Goal: Task Accomplishment & Management: Complete application form

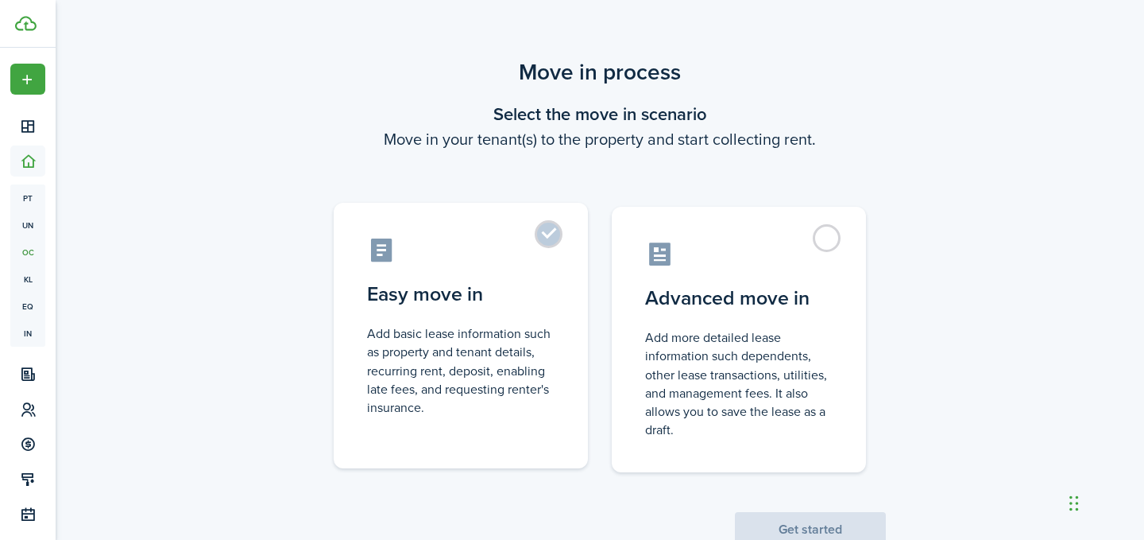
click at [535, 237] on label "Easy move in Add basic lease information such as property and tenant details, r…" at bounding box center [461, 335] width 254 height 265
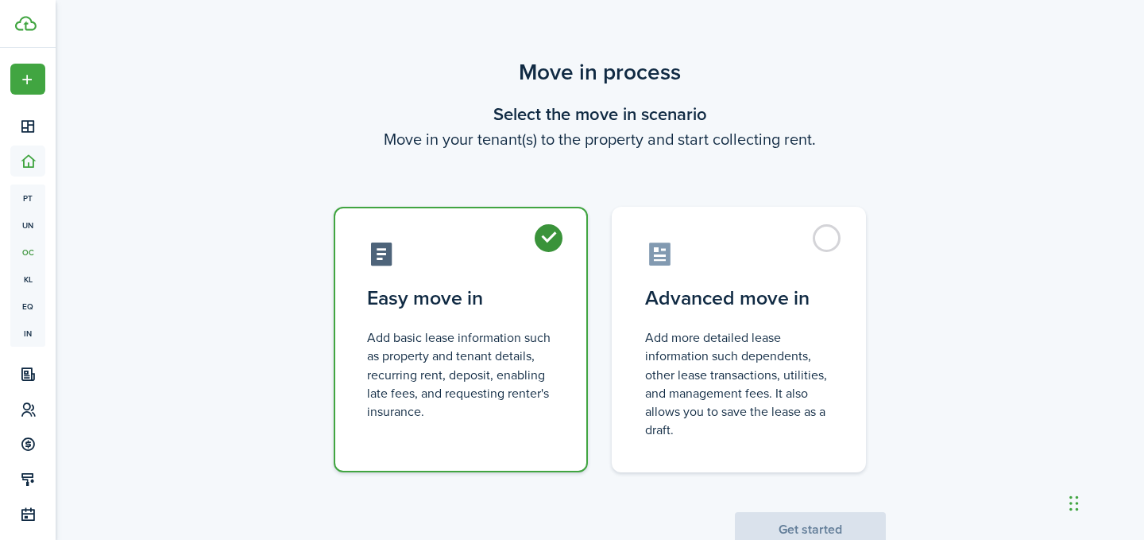
radio input "true"
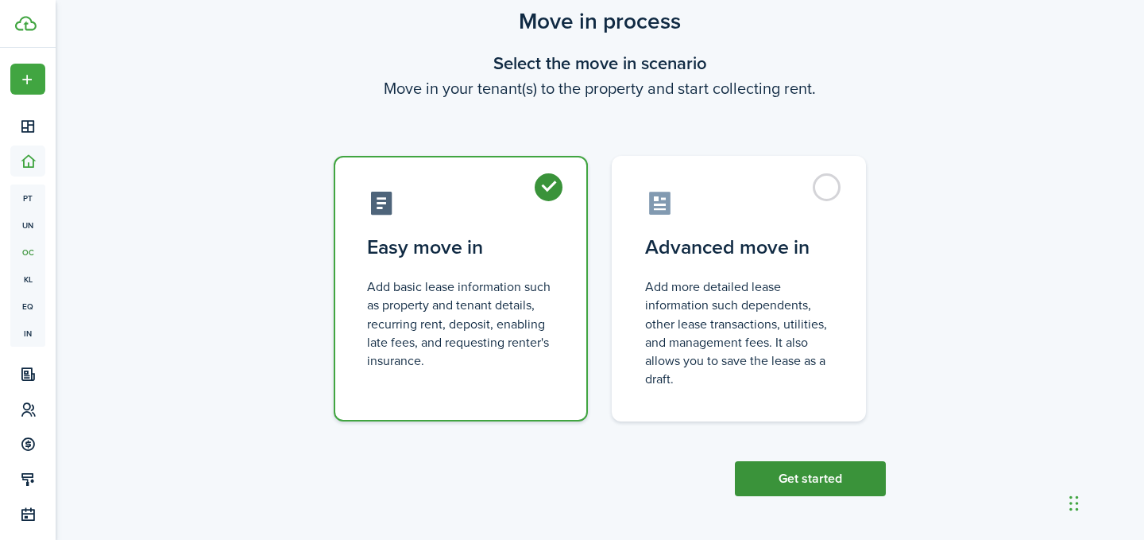
click at [792, 482] on button "Get started" at bounding box center [810, 478] width 151 height 35
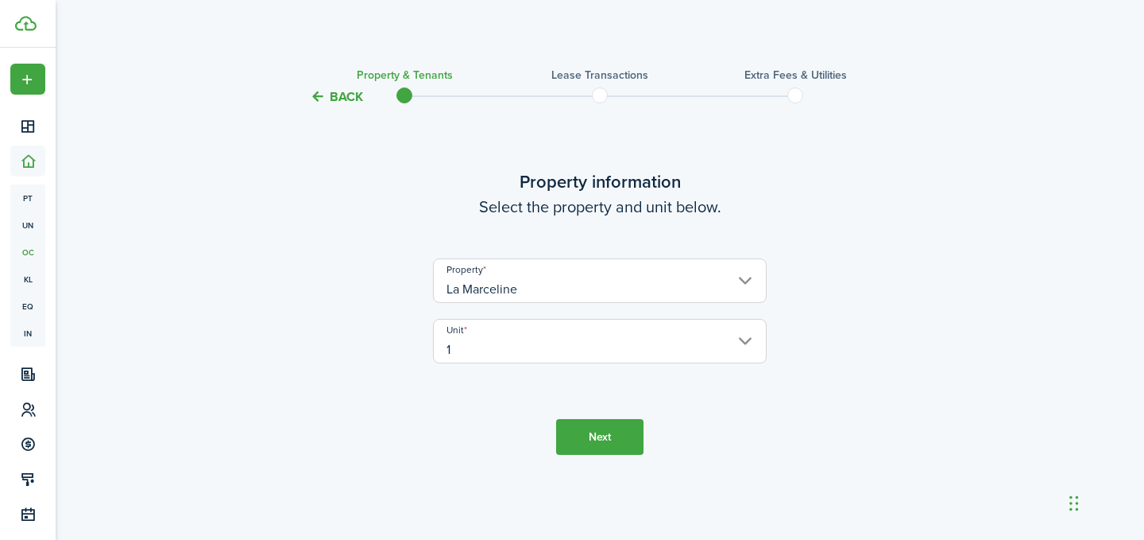
click at [600, 428] on button "Next" at bounding box center [599, 437] width 87 height 36
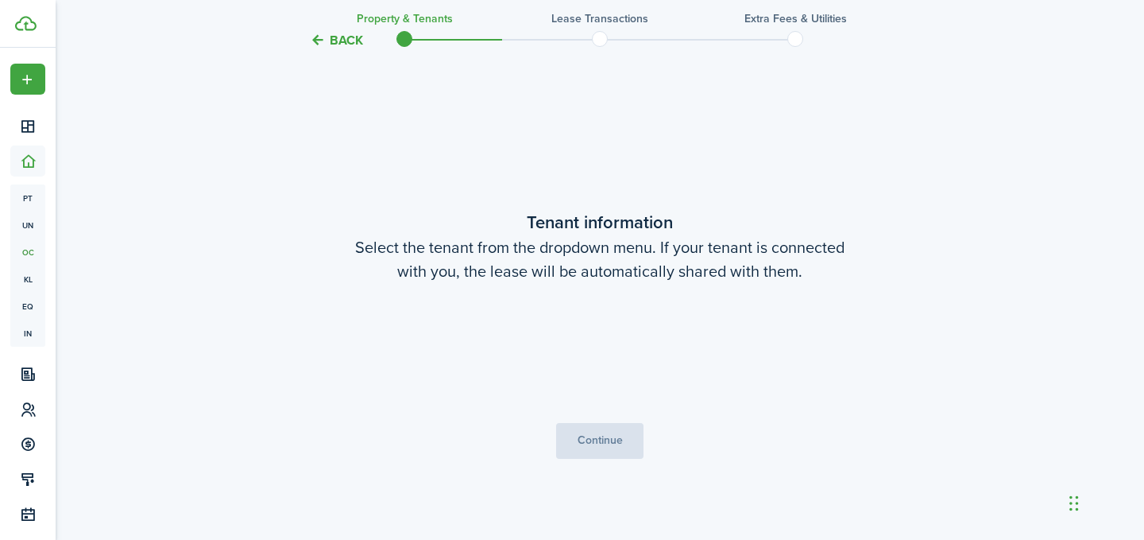
scroll to position [433, 0]
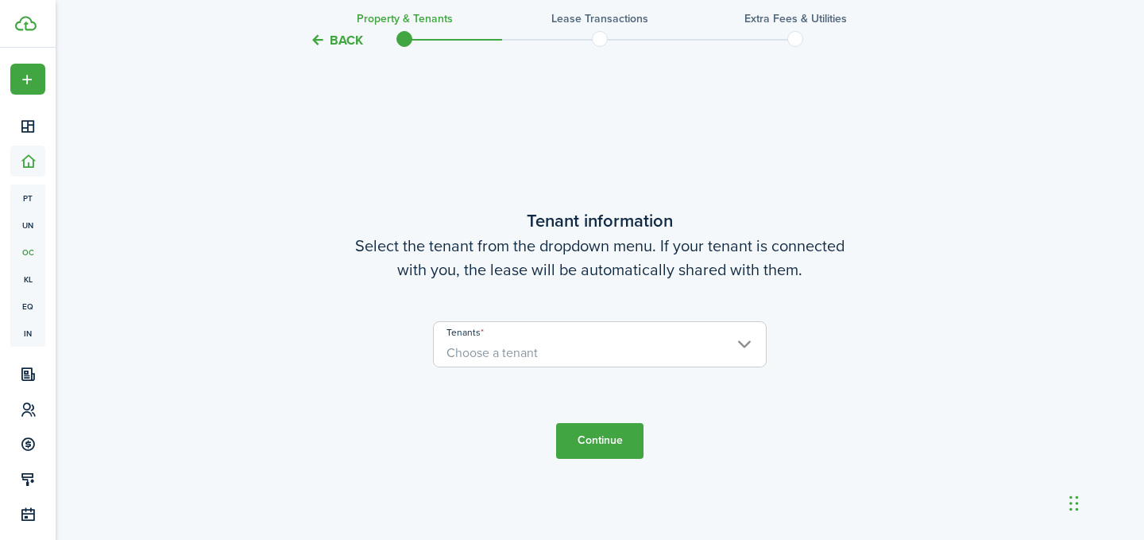
click at [512, 357] on span "Choose a tenant" at bounding box center [492, 352] width 91 height 18
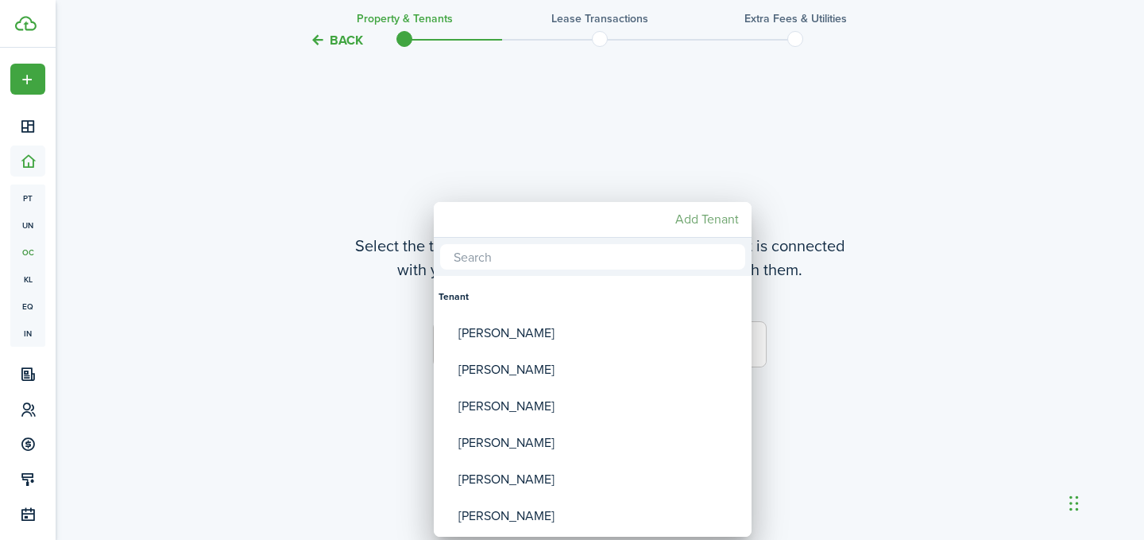
click at [715, 223] on mbsc-button "Add Tenant" at bounding box center [707, 219] width 76 height 29
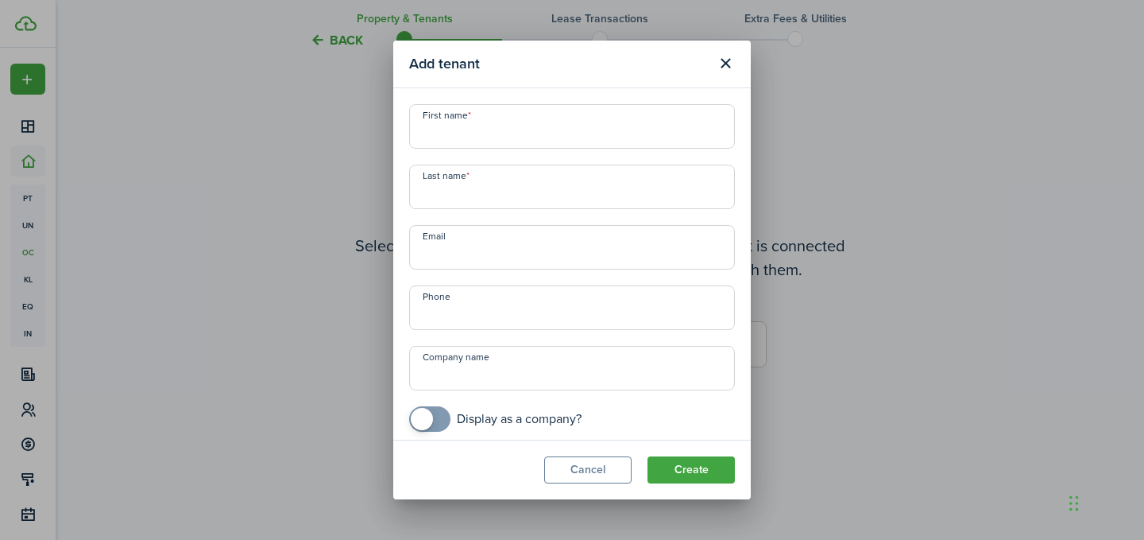
click at [468, 134] on input "First name" at bounding box center [572, 126] width 326 height 45
type input "[PERSON_NAME]"
click at [474, 256] on input "Email" at bounding box center [572, 247] width 326 height 45
click at [461, 261] on input "Email" at bounding box center [572, 247] width 326 height 45
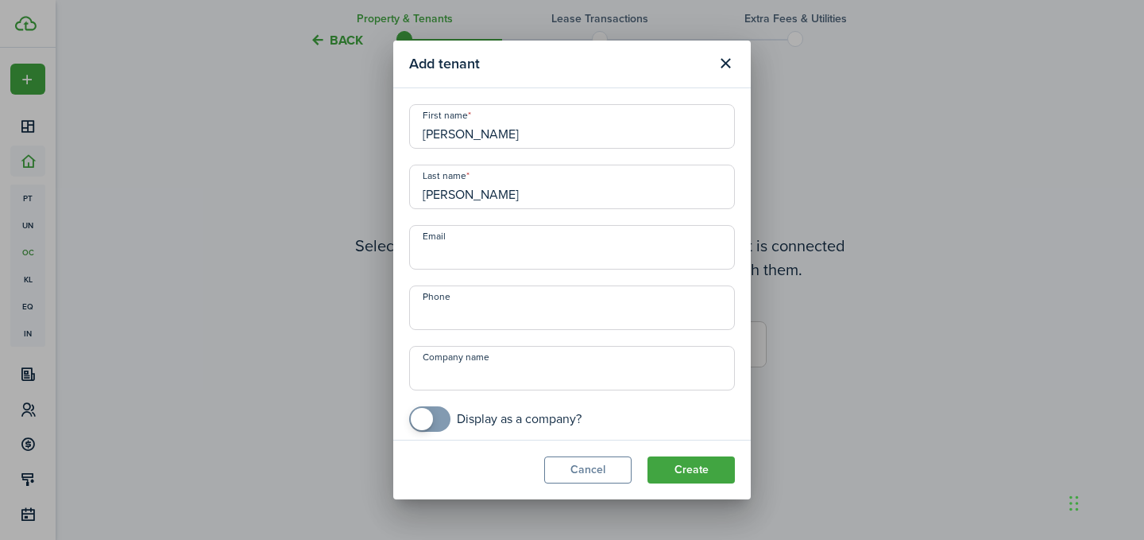
paste input "Email:________________________________"
type input "Email:________________________________"
click at [455, 256] on input "Email:________________________________" at bounding box center [572, 247] width 326 height 45
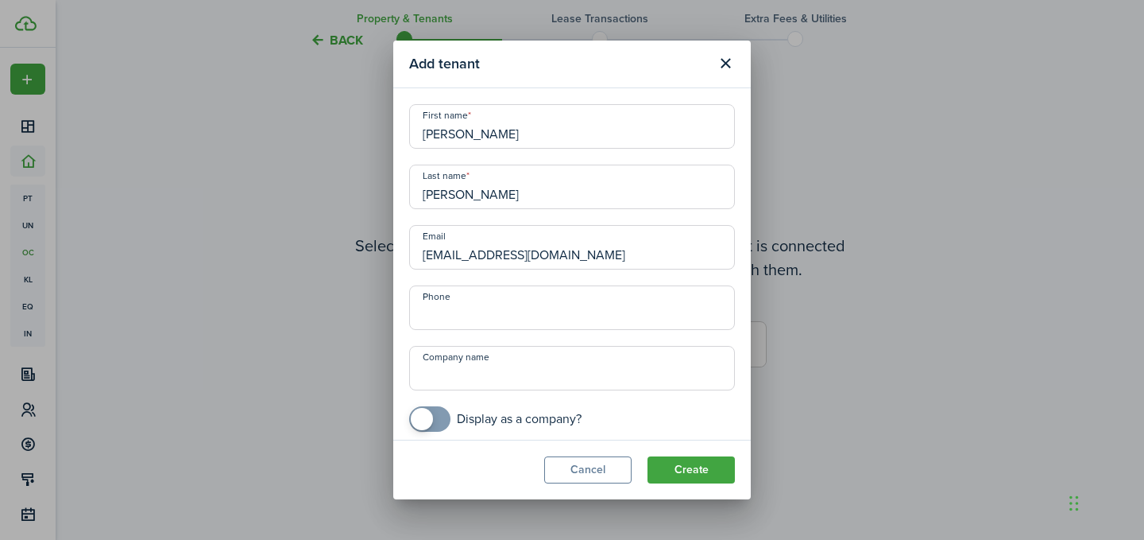
type input "[EMAIL_ADDRESS][DOMAIN_NAME]"
type input "[PHONE_NUMBER]"
click at [669, 469] on button "Create" at bounding box center [691, 469] width 87 height 27
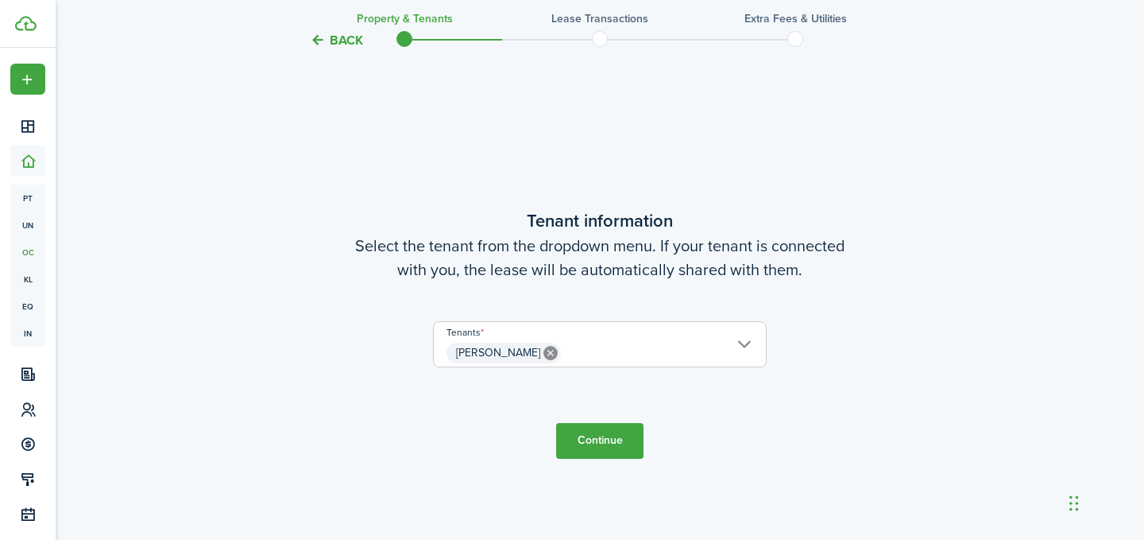
click at [618, 443] on button "Continue" at bounding box center [599, 441] width 87 height 36
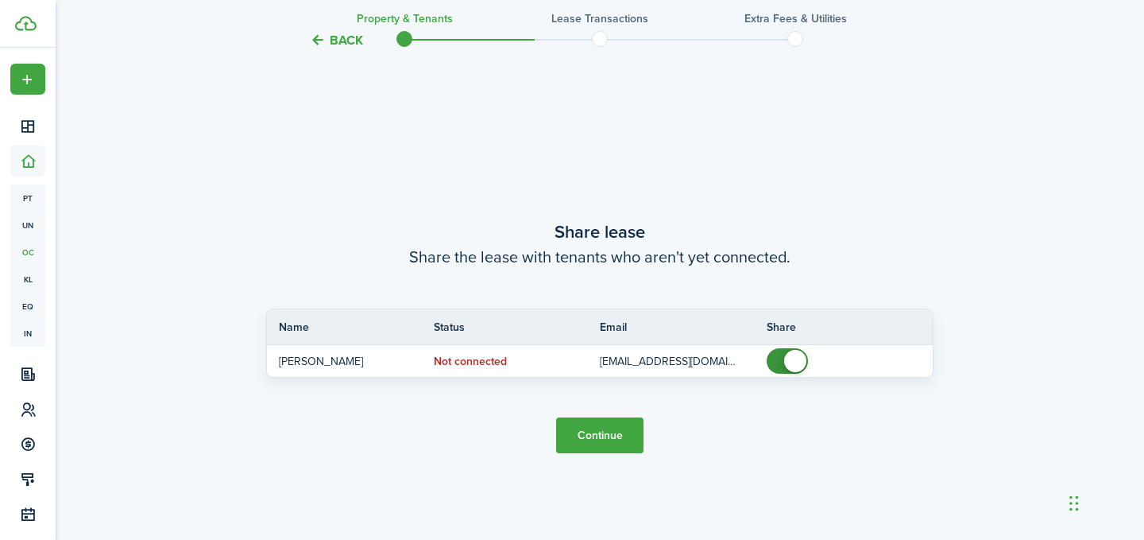
scroll to position [973, 0]
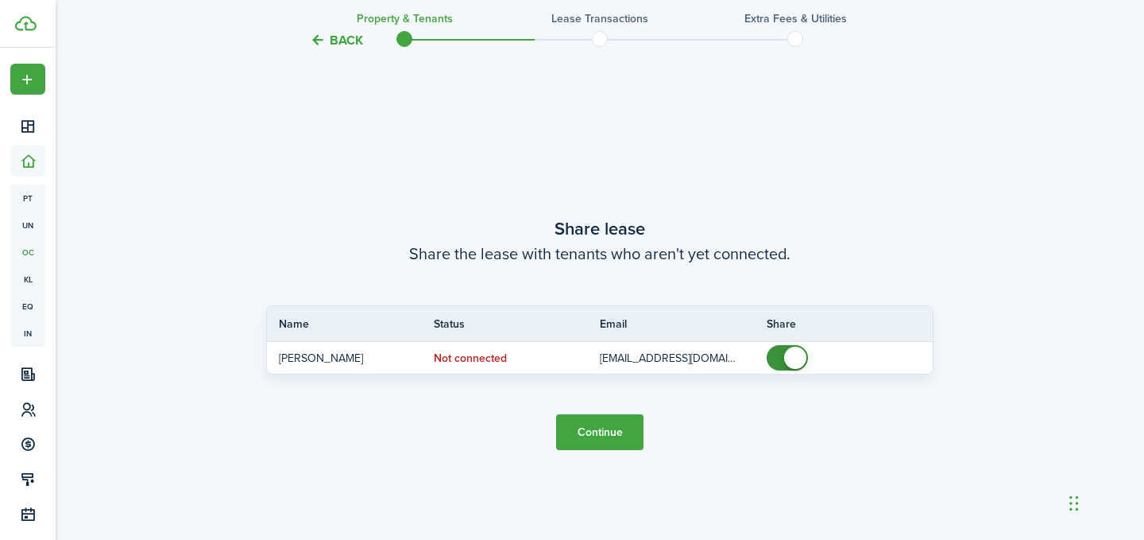
click at [594, 441] on button "Continue" at bounding box center [599, 432] width 87 height 36
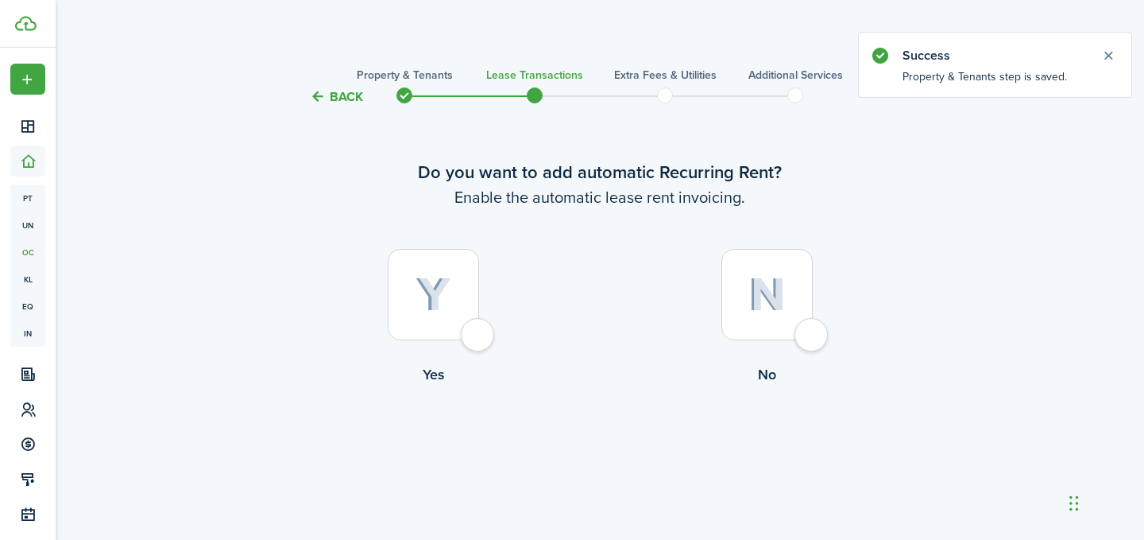
click at [474, 336] on div at bounding box center [433, 294] width 91 height 91
radio input "true"
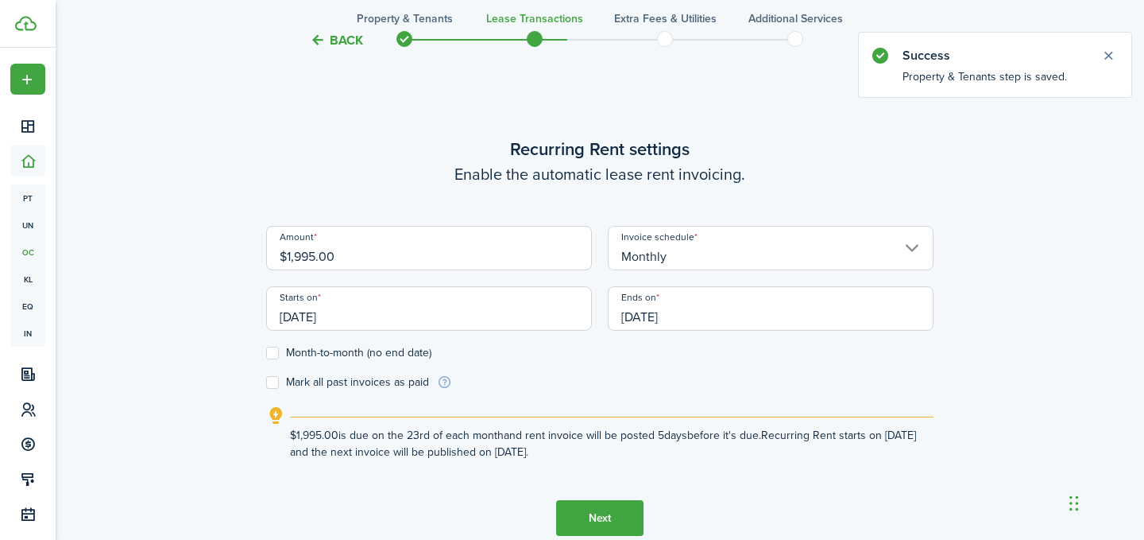
scroll to position [437, 0]
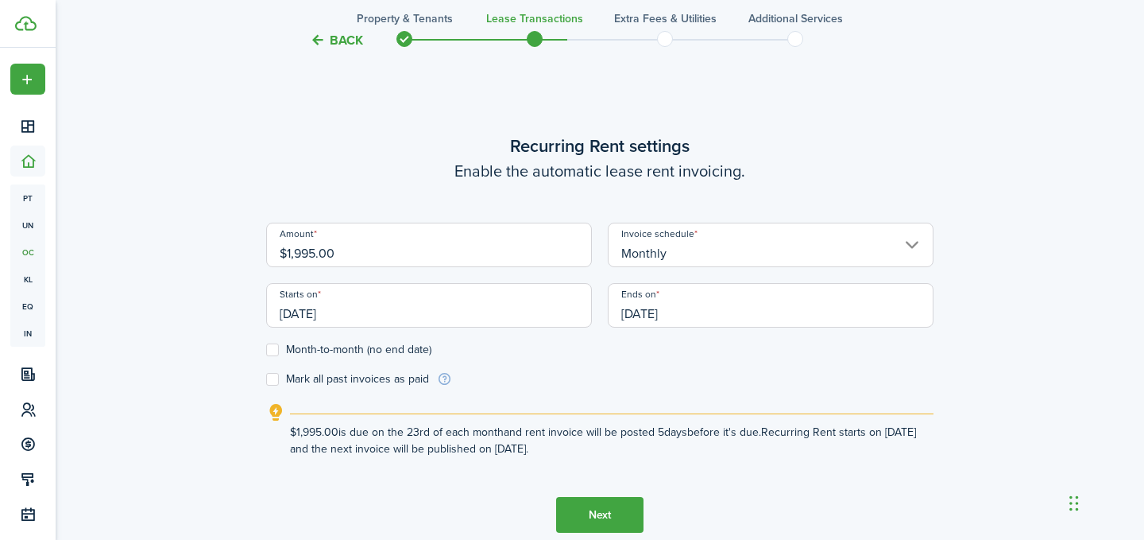
click at [348, 259] on input "$1,995.00" at bounding box center [429, 245] width 326 height 45
type input "$1,940.00"
click at [355, 320] on input "[DATE]" at bounding box center [429, 305] width 326 height 45
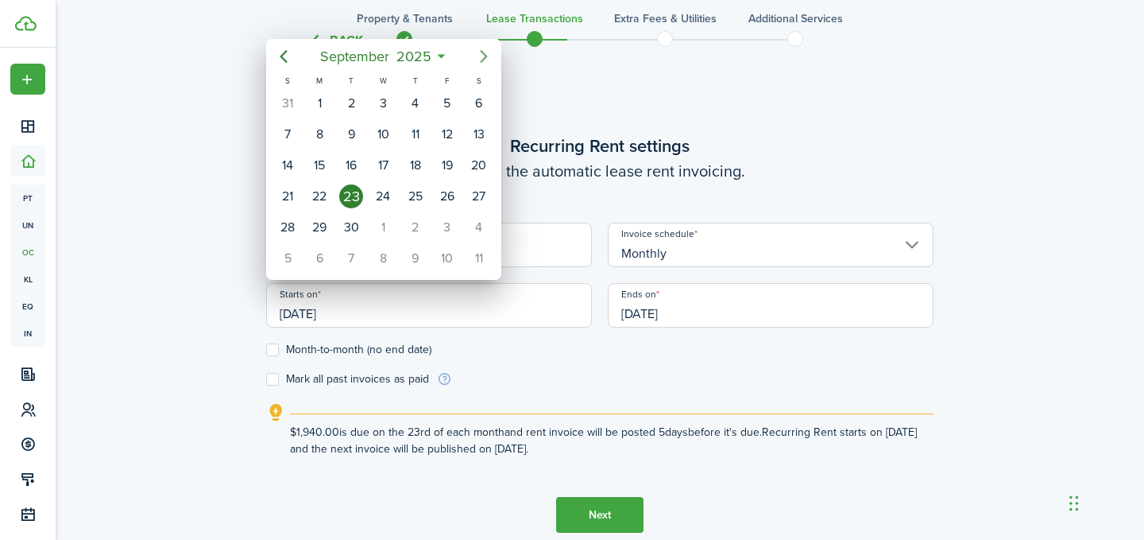
click at [483, 54] on icon "Next page" at bounding box center [483, 56] width 7 height 13
click at [553, 134] on div at bounding box center [572, 270] width 1399 height 794
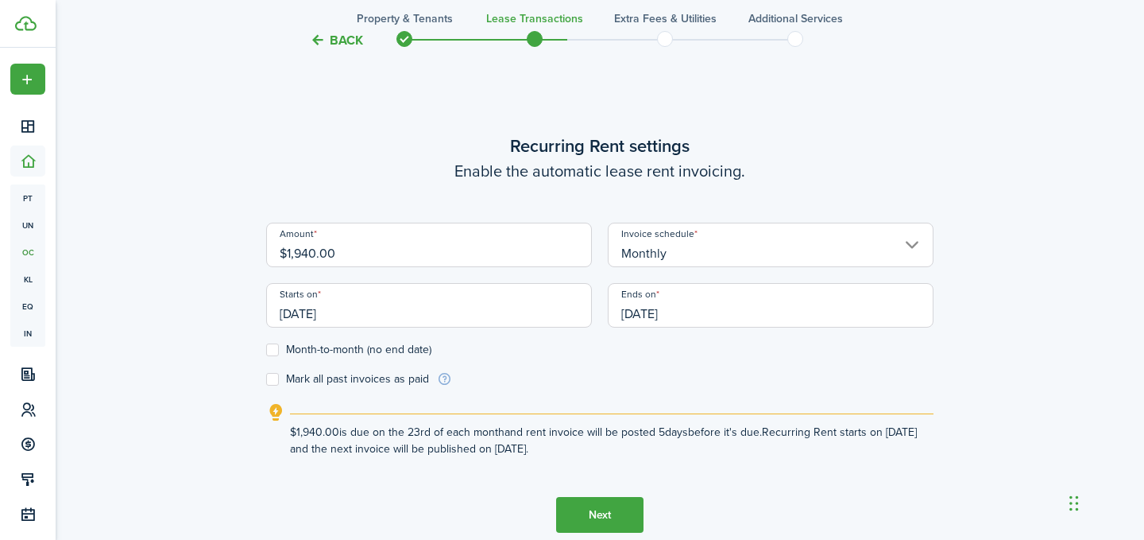
click at [369, 316] on input "[DATE]" at bounding box center [429, 305] width 326 height 45
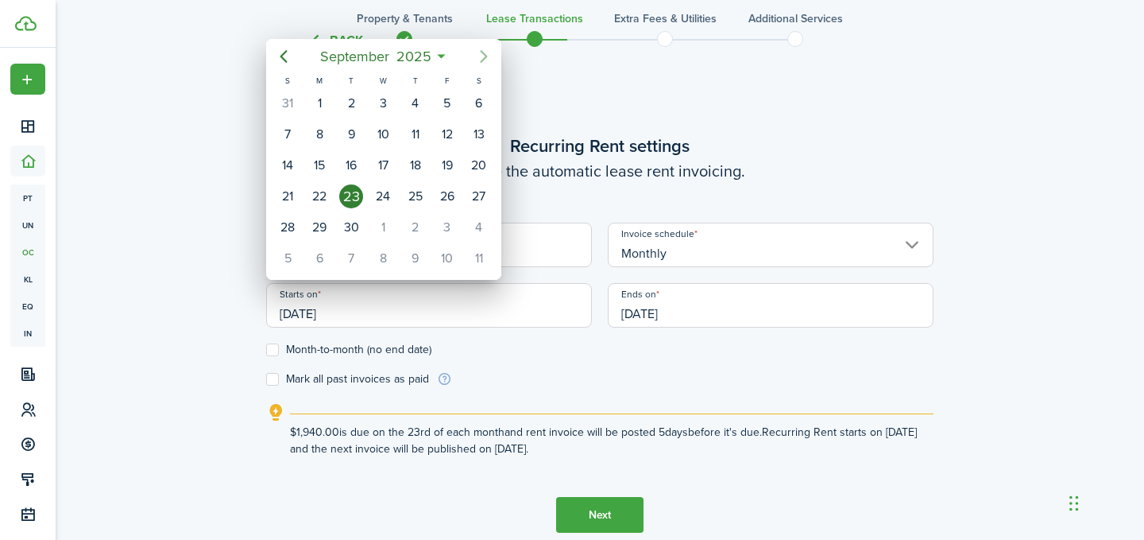
click at [482, 60] on icon "Next page" at bounding box center [483, 56] width 7 height 13
click at [485, 103] on div "1" at bounding box center [479, 103] width 24 height 24
type input "[DATE]"
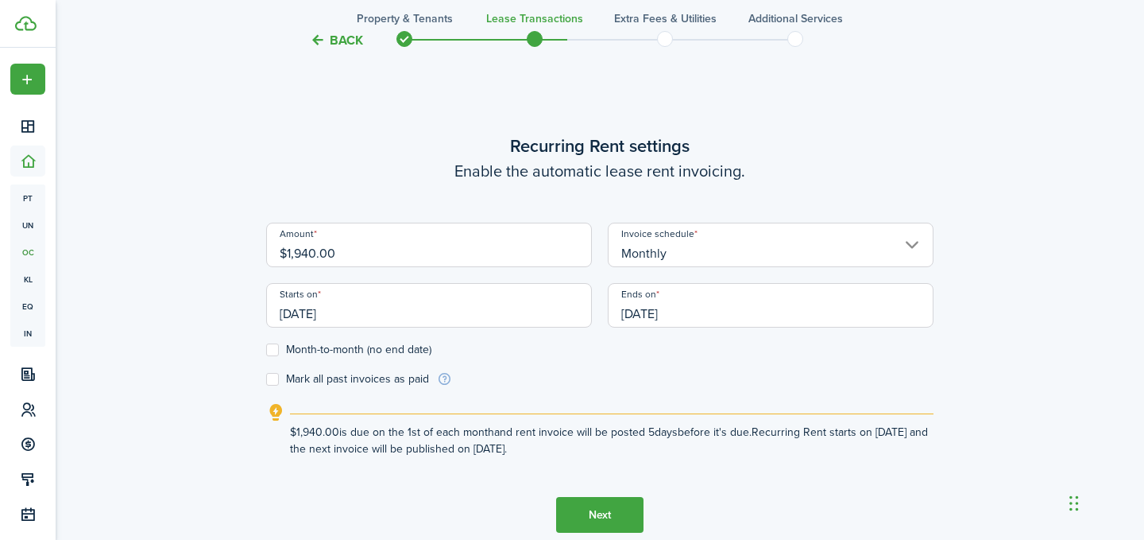
click at [637, 304] on input "[DATE]" at bounding box center [771, 305] width 326 height 45
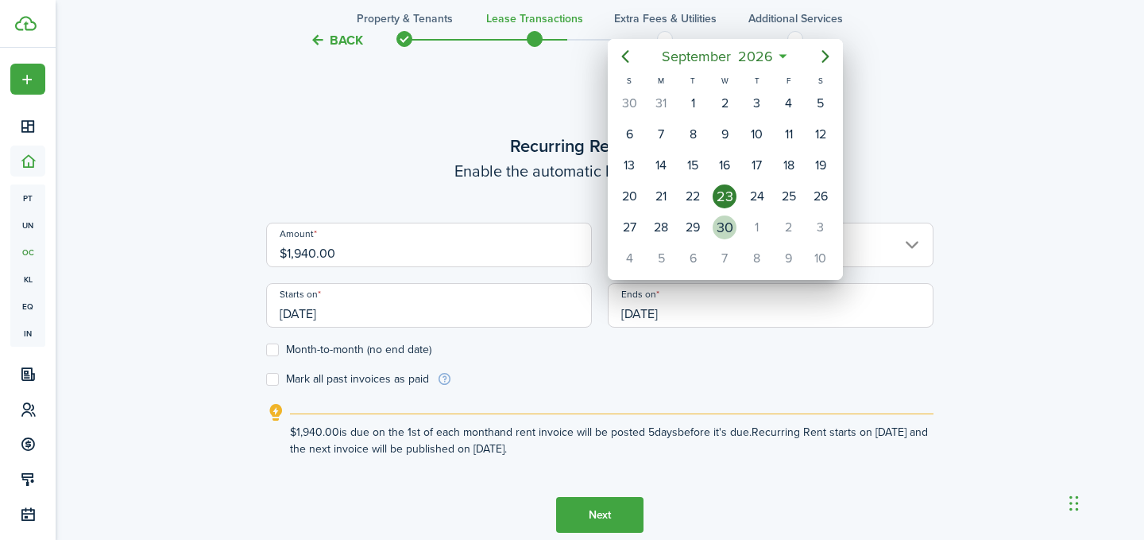
click at [716, 231] on div "30" at bounding box center [725, 227] width 24 height 24
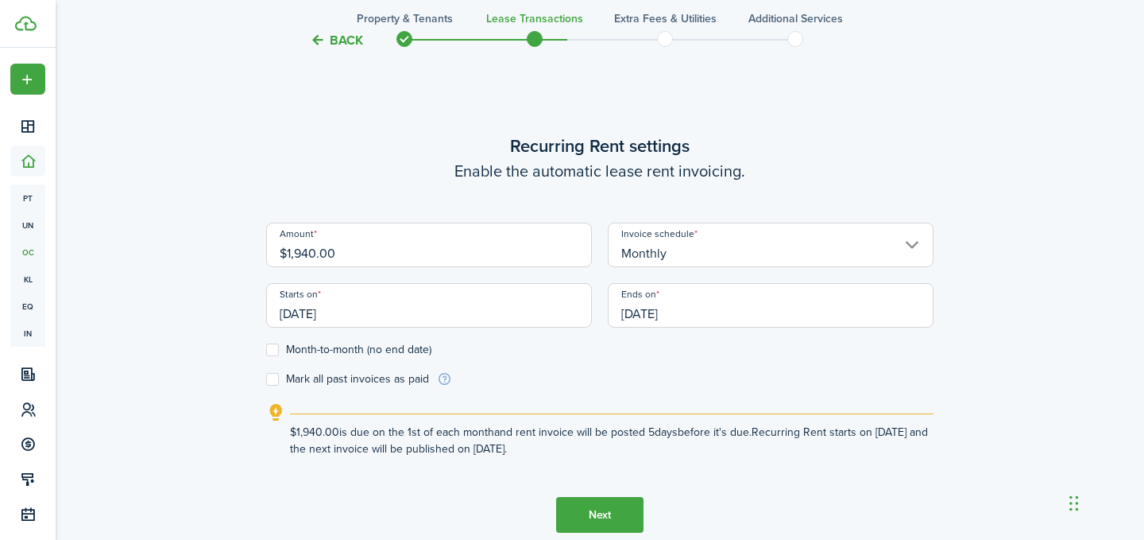
click at [701, 318] on input "[DATE]" at bounding box center [771, 305] width 326 height 45
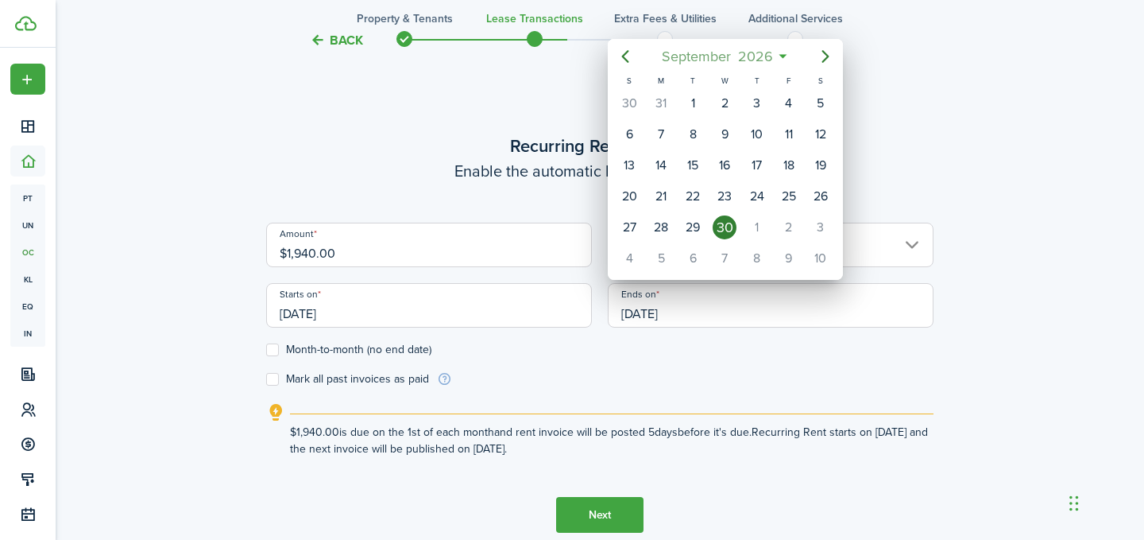
click at [767, 60] on span "2026" at bounding box center [755, 56] width 42 height 29
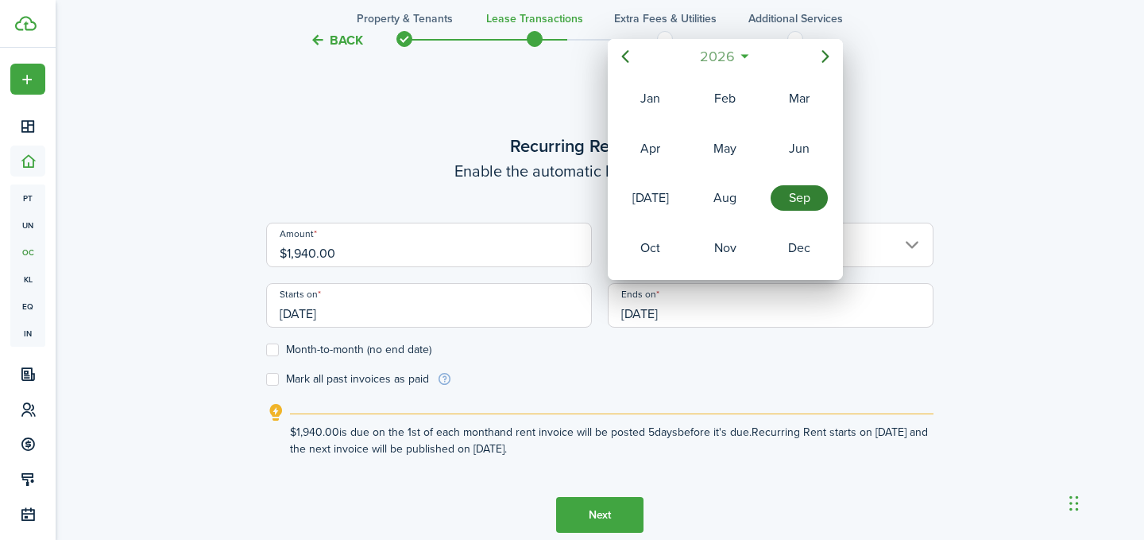
click at [728, 47] on span "2026" at bounding box center [717, 56] width 42 height 29
click at [658, 249] on div "2027" at bounding box center [650, 247] width 57 height 25
click at [800, 196] on div "Sep" at bounding box center [799, 197] width 57 height 25
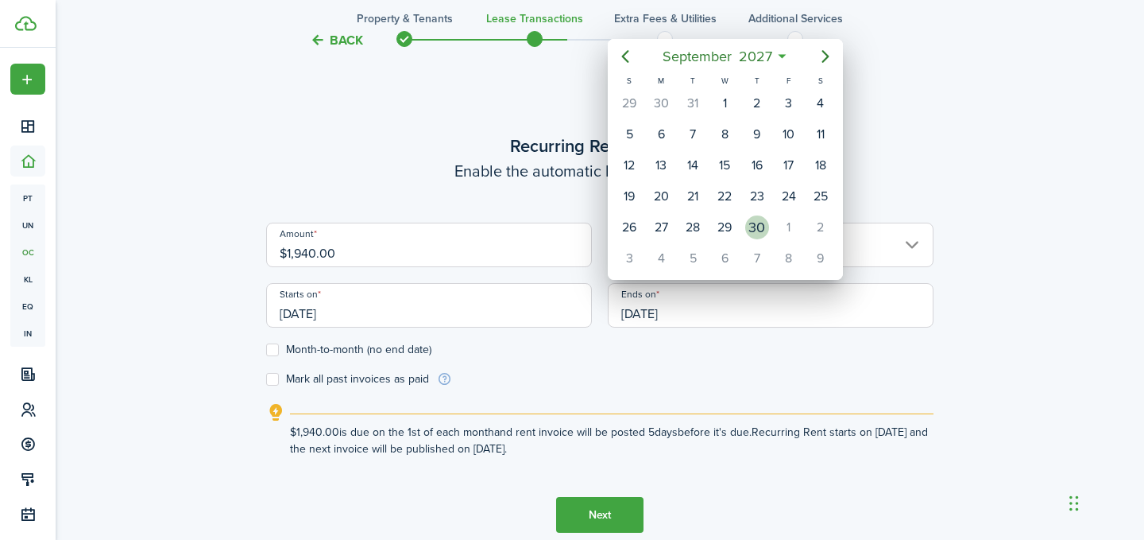
click at [759, 229] on div "30" at bounding box center [757, 227] width 24 height 24
type input "[DATE]"
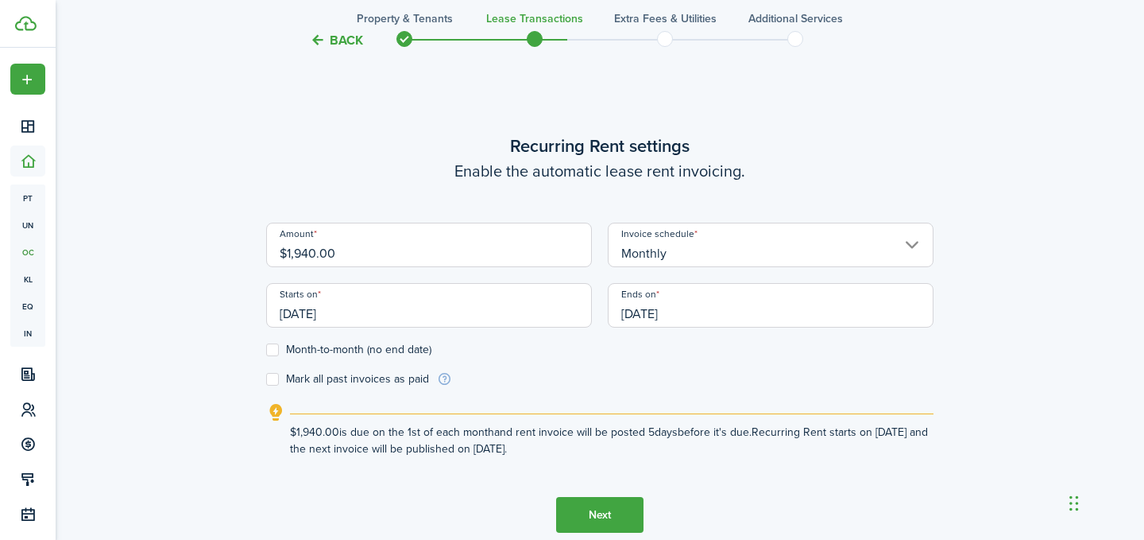
click at [696, 373] on form "Amount $1,940.00 Invoice schedule Monthly Starts on [DATE] Ends on [DATE] Month…" at bounding box center [600, 305] width 668 height 165
click at [285, 315] on input "[DATE]" at bounding box center [429, 305] width 326 height 45
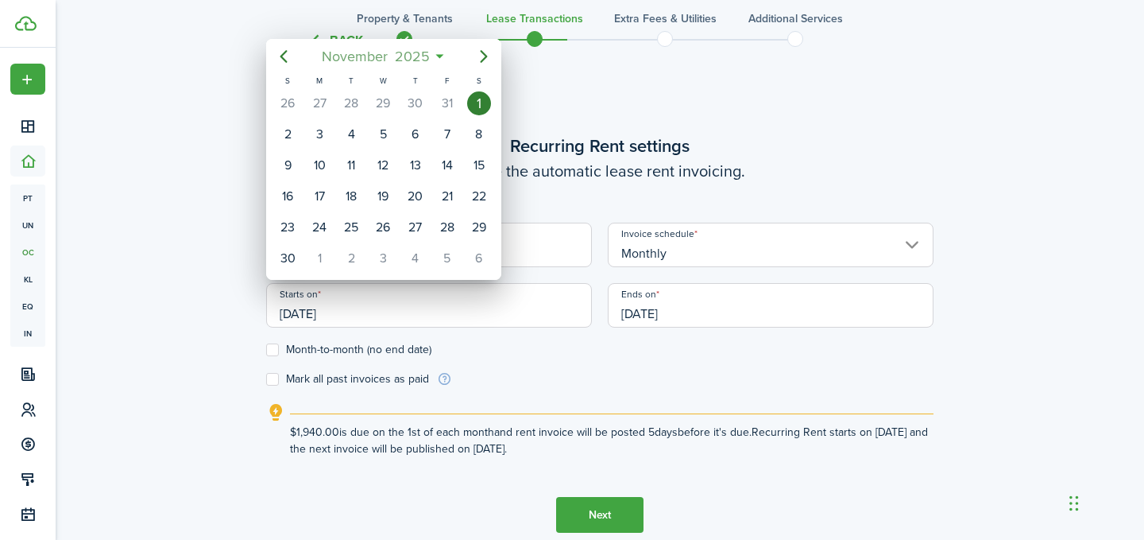
click at [362, 61] on span "November" at bounding box center [354, 56] width 73 height 29
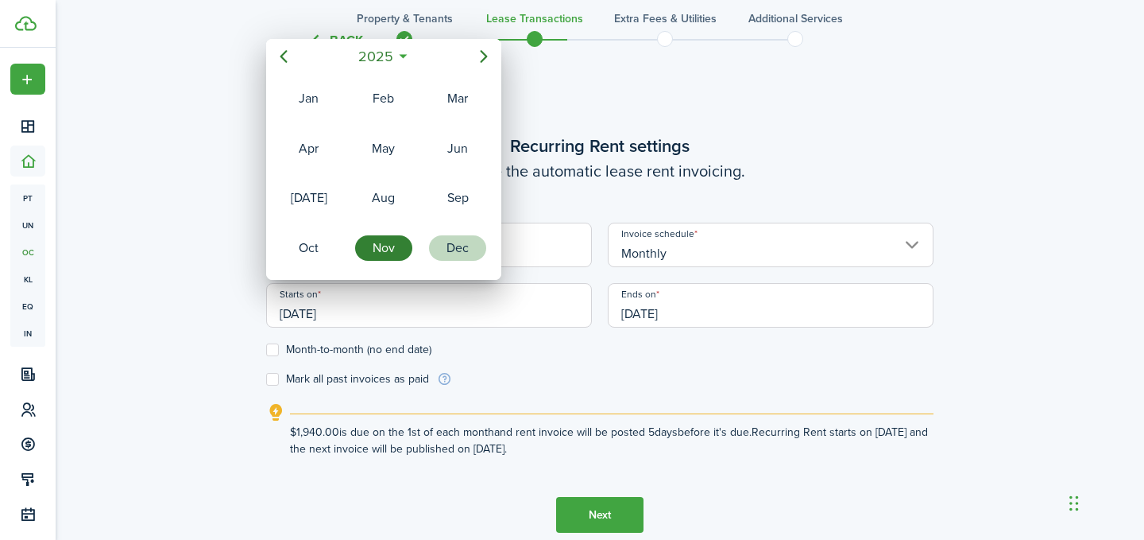
click at [454, 250] on div "Dec" at bounding box center [457, 247] width 57 height 25
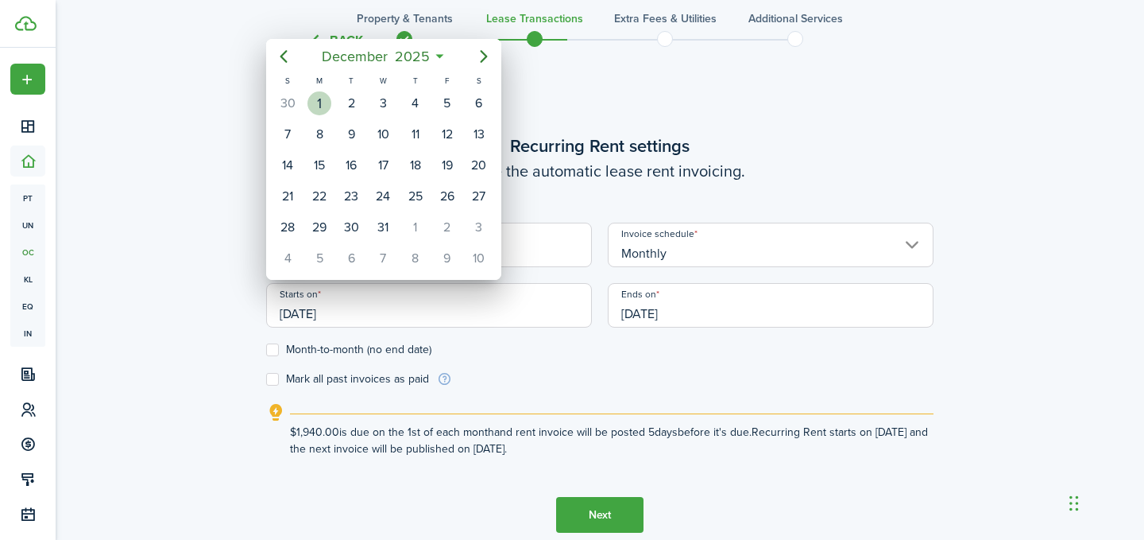
click at [327, 98] on div "1" at bounding box center [320, 103] width 24 height 24
type input "[DATE]"
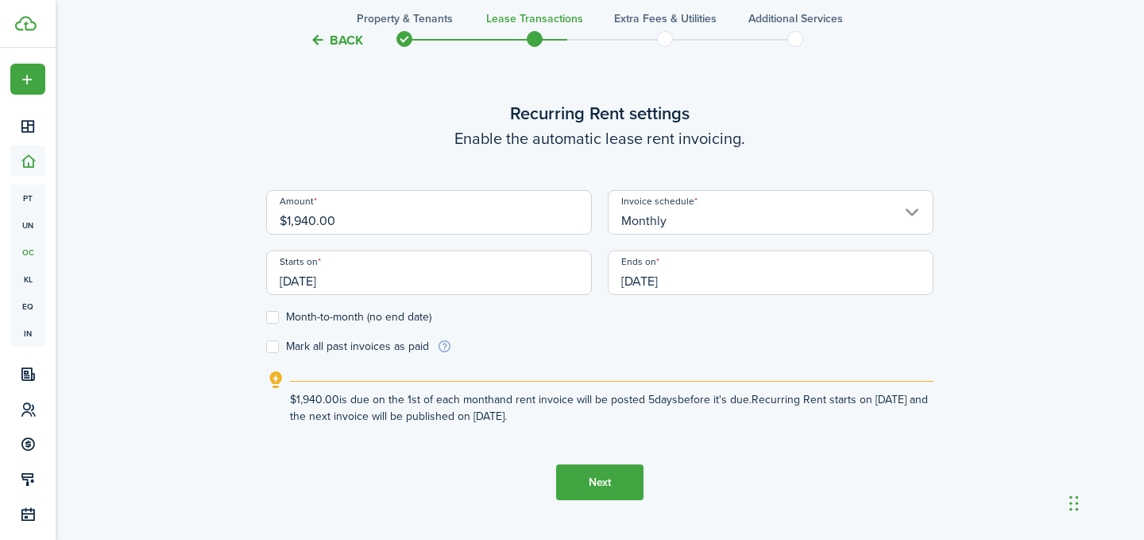
scroll to position [479, 0]
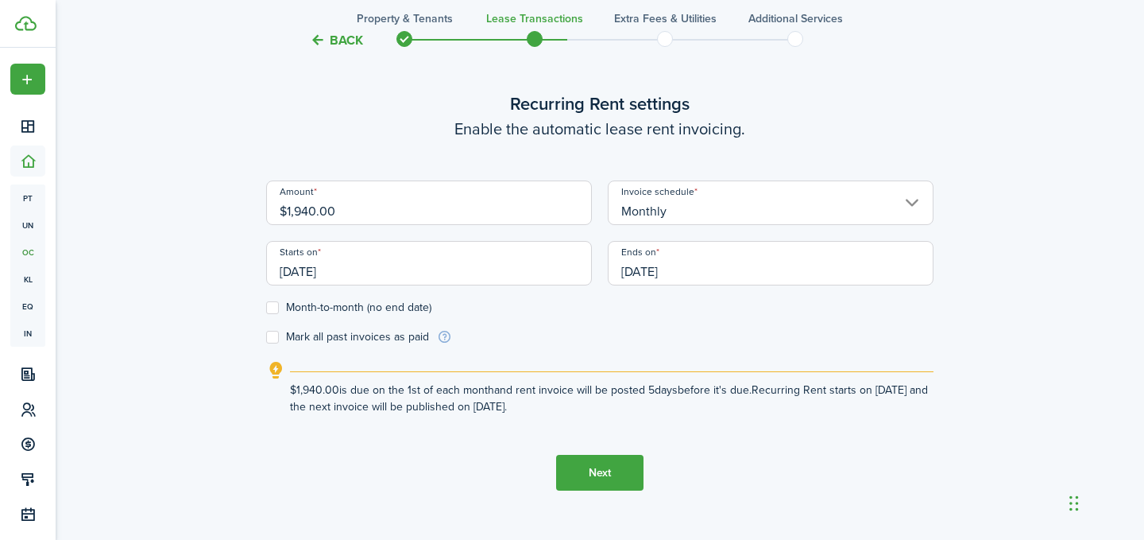
click at [602, 484] on button "Next" at bounding box center [599, 473] width 87 height 36
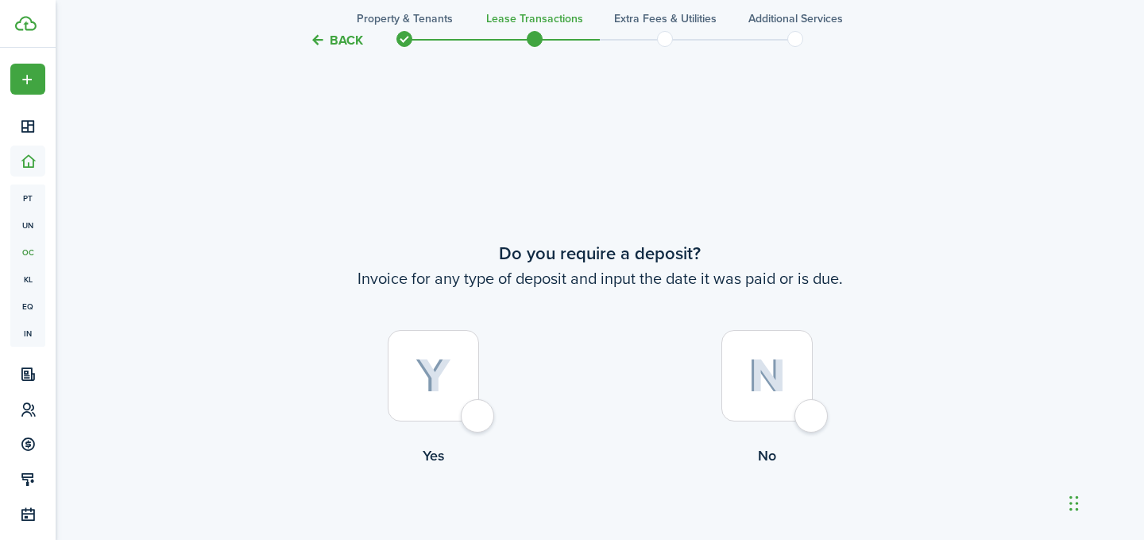
scroll to position [977, 0]
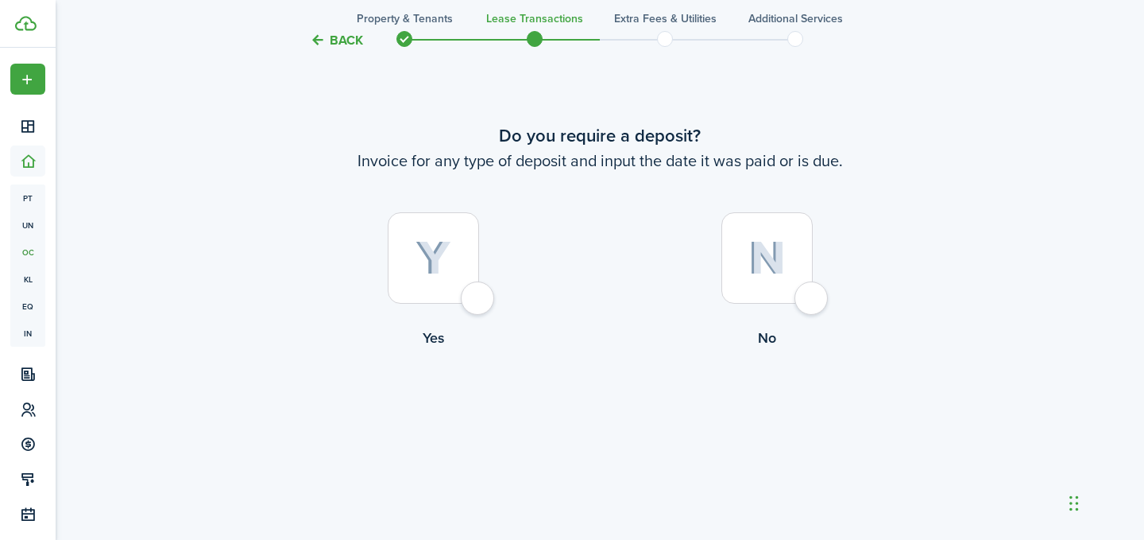
click at [476, 295] on div at bounding box center [433, 257] width 91 height 91
radio input "true"
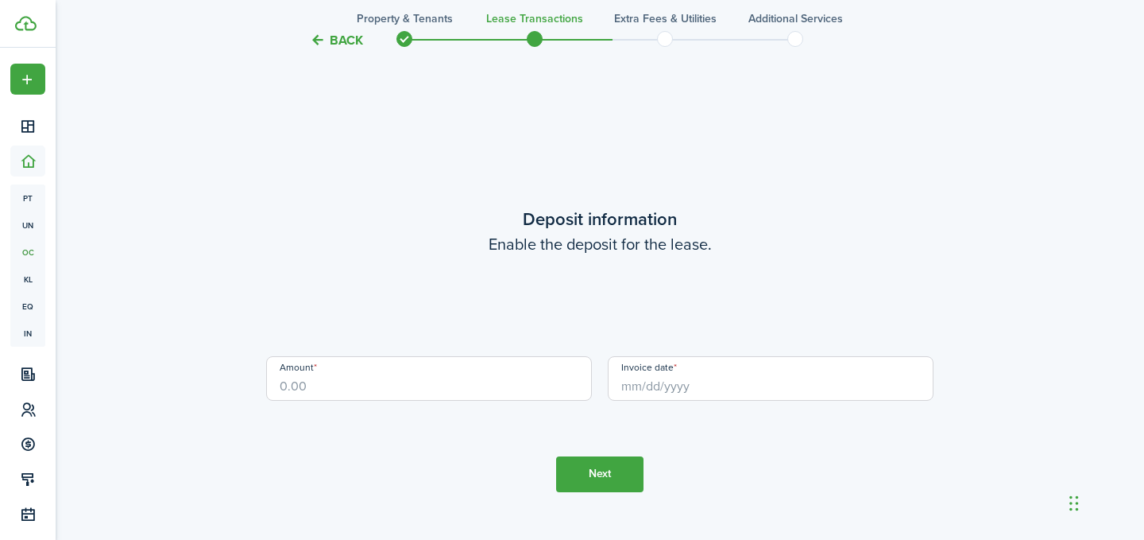
scroll to position [1516, 0]
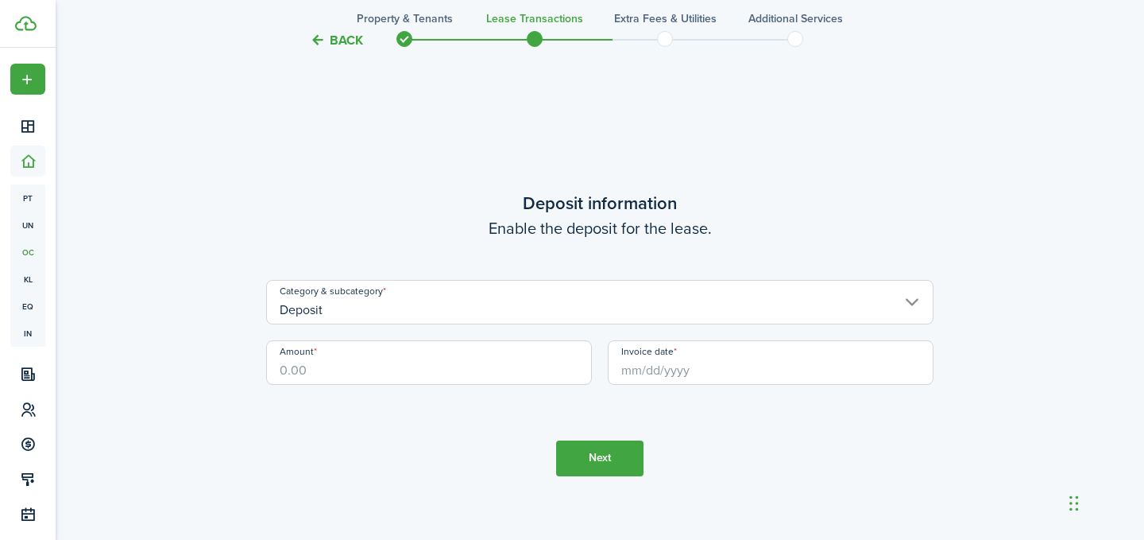
click at [371, 367] on input "Amount" at bounding box center [429, 362] width 326 height 45
click at [359, 312] on input "Deposit" at bounding box center [600, 302] width 668 height 45
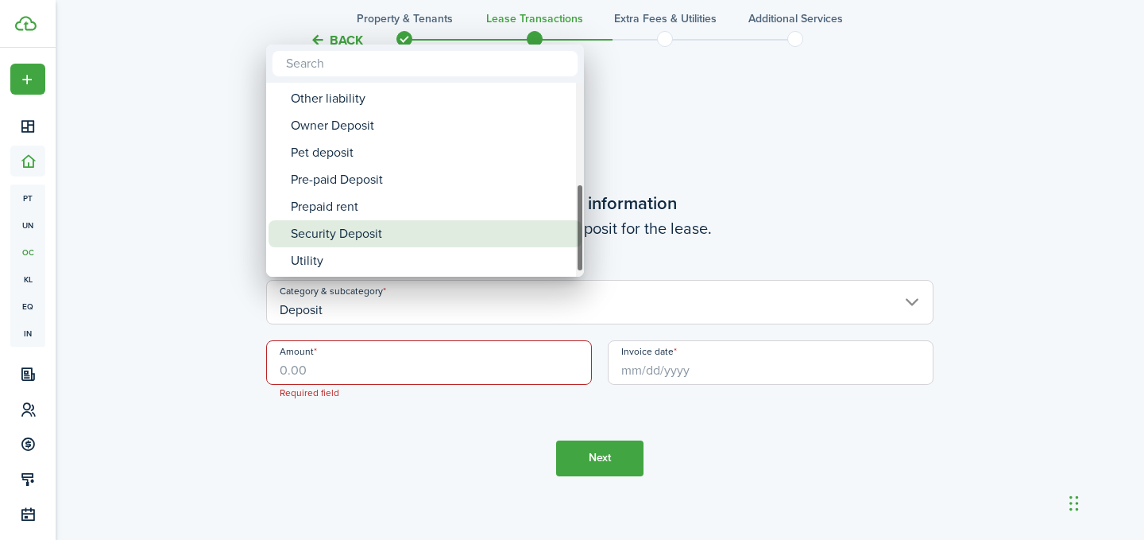
click at [355, 234] on div "Security Deposit" at bounding box center [431, 233] width 281 height 27
type input "Deposit / Security Deposit"
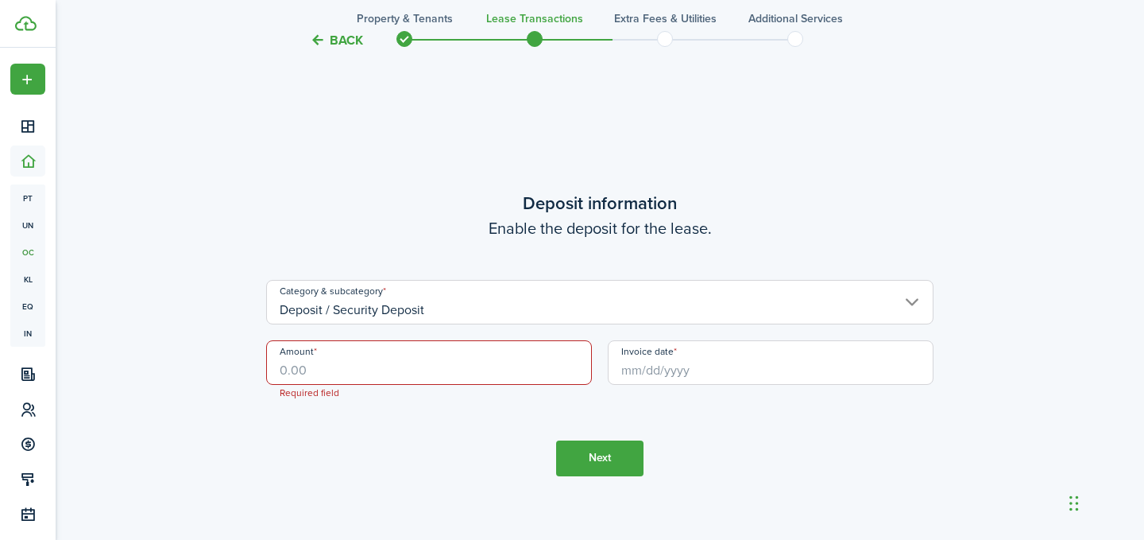
click at [323, 373] on input "Amount" at bounding box center [429, 362] width 326 height 45
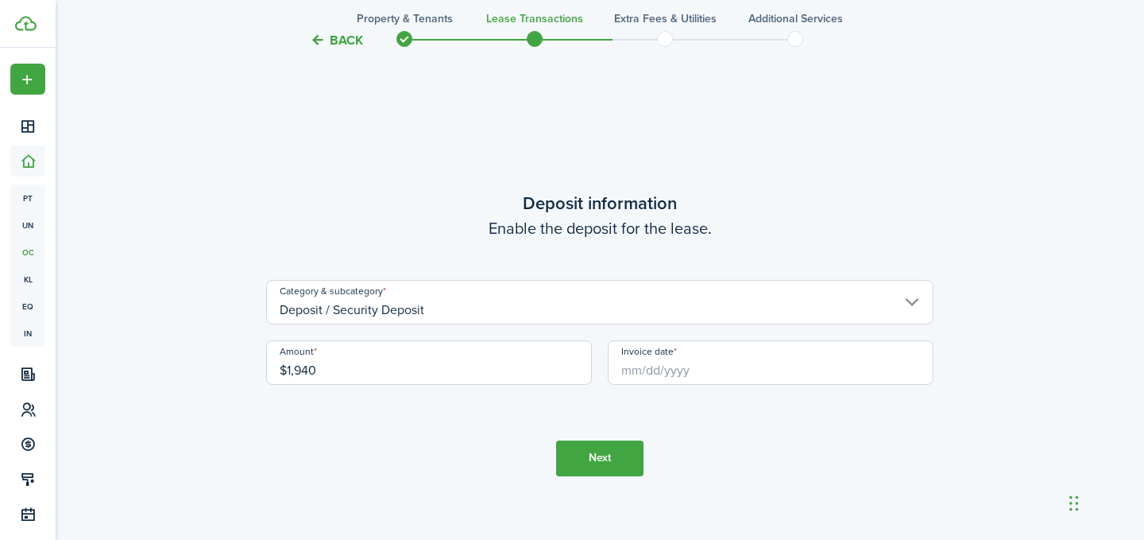
type input "$1,940.00"
click at [639, 376] on input "Invoice date" at bounding box center [771, 362] width 326 height 45
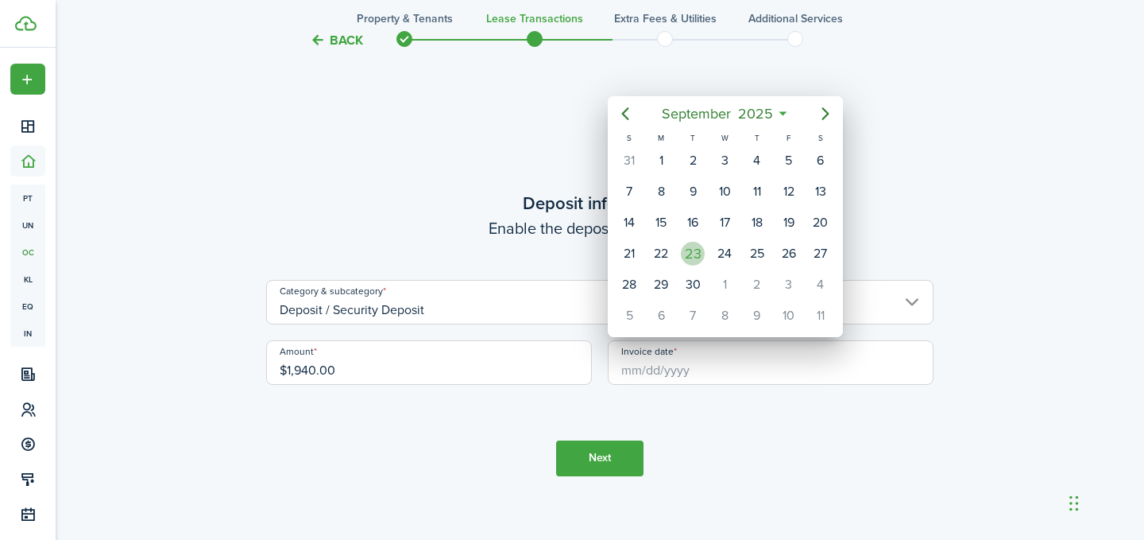
click at [692, 253] on div "23" at bounding box center [693, 254] width 24 height 24
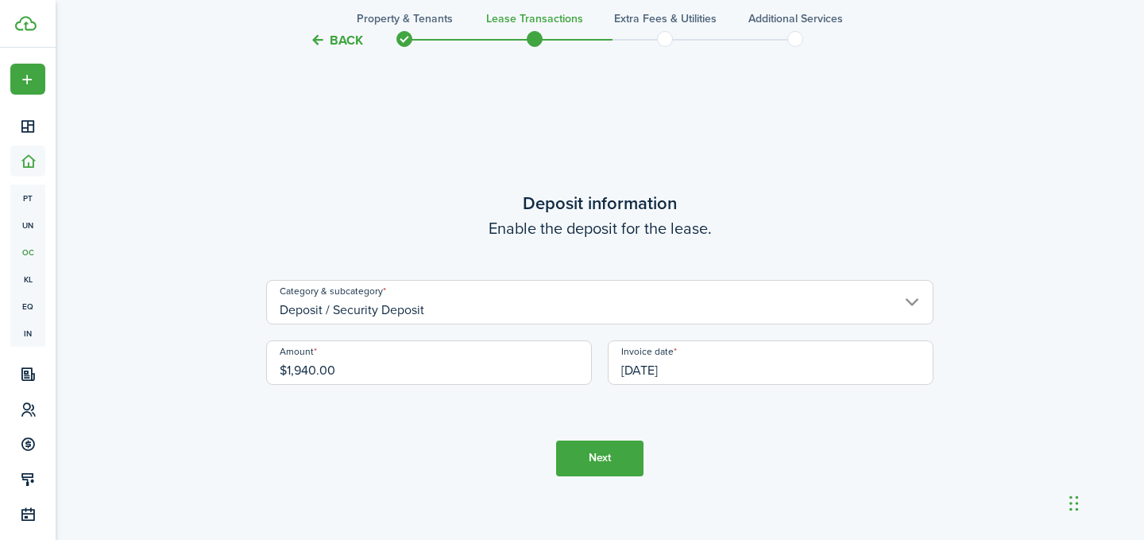
click at [656, 352] on input "[DATE]" at bounding box center [771, 362] width 326 height 45
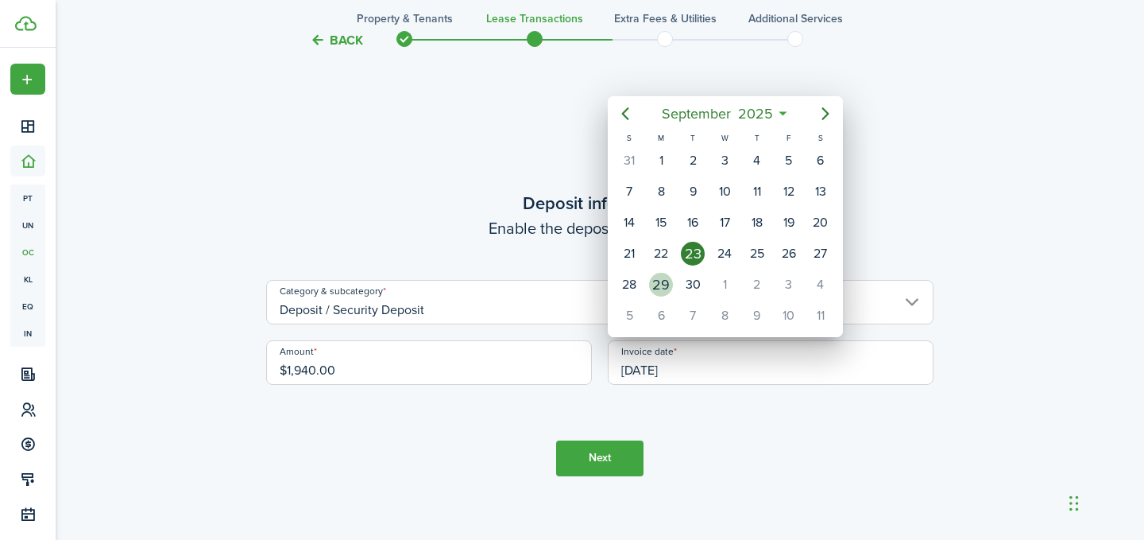
click at [660, 288] on div "29" at bounding box center [661, 285] width 24 height 24
type input "[DATE]"
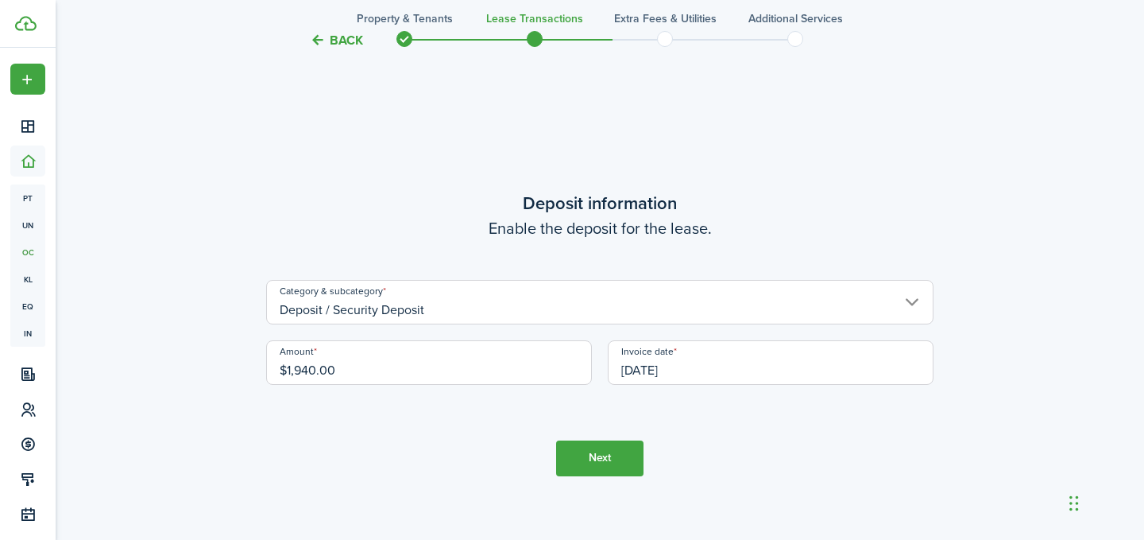
click at [471, 432] on tc-wizard-step "Deposit information Enable the deposit for the lease. Category & subcategory De…" at bounding box center [600, 333] width 668 height 540
click at [598, 456] on button "Next" at bounding box center [599, 458] width 87 height 36
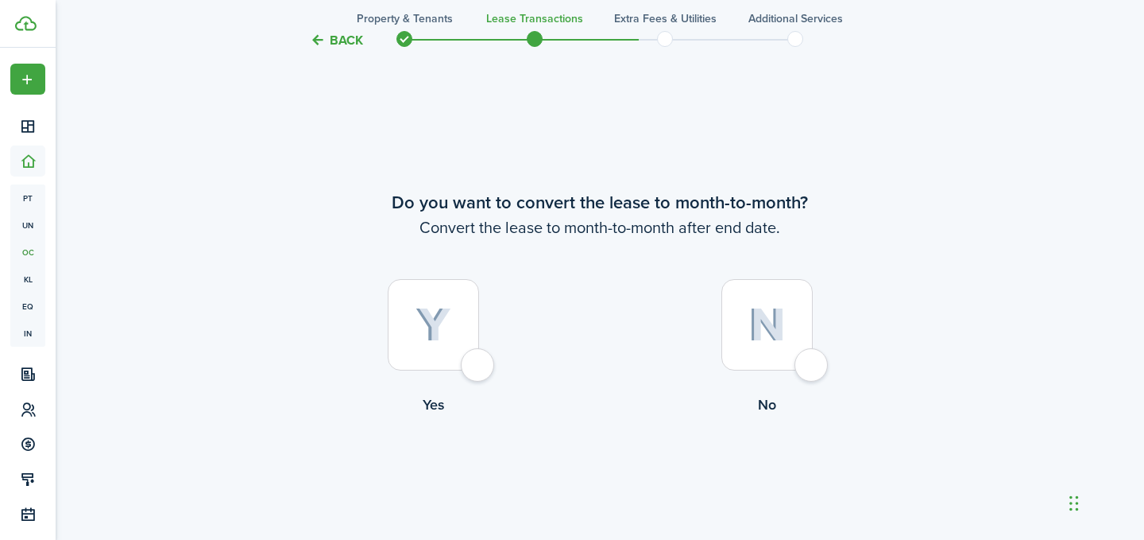
scroll to position [2056, 0]
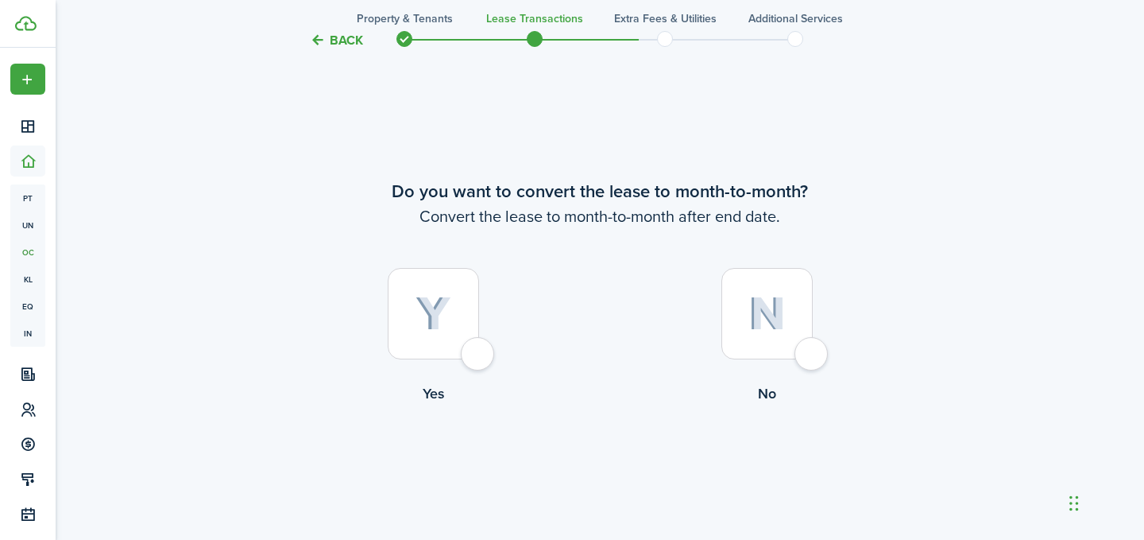
click at [810, 359] on div at bounding box center [767, 313] width 91 height 91
radio input "true"
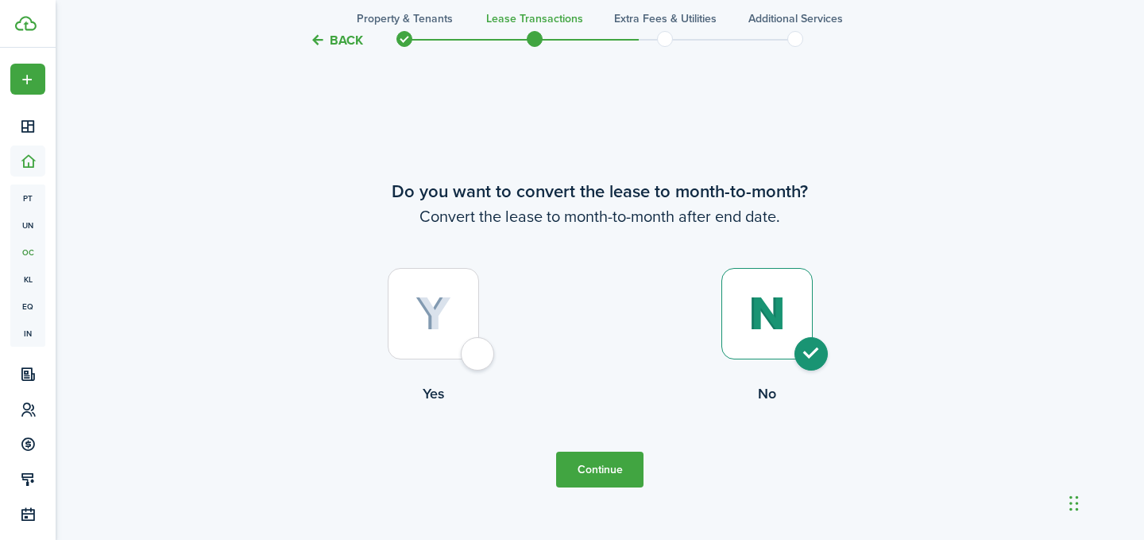
click at [567, 455] on button "Continue" at bounding box center [599, 469] width 87 height 36
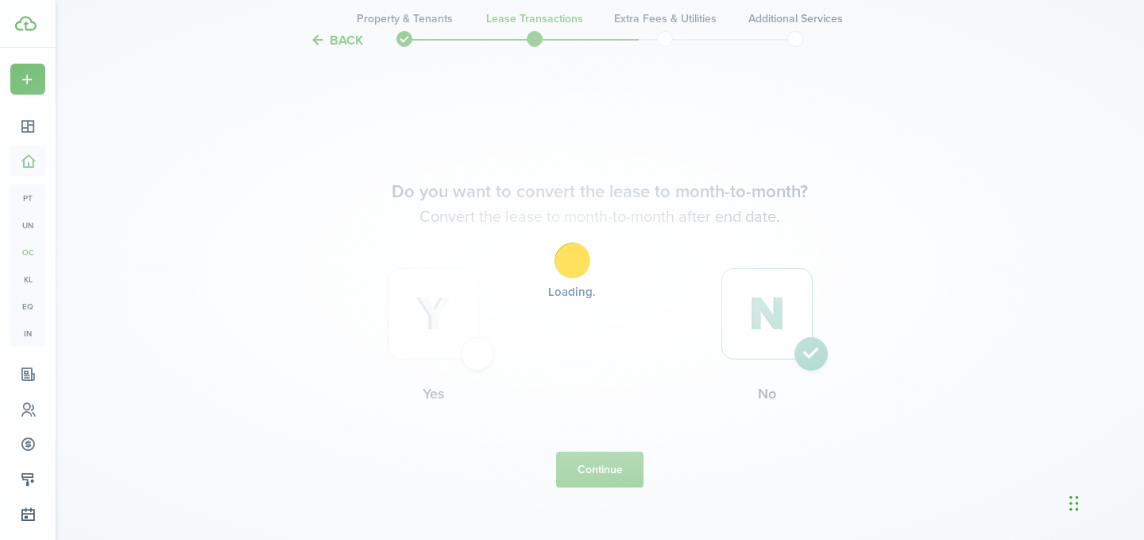
scroll to position [0, 0]
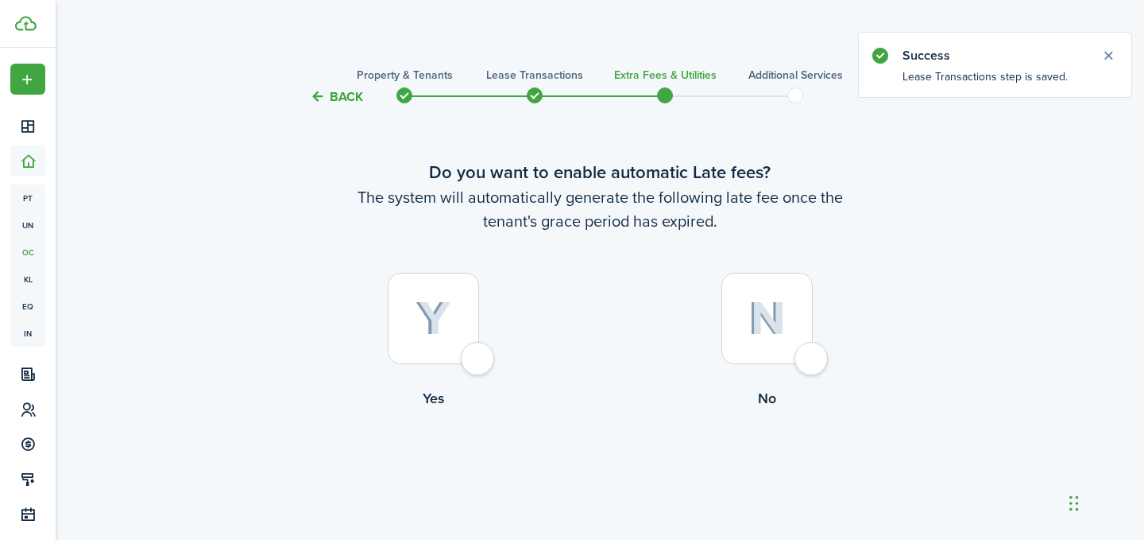
click at [479, 364] on div at bounding box center [433, 318] width 91 height 91
radio input "true"
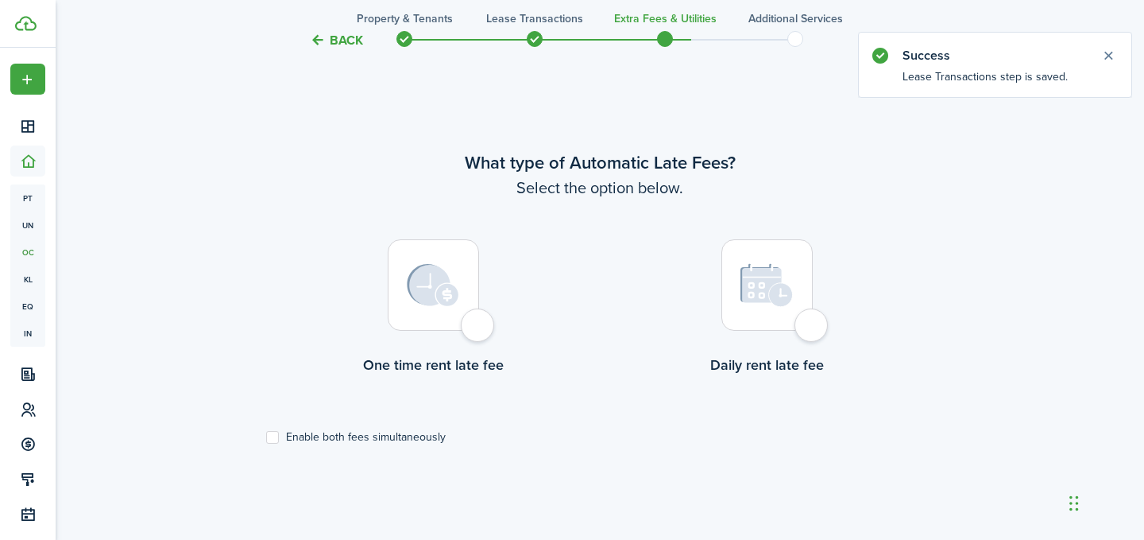
scroll to position [461, 0]
click at [469, 327] on div at bounding box center [433, 283] width 91 height 91
radio input "true"
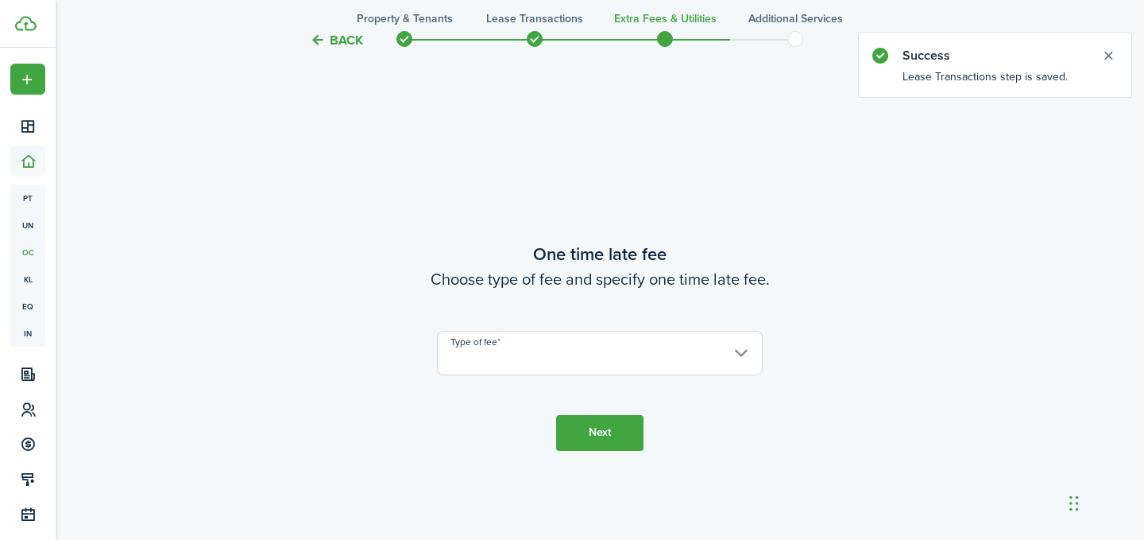
scroll to position [1001, 0]
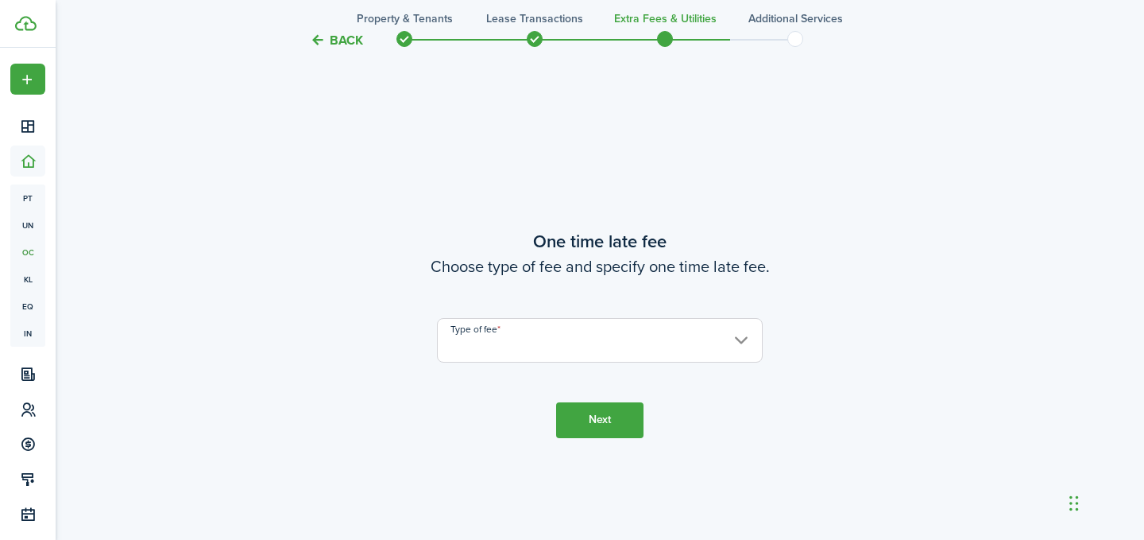
click at [480, 337] on input "Type of fee" at bounding box center [600, 340] width 326 height 45
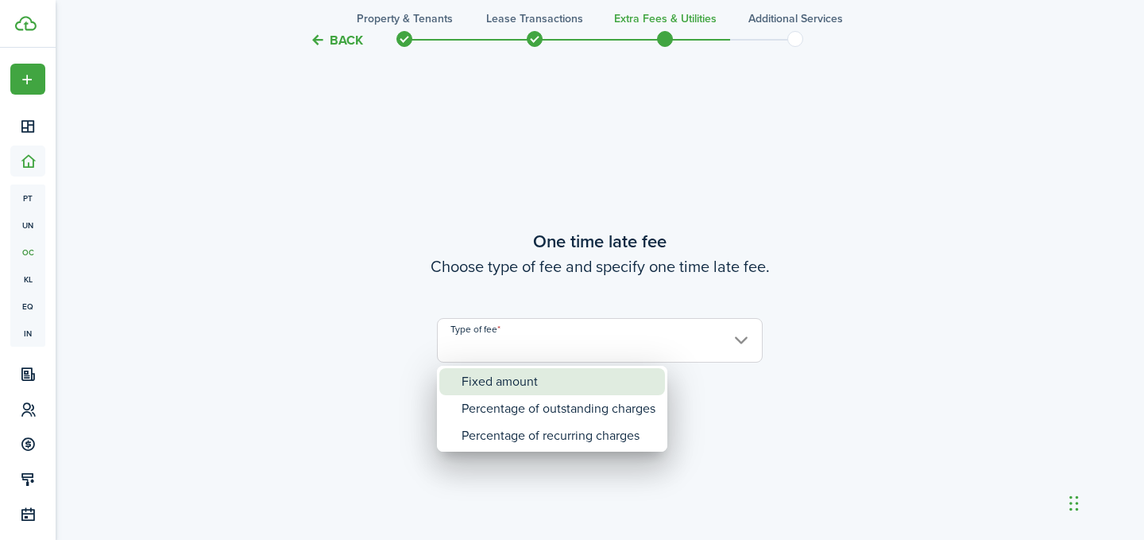
click at [479, 372] on div "Fixed amount" at bounding box center [559, 381] width 194 height 27
type input "Fixed amount"
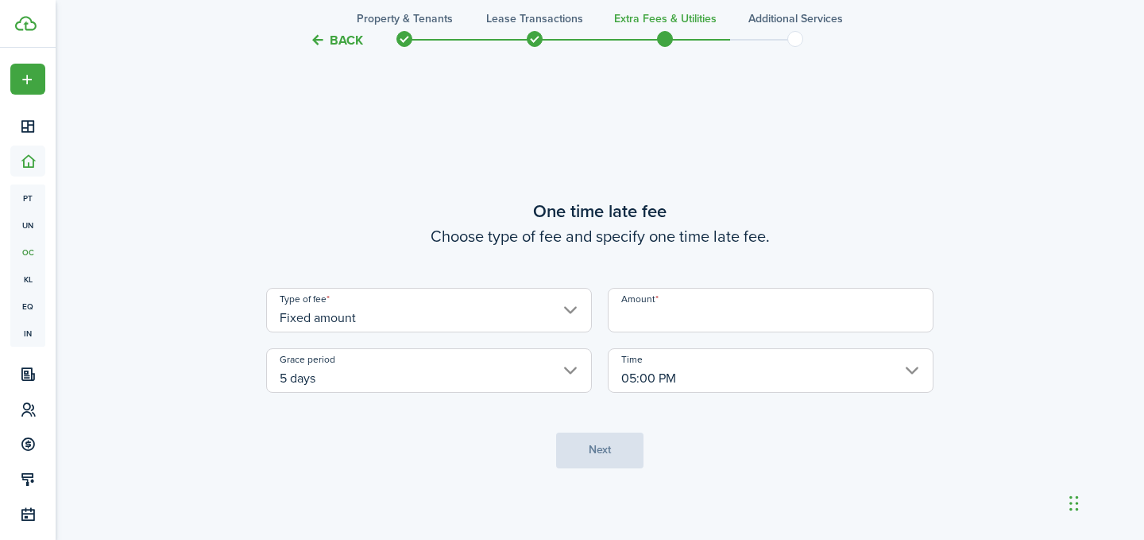
click at [675, 313] on input "Amount" at bounding box center [771, 310] width 326 height 45
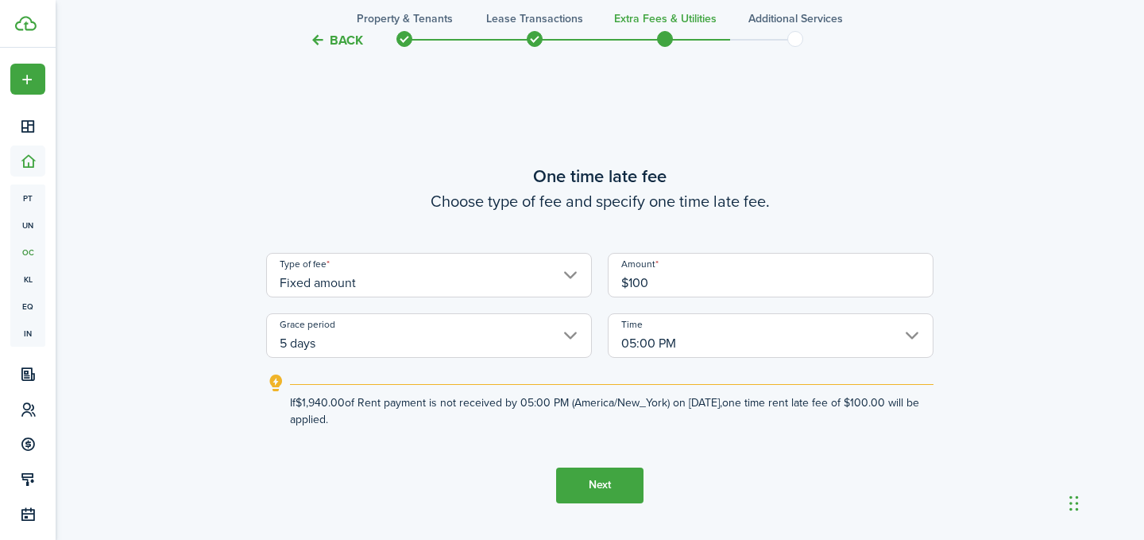
type input "$100.00"
click at [428, 453] on tc-wizard-step "One time late fee Choose type of fee and specify one time late fee. Type of fee…" at bounding box center [600, 333] width 668 height 540
click at [590, 478] on button "Next" at bounding box center [599, 485] width 87 height 36
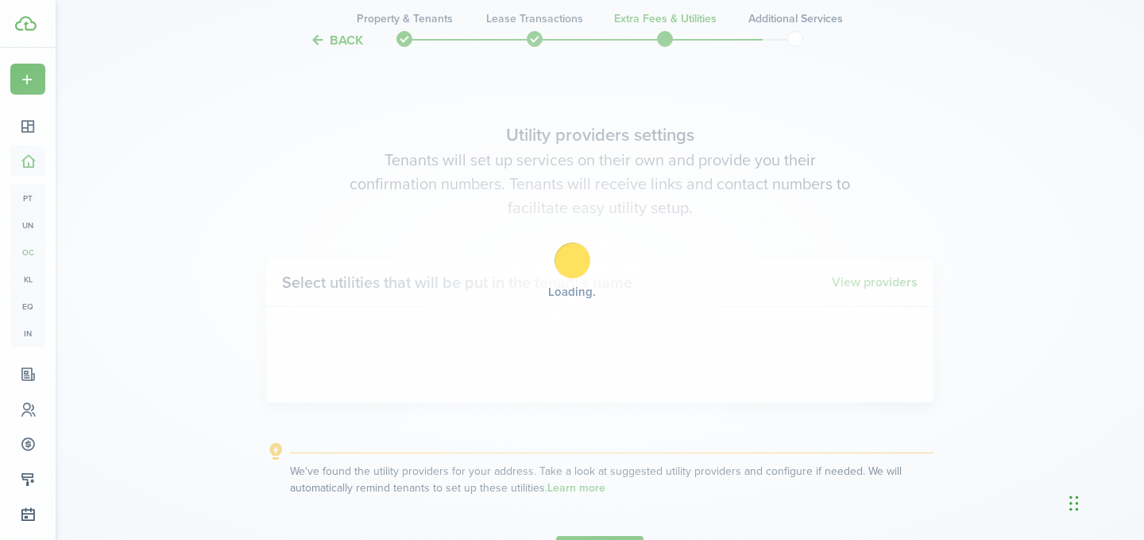
scroll to position [1540, 0]
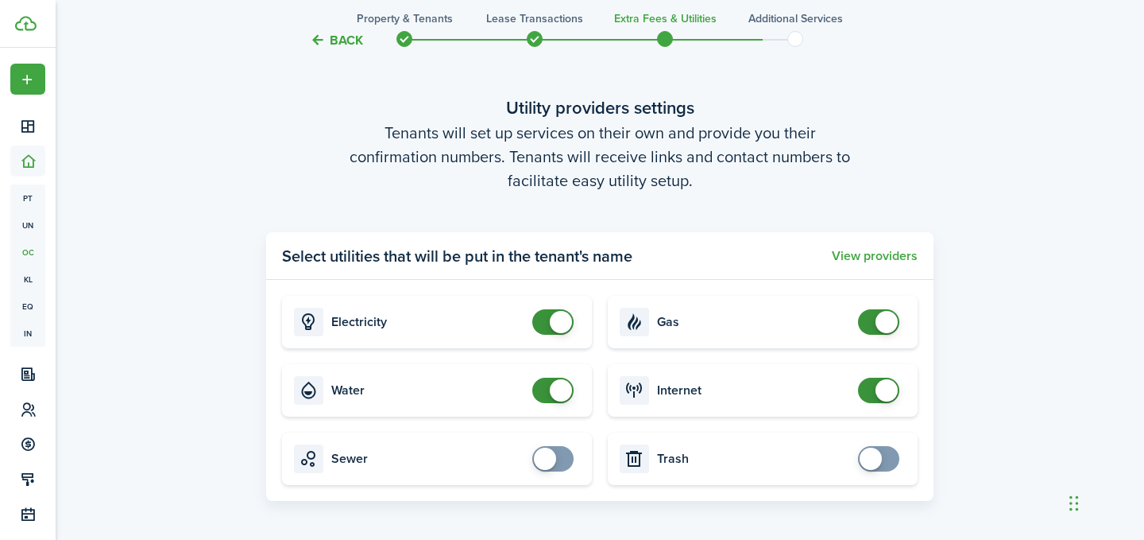
checkbox input "false"
click at [876, 316] on span at bounding box center [879, 321] width 16 height 25
checkbox input "false"
click at [553, 397] on span at bounding box center [561, 390] width 22 height 22
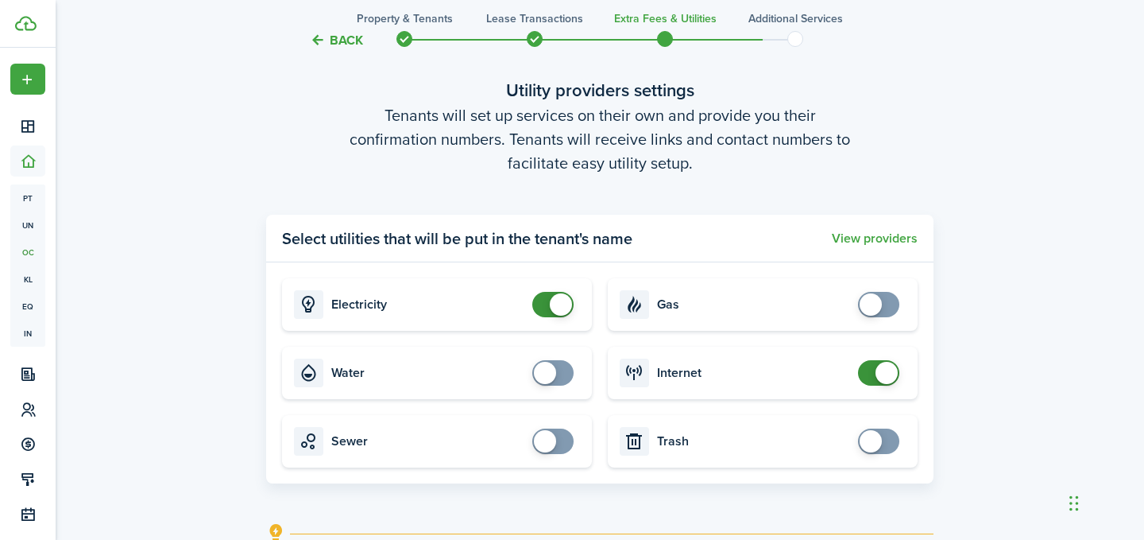
scroll to position [1734, 0]
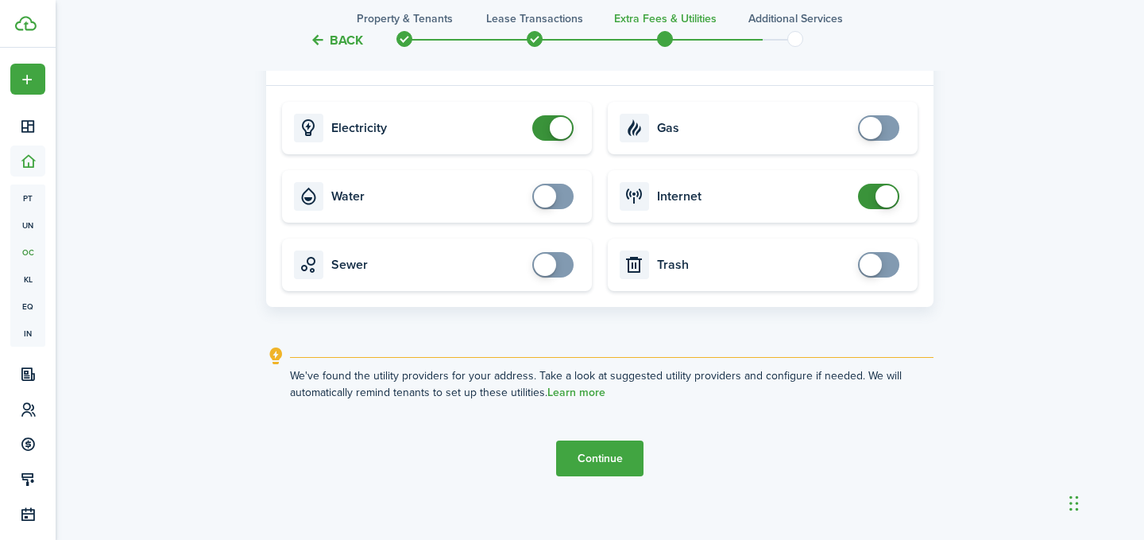
click at [601, 467] on button "Continue" at bounding box center [599, 458] width 87 height 36
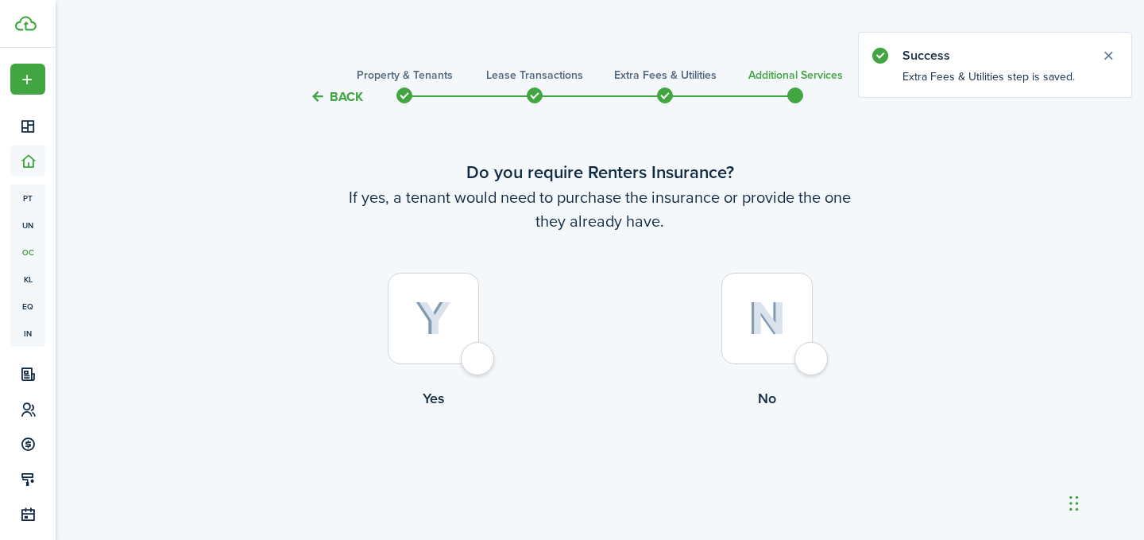
scroll to position [28, 0]
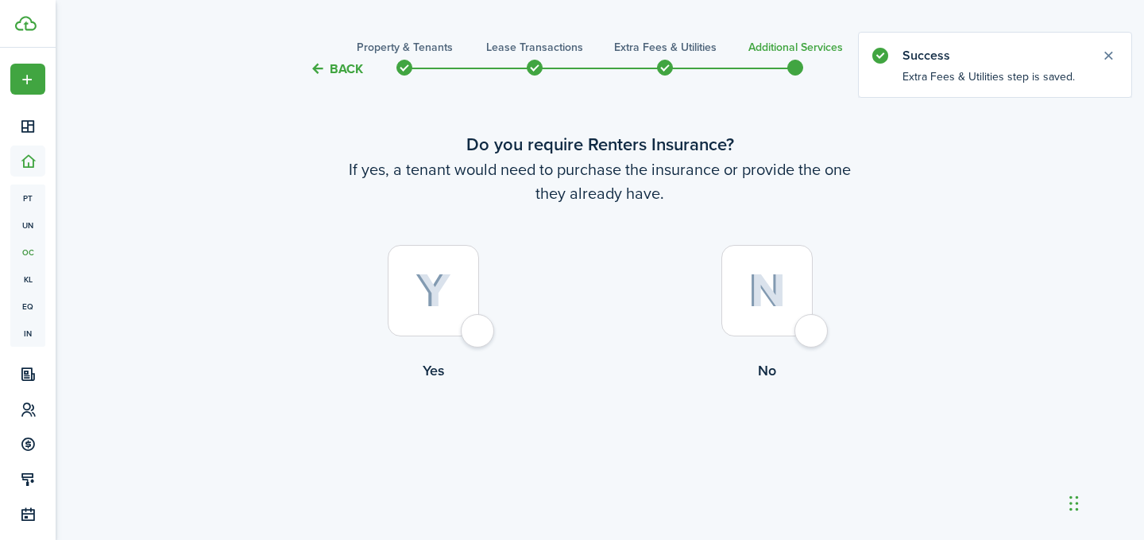
click at [804, 331] on div at bounding box center [767, 290] width 91 height 91
radio input "true"
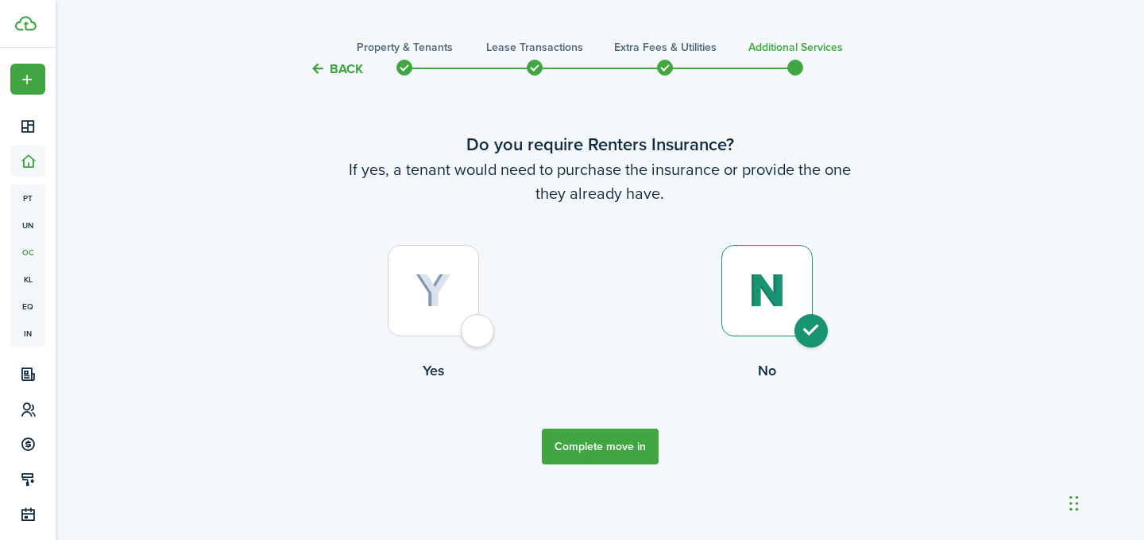
click at [608, 442] on button "Complete move in" at bounding box center [600, 446] width 117 height 36
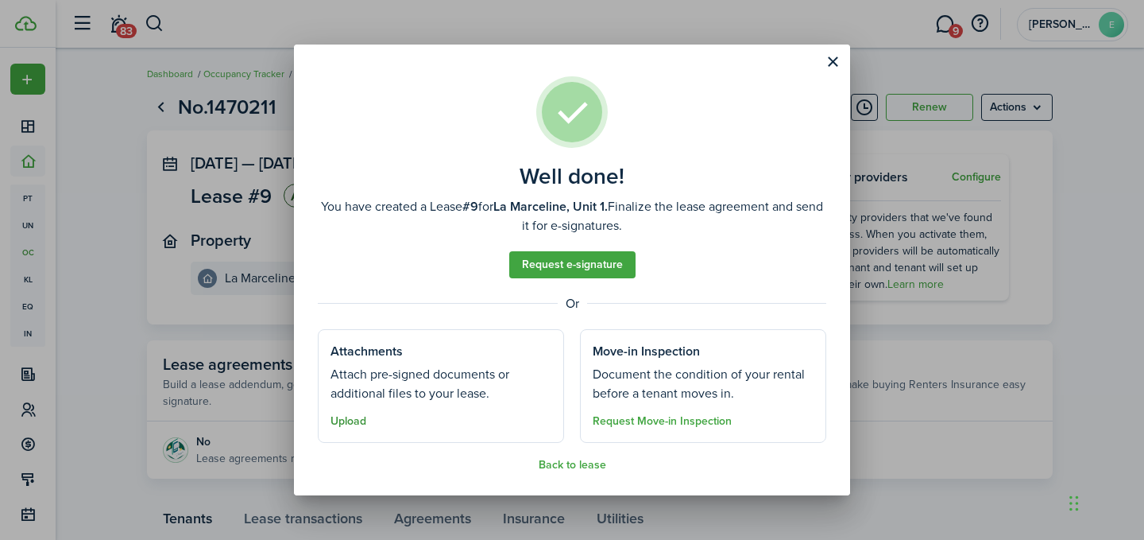
click at [351, 415] on button "Upload" at bounding box center [349, 421] width 36 height 13
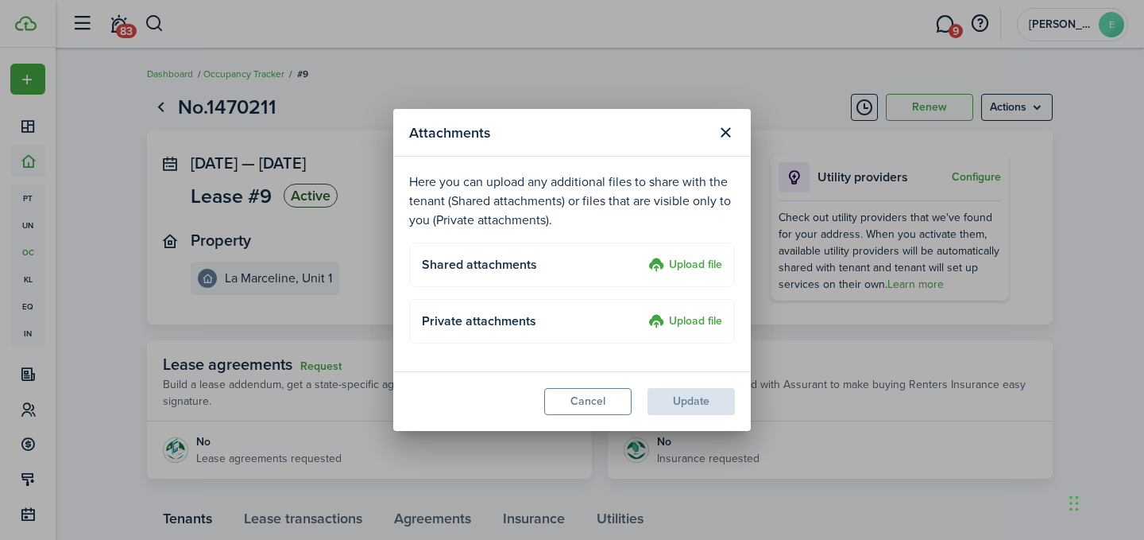
click at [687, 264] on label "Upload file" at bounding box center [686, 265] width 74 height 19
click at [643, 256] on input "Upload file" at bounding box center [643, 256] width 0 height 0
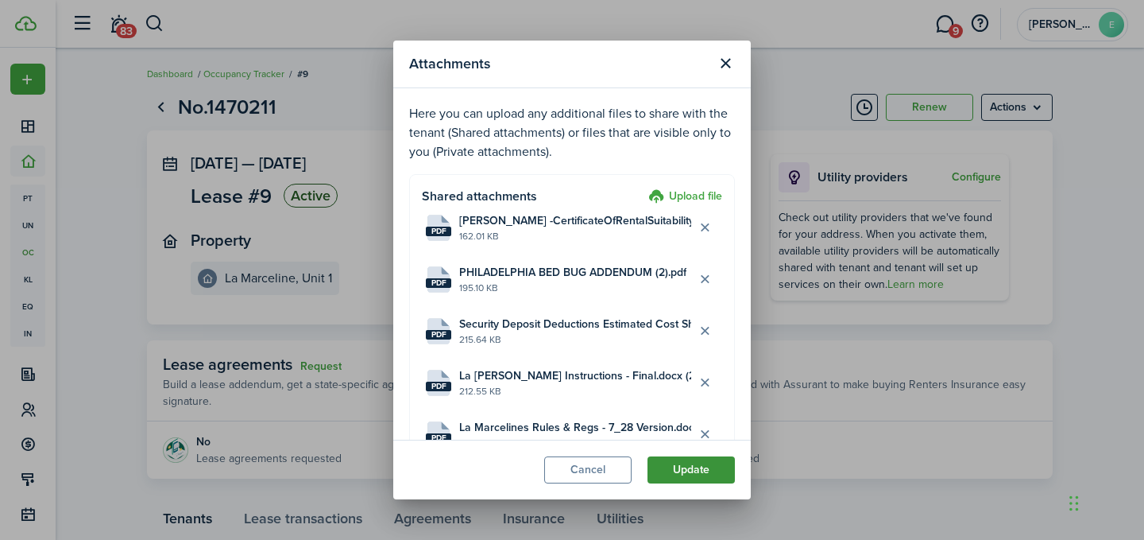
click at [709, 465] on button "Update" at bounding box center [691, 469] width 87 height 27
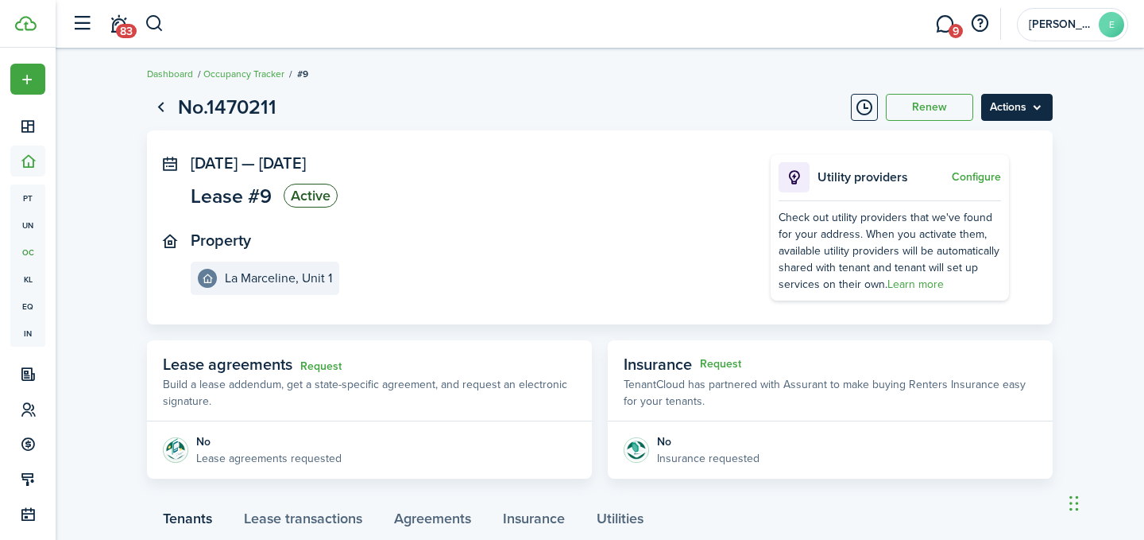
click at [997, 94] on menu-btn "Actions" at bounding box center [1018, 107] width 72 height 27
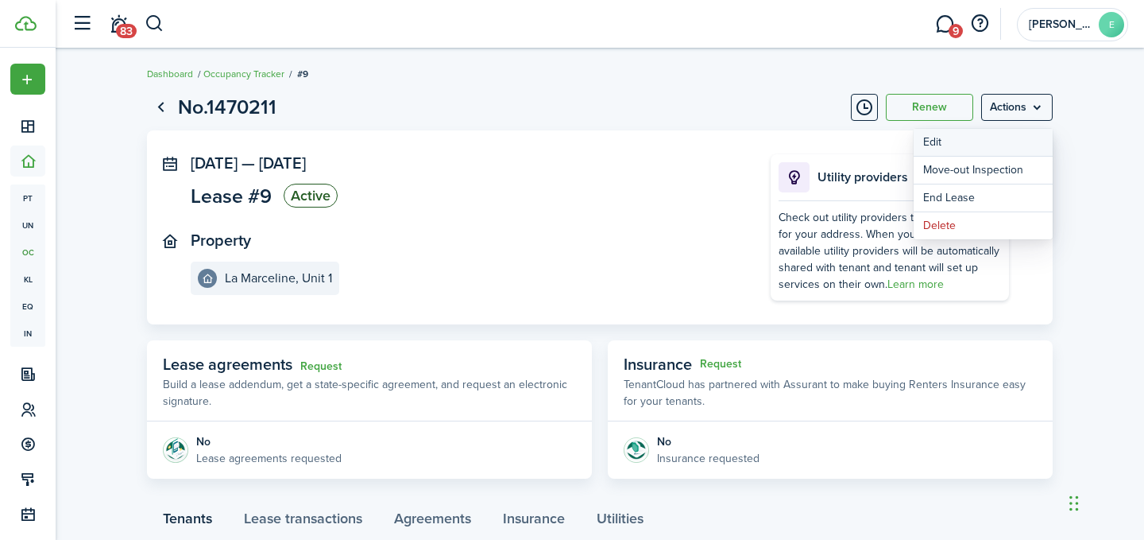
click at [954, 139] on button "Edit" at bounding box center [983, 142] width 139 height 27
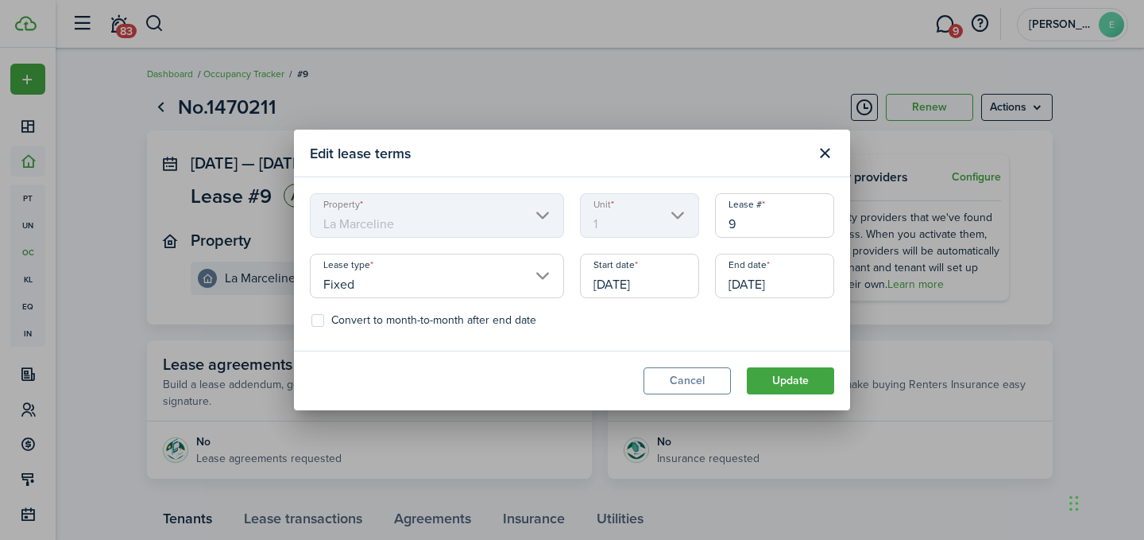
click at [614, 289] on input "[DATE]" at bounding box center [639, 276] width 119 height 45
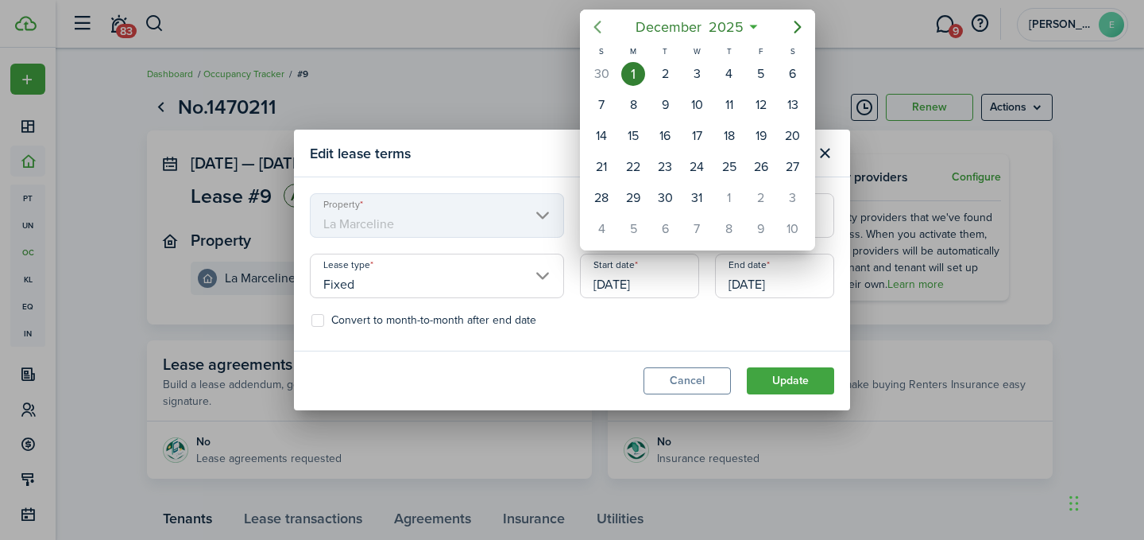
click at [598, 28] on icon "Previous page" at bounding box center [597, 26] width 19 height 19
click at [694, 195] on div "29" at bounding box center [697, 198] width 24 height 24
type input "[DATE]"
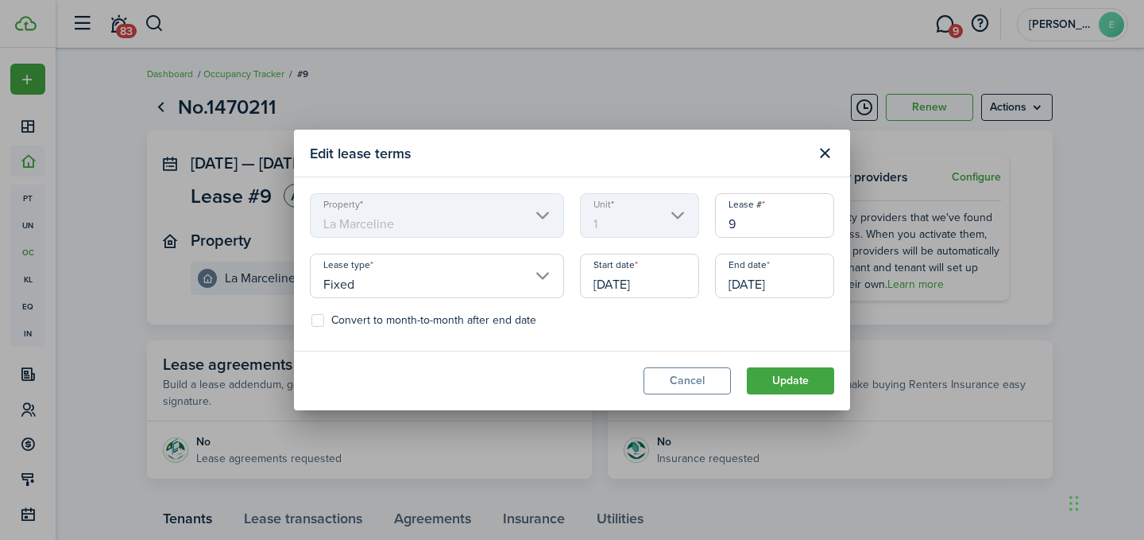
click at [644, 331] on div "Convert to month-to-month after end date" at bounding box center [572, 324] width 540 height 21
click at [806, 385] on button "Update" at bounding box center [790, 380] width 87 height 27
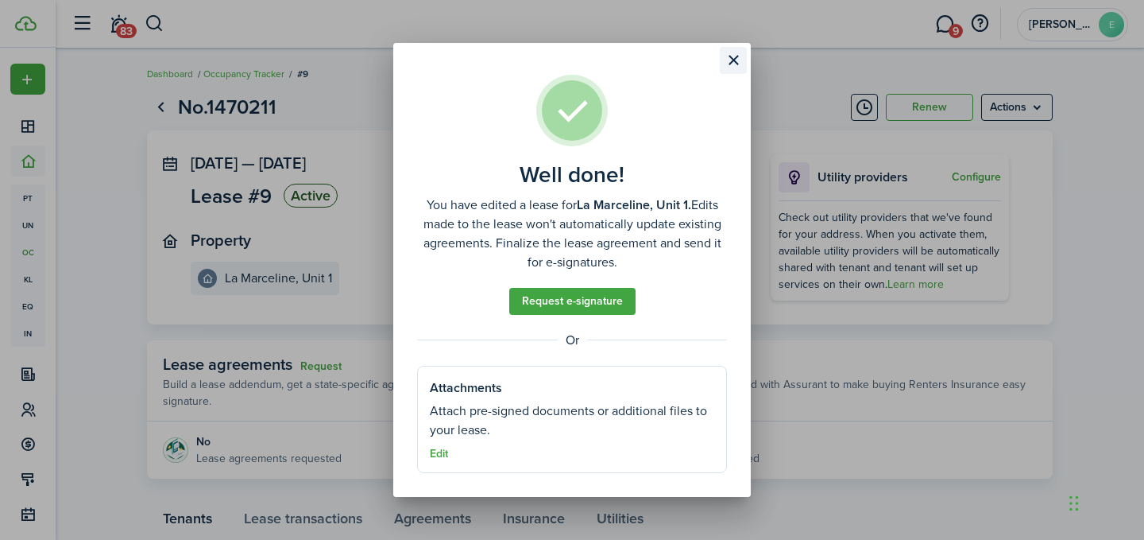
click at [738, 56] on button "Close modal" at bounding box center [733, 60] width 27 height 27
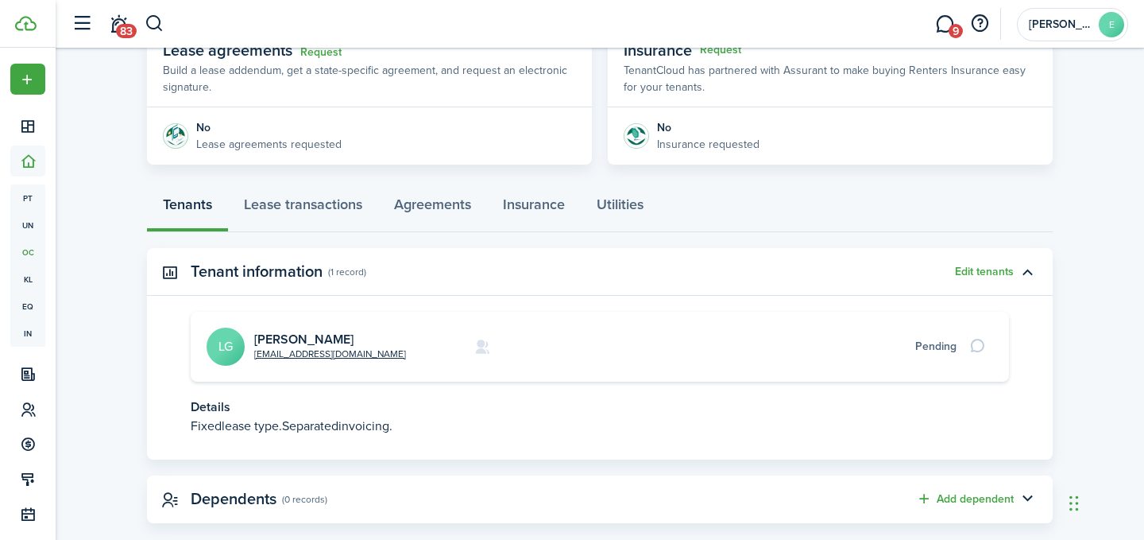
scroll to position [318, 0]
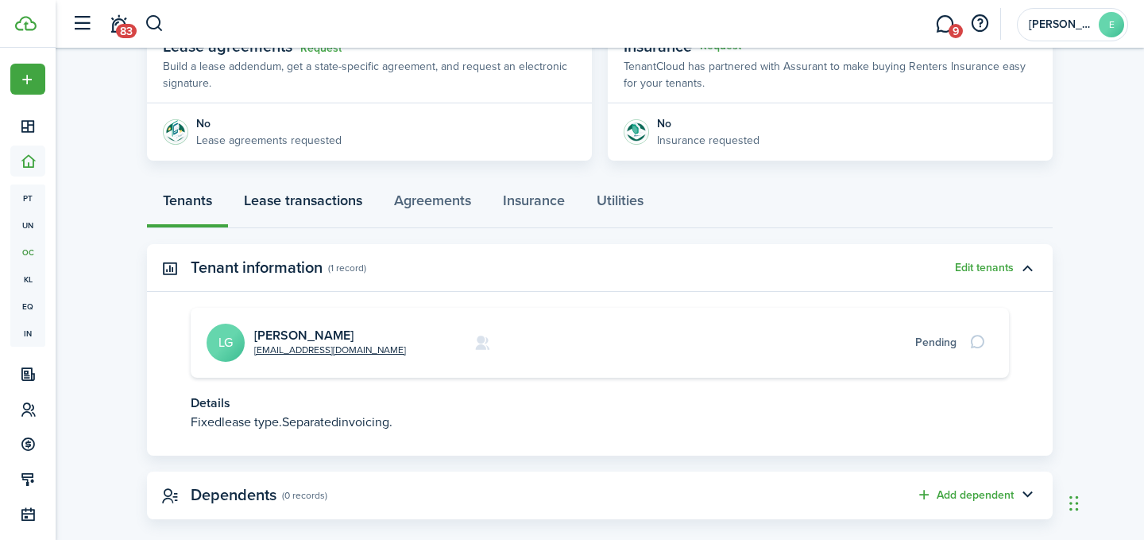
click at [280, 207] on link "Lease transactions" at bounding box center [303, 204] width 150 height 48
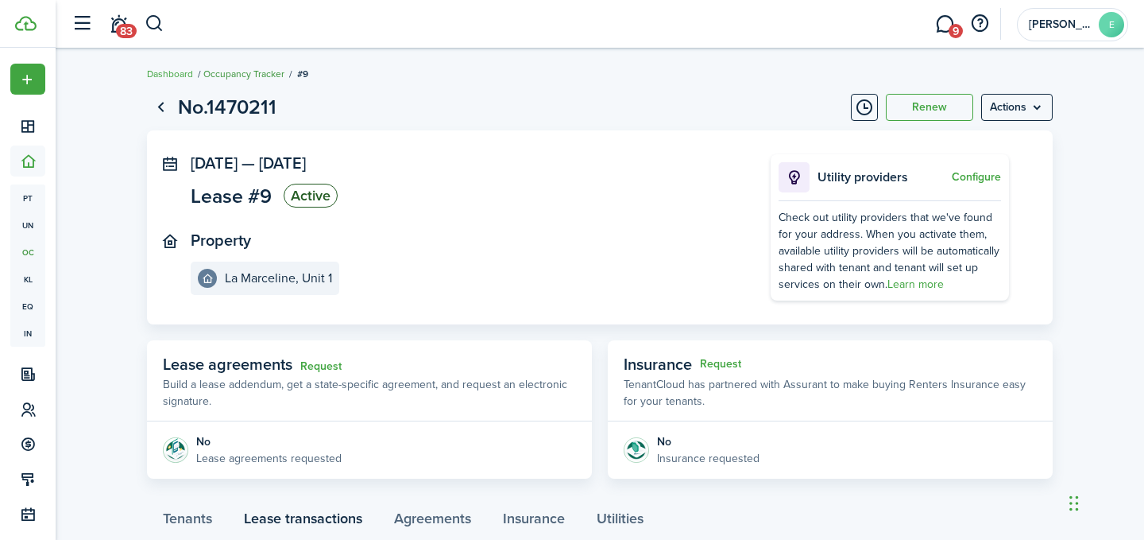
click at [230, 76] on link "Occupancy Tracker" at bounding box center [243, 74] width 81 height 14
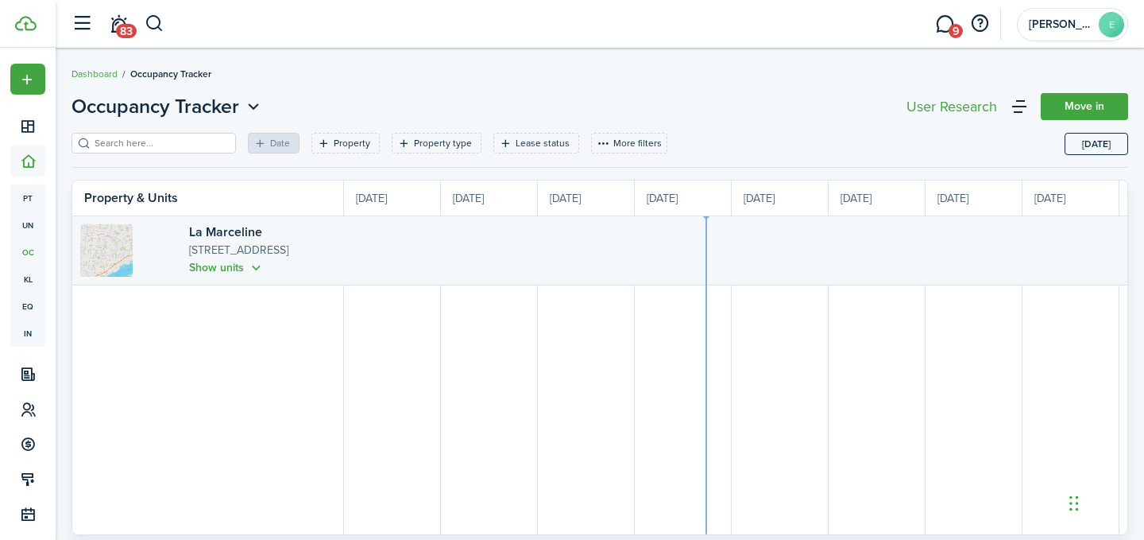
scroll to position [0, 291]
click at [103, 67] on link "Dashboard" at bounding box center [95, 74] width 46 height 14
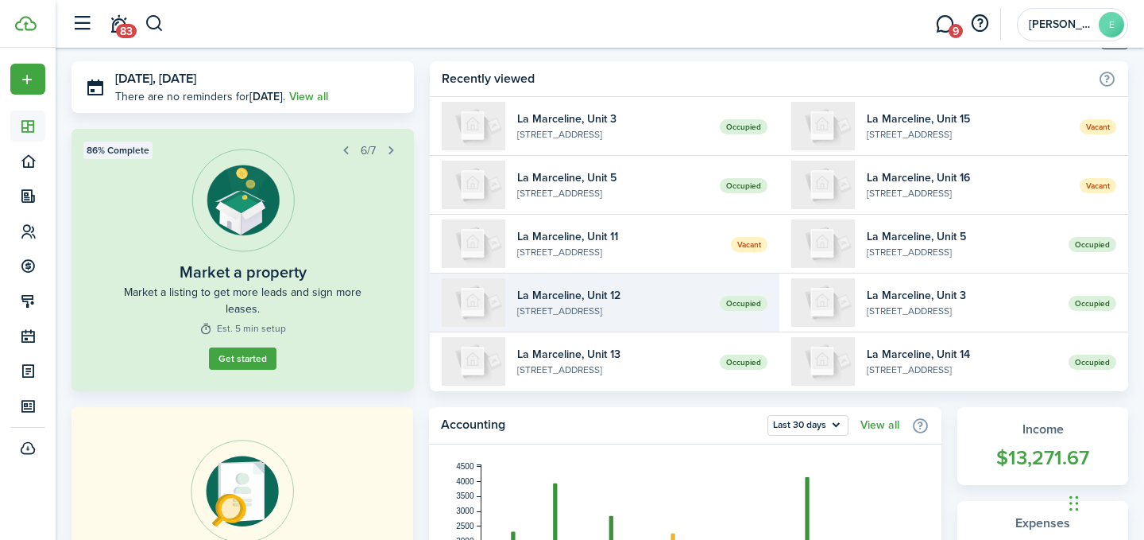
scroll to position [60, 0]
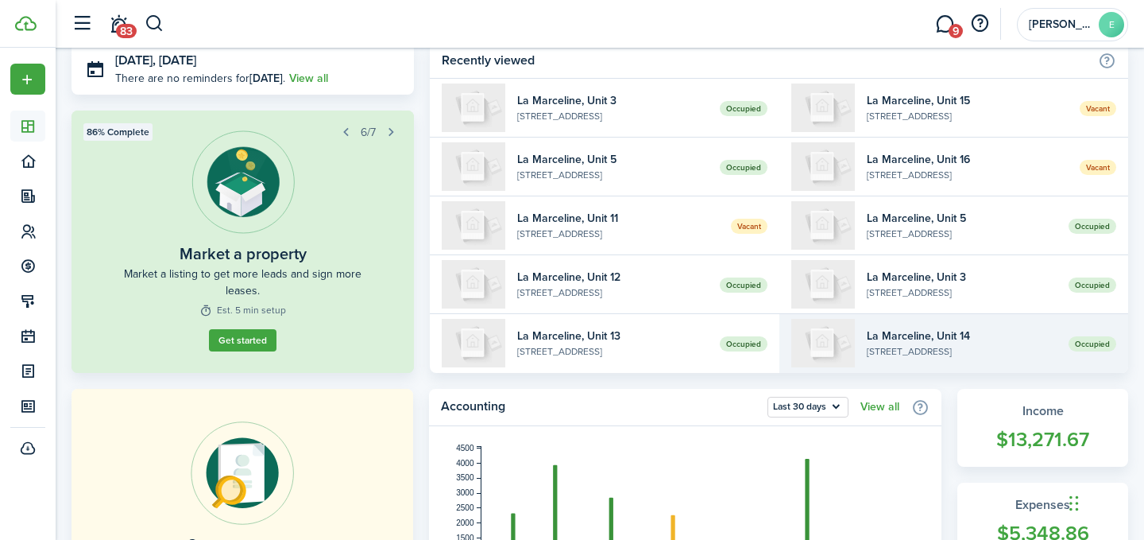
click at [889, 358] on widget-list-item-description "[STREET_ADDRESS]" at bounding box center [962, 351] width 190 height 14
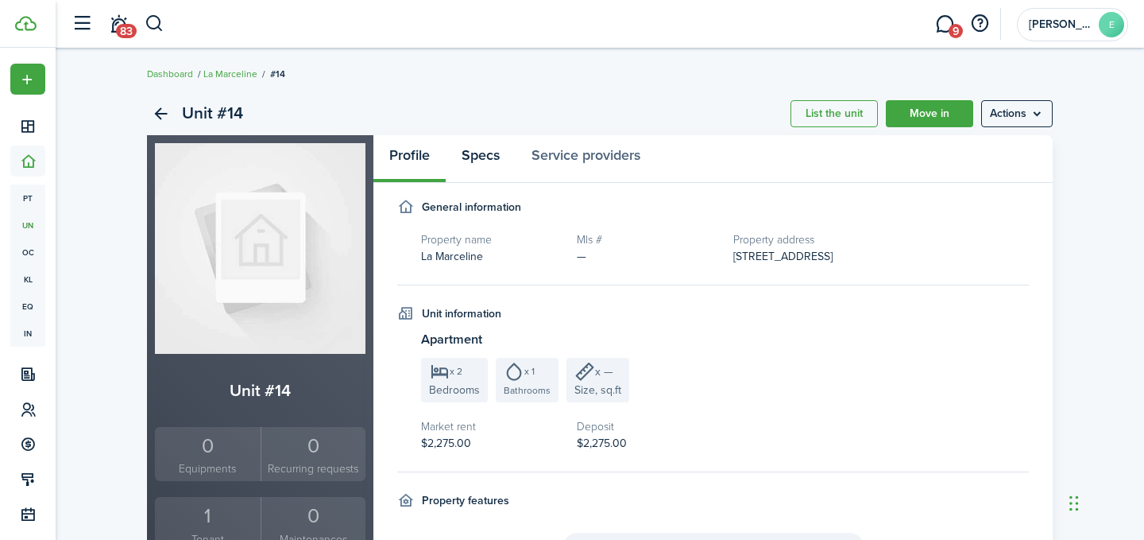
click at [482, 154] on link "Specs" at bounding box center [481, 159] width 70 height 48
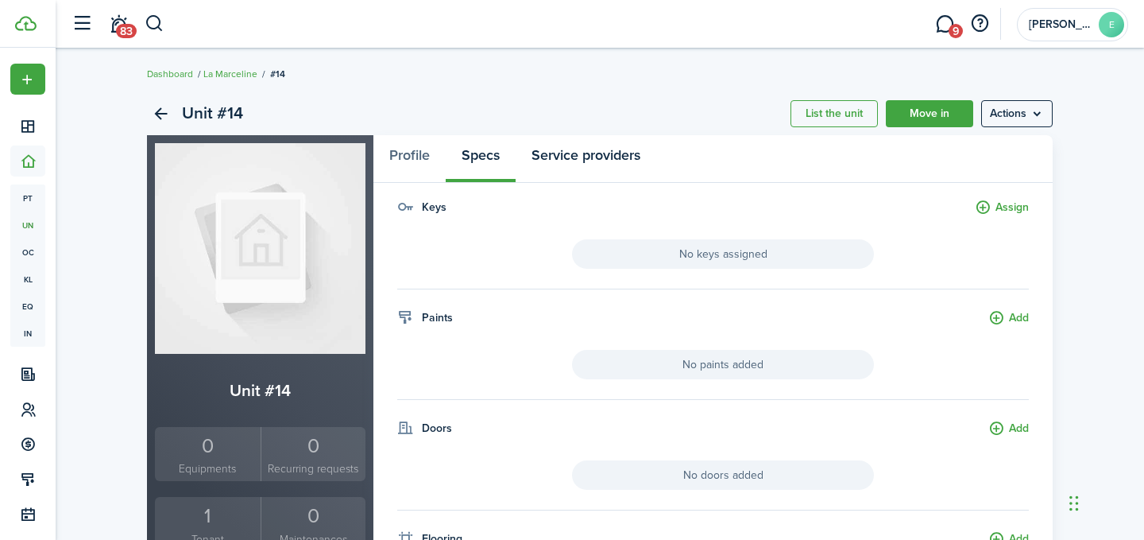
click at [572, 145] on link "Service providers" at bounding box center [586, 159] width 141 height 48
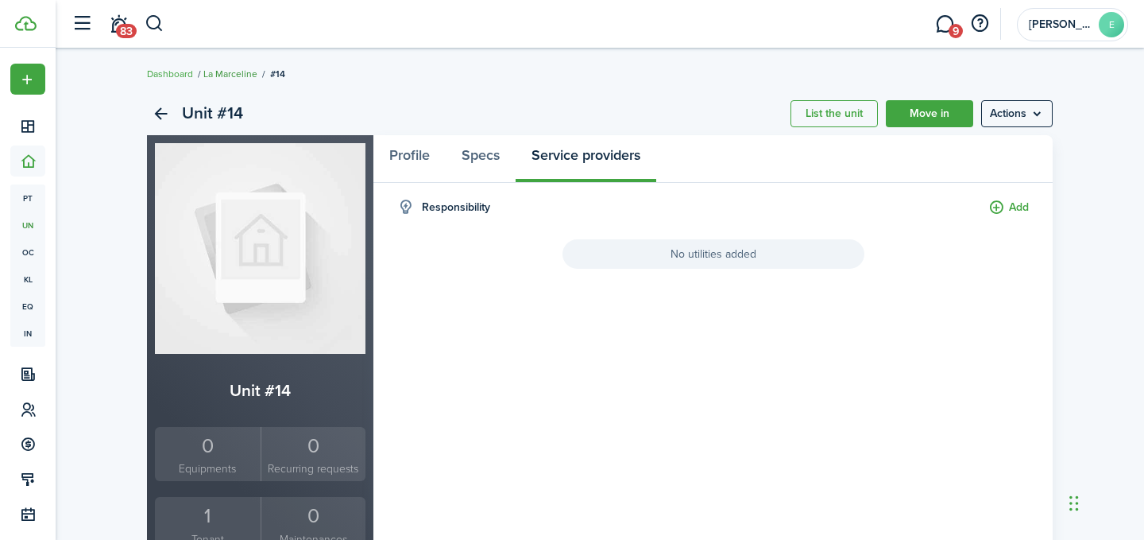
click at [235, 79] on link "La Marceline" at bounding box center [230, 74] width 54 height 14
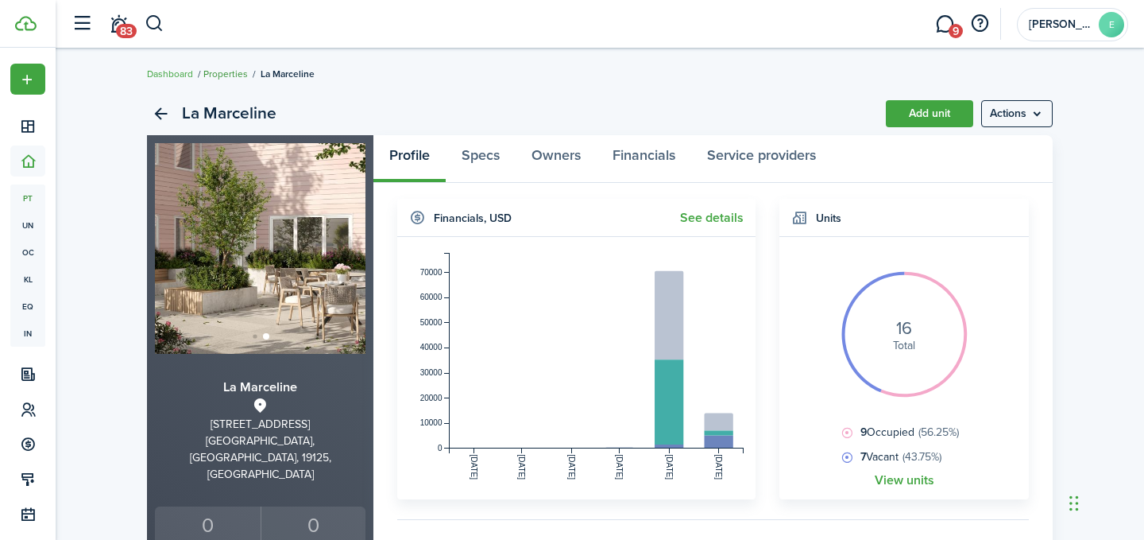
click at [233, 74] on link "Properties" at bounding box center [225, 74] width 45 height 14
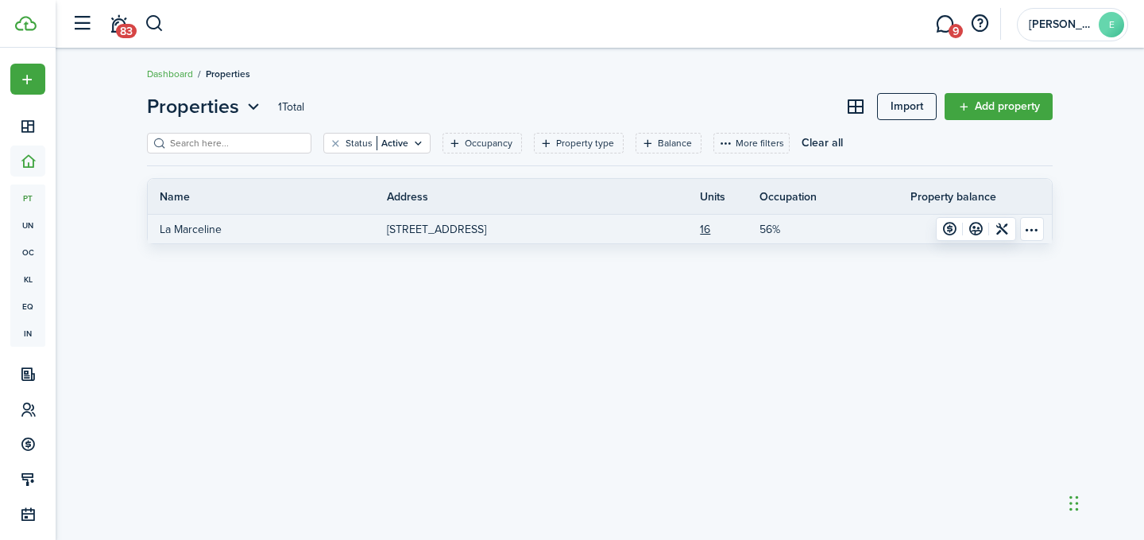
click at [204, 227] on p "La Marceline" at bounding box center [191, 229] width 62 height 17
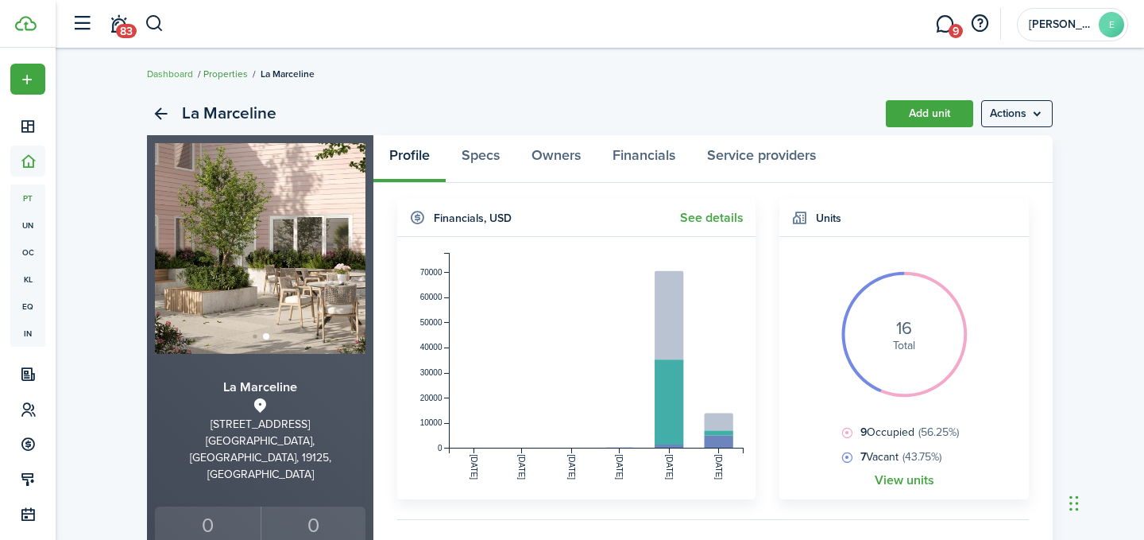
click at [235, 73] on link "Properties" at bounding box center [225, 74] width 45 height 14
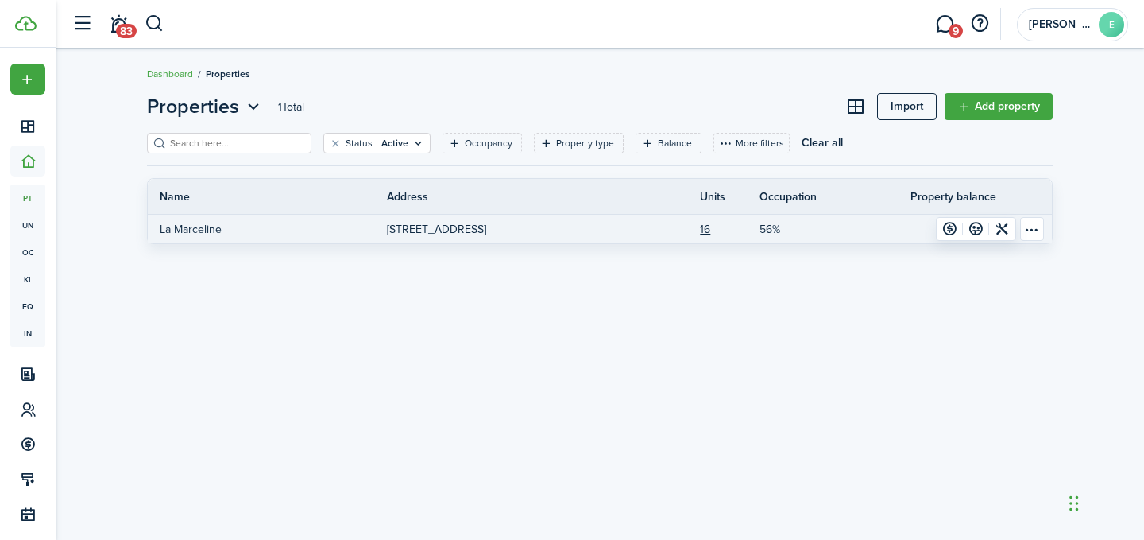
click at [177, 222] on p "La Marceline" at bounding box center [191, 229] width 62 height 17
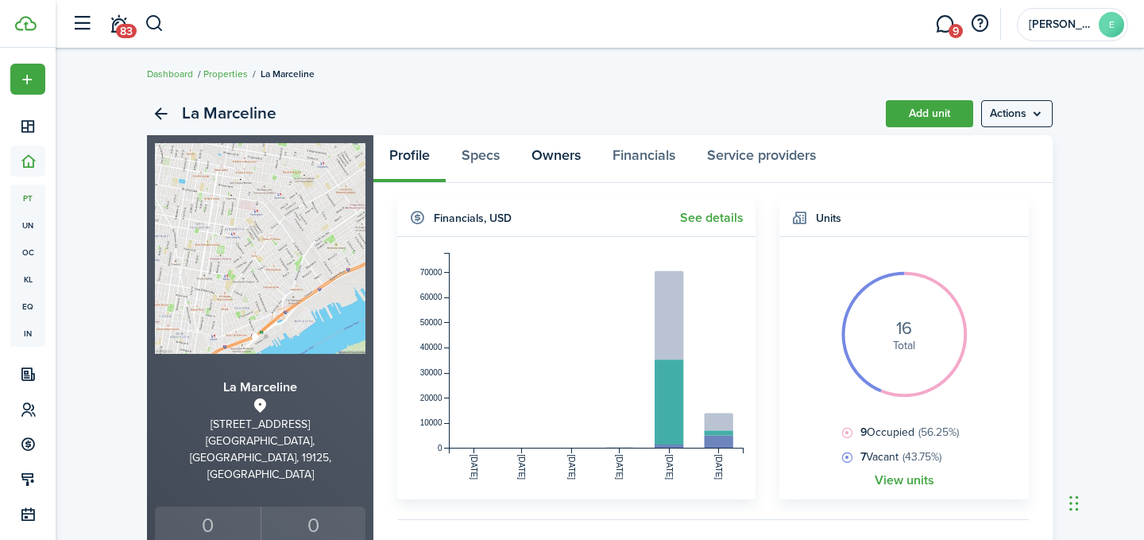
click at [556, 161] on link "Owners" at bounding box center [556, 159] width 81 height 48
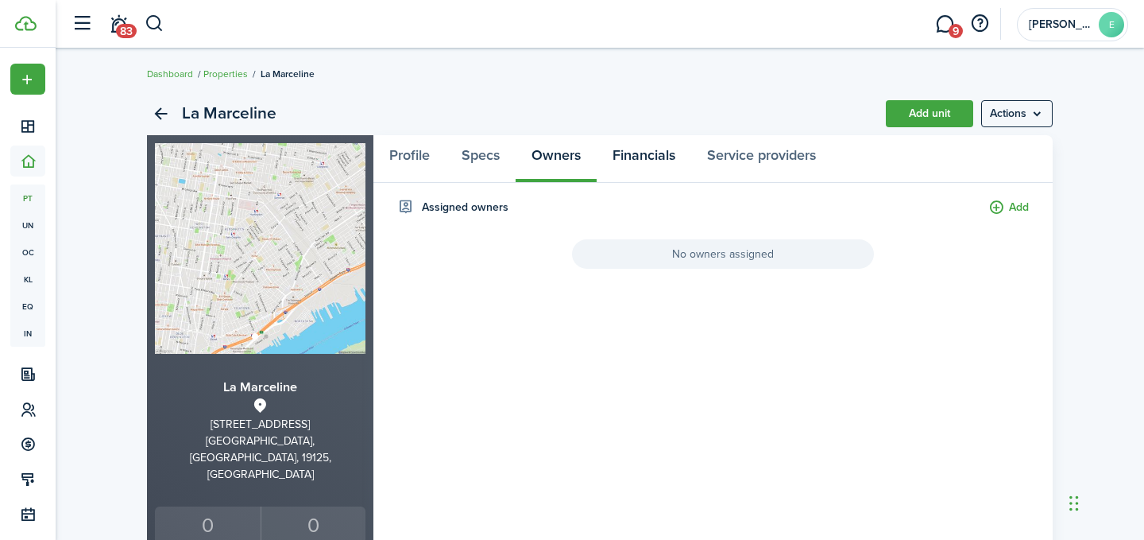
click at [618, 158] on link "Financials" at bounding box center [644, 159] width 95 height 48
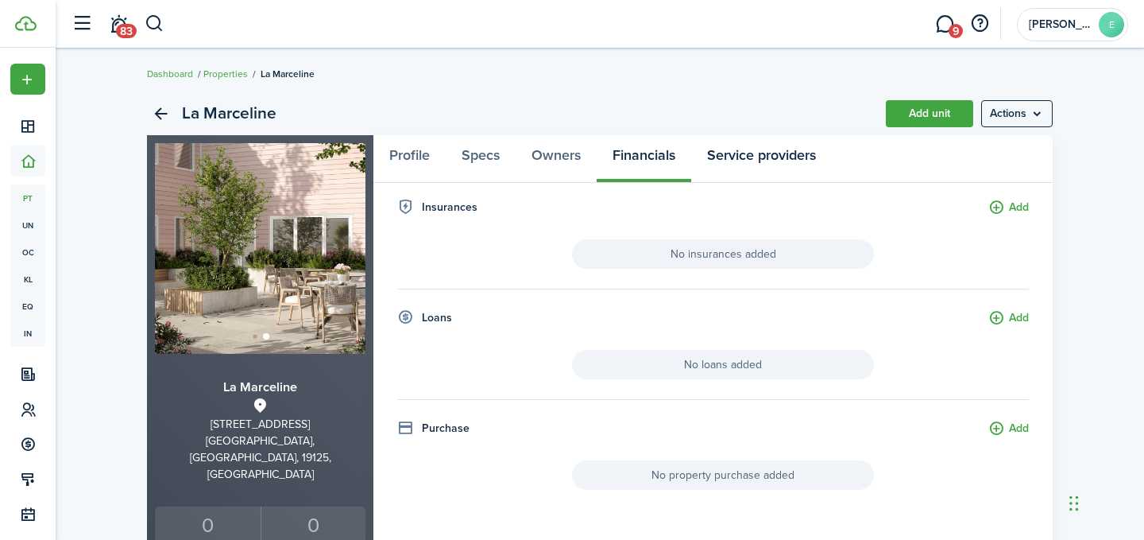
click at [753, 156] on link "Service providers" at bounding box center [761, 159] width 141 height 48
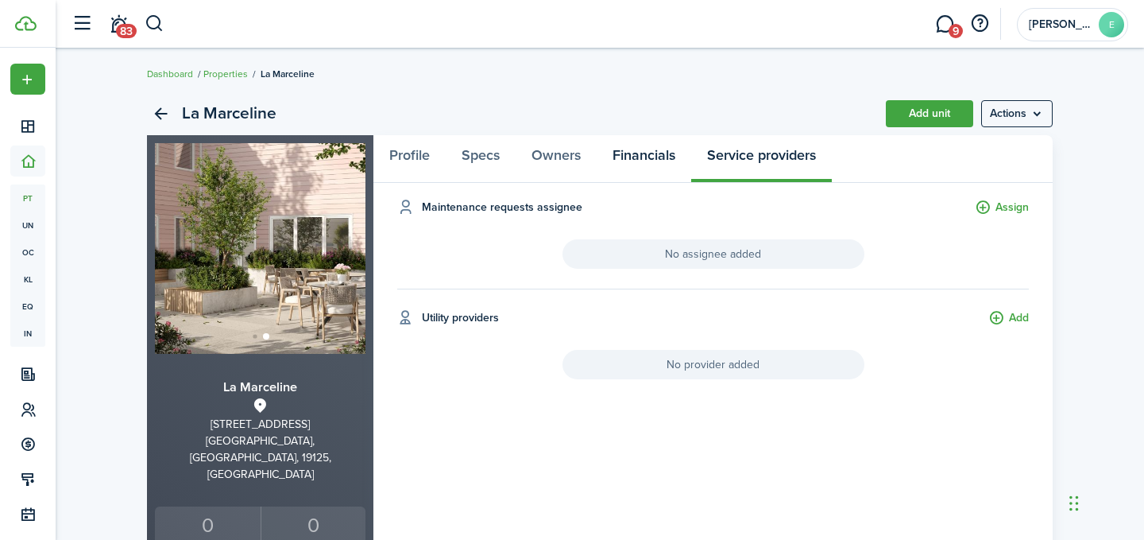
click at [641, 158] on link "Financials" at bounding box center [644, 159] width 95 height 48
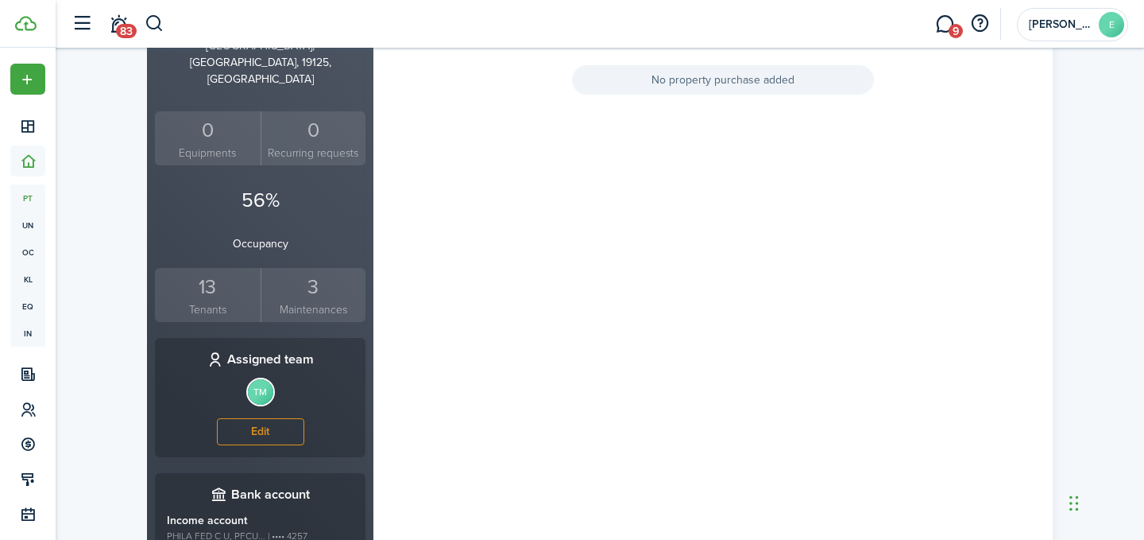
scroll to position [398, 0]
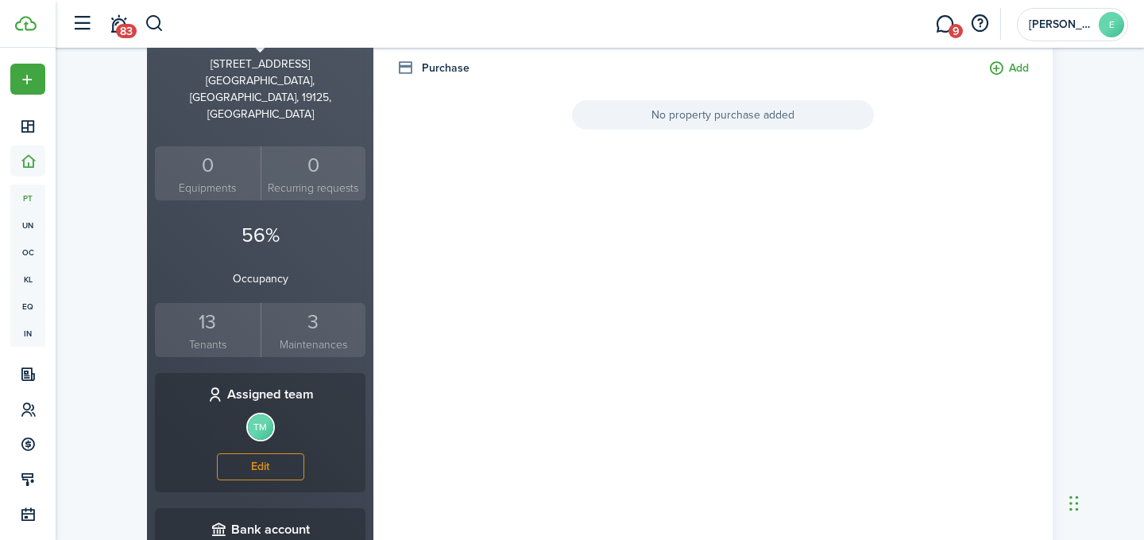
click at [256, 220] on p "56%" at bounding box center [260, 235] width 211 height 30
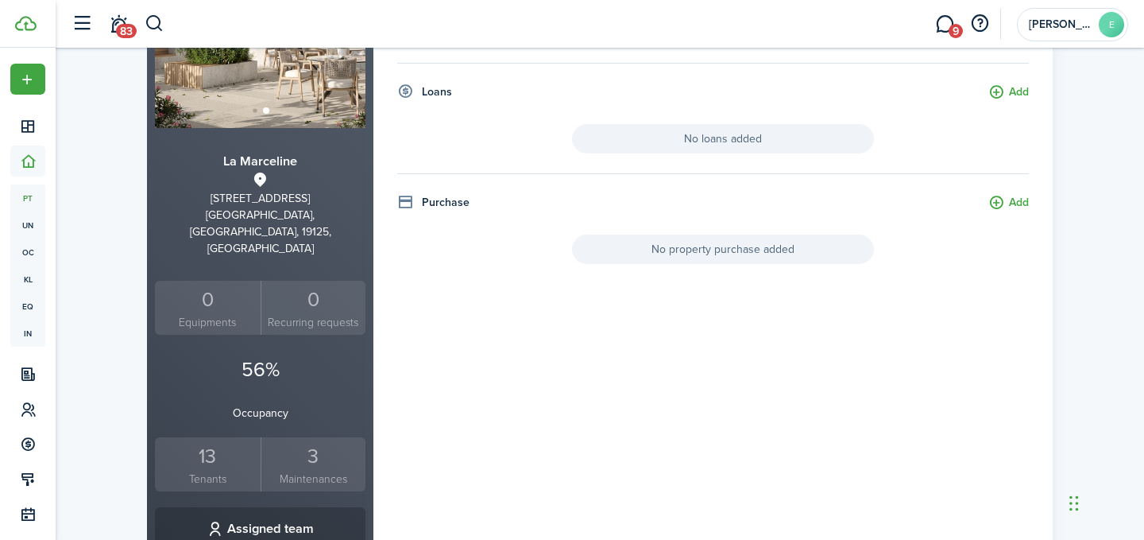
scroll to position [209, 0]
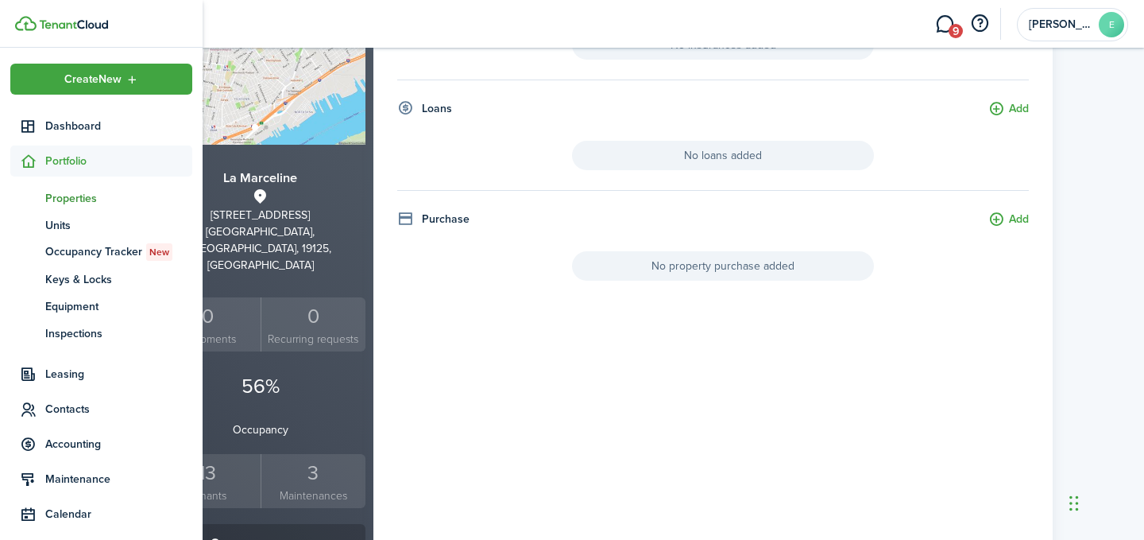
click at [71, 195] on span "Properties" at bounding box center [118, 198] width 147 height 17
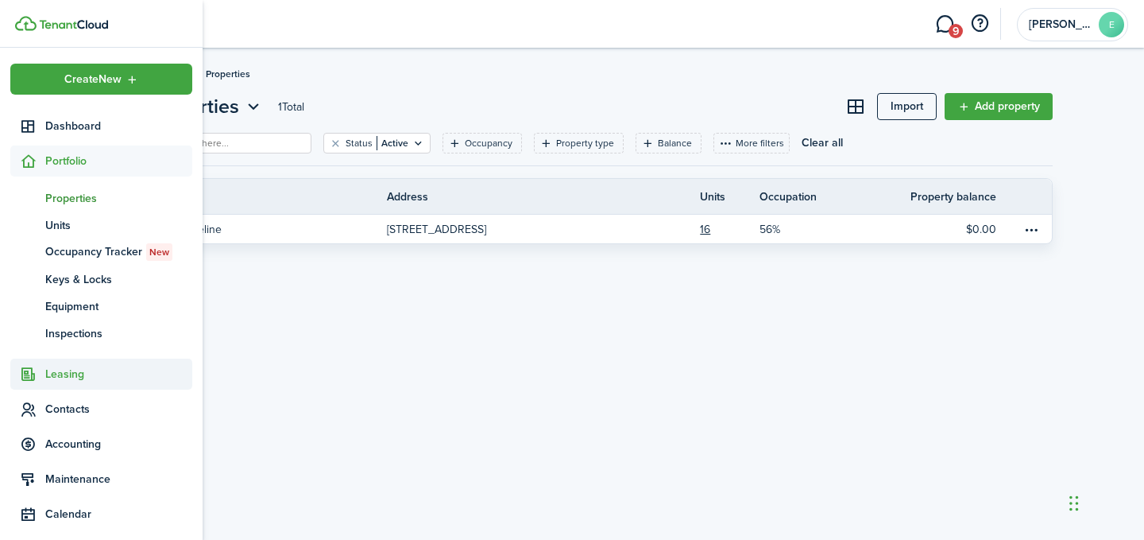
click at [46, 378] on span "Leasing" at bounding box center [118, 374] width 147 height 17
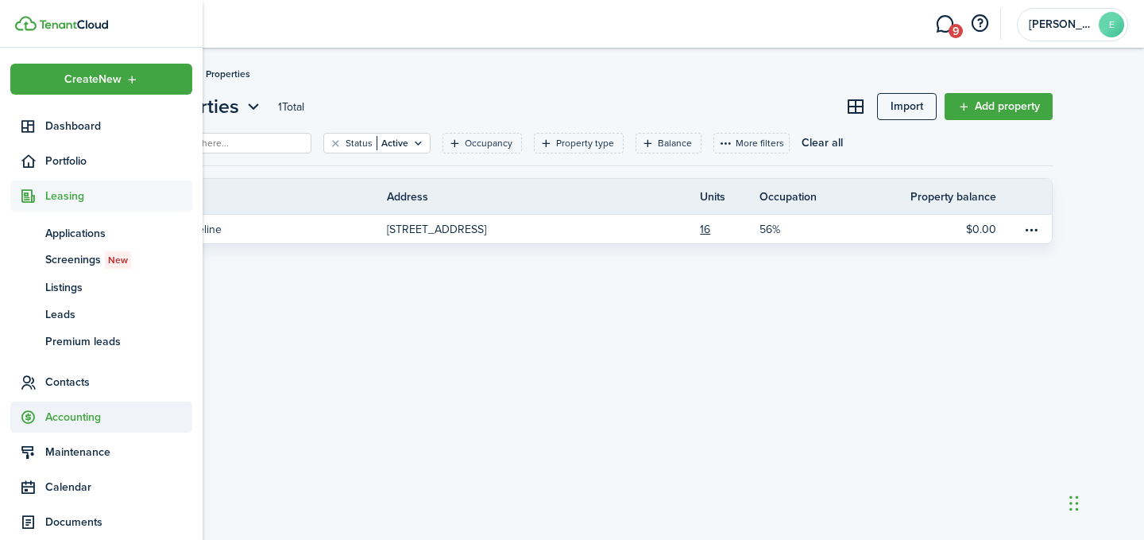
click at [82, 409] on span "Accounting" at bounding box center [118, 417] width 147 height 17
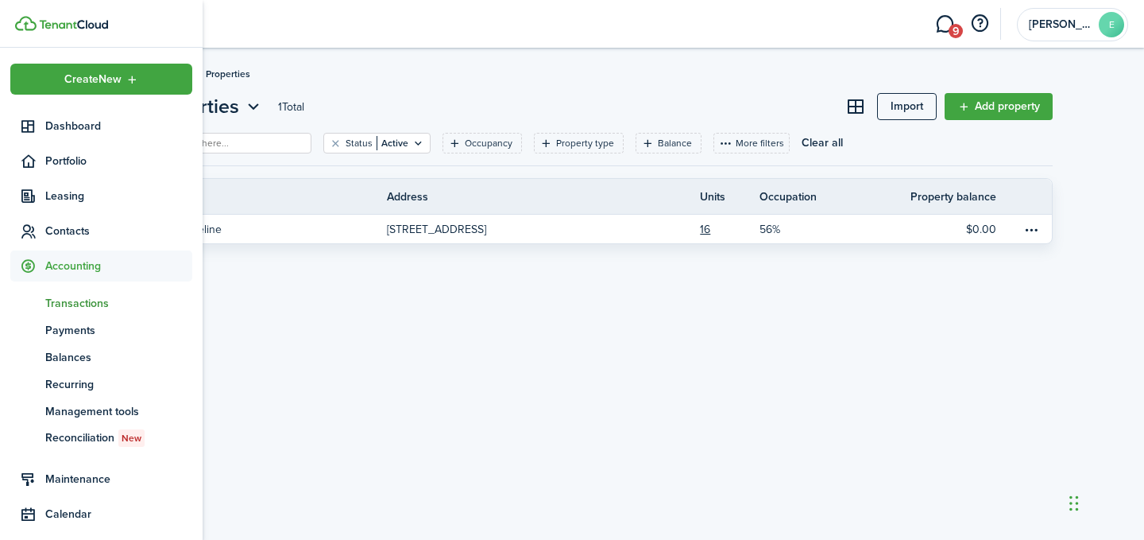
click at [79, 306] on span "Transactions" at bounding box center [118, 303] width 147 height 17
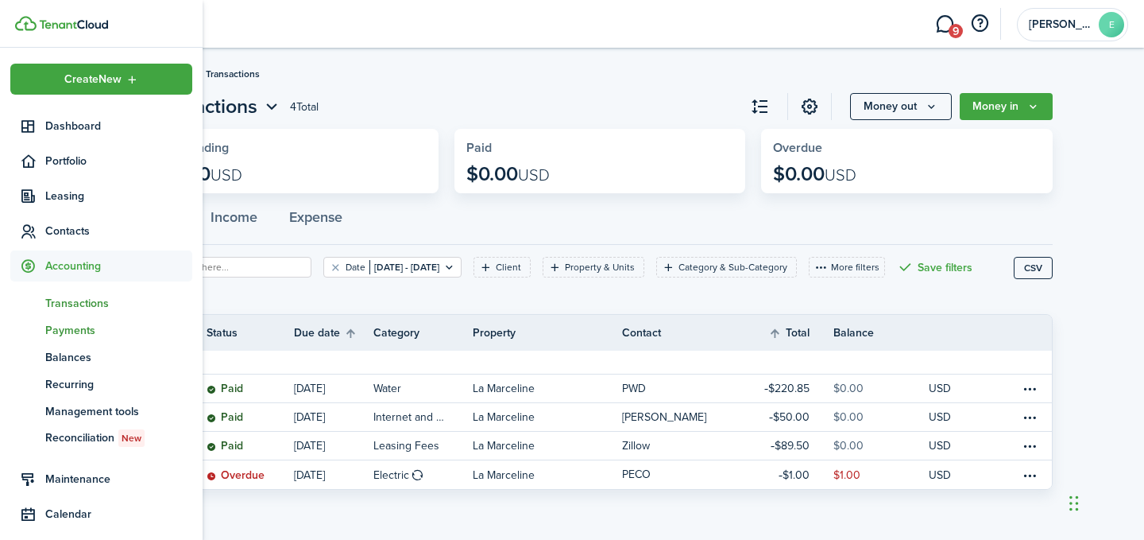
click at [84, 335] on span "Payments" at bounding box center [118, 330] width 147 height 17
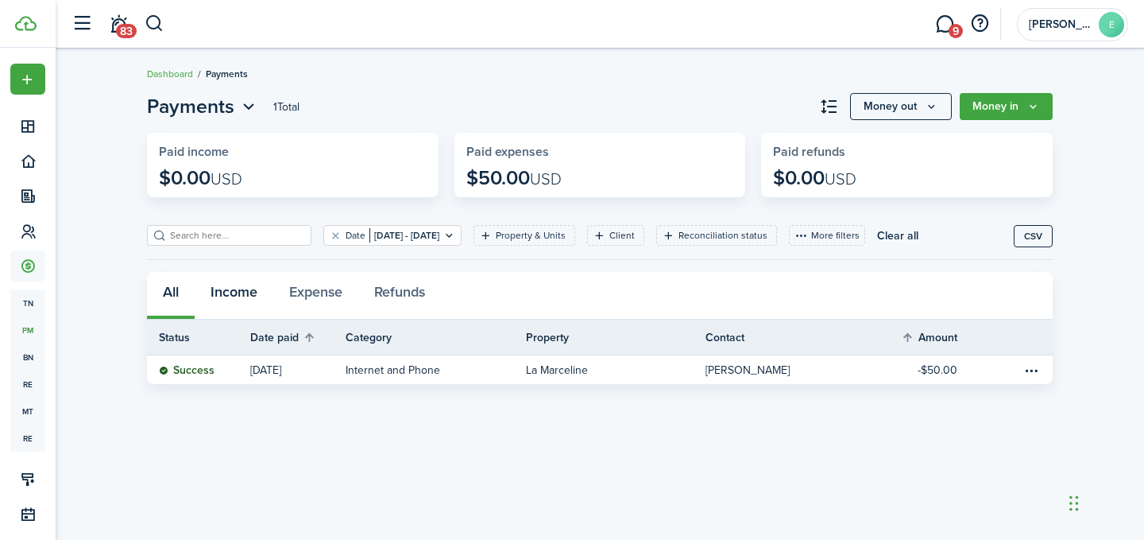
click at [236, 285] on button "Income" at bounding box center [234, 296] width 79 height 48
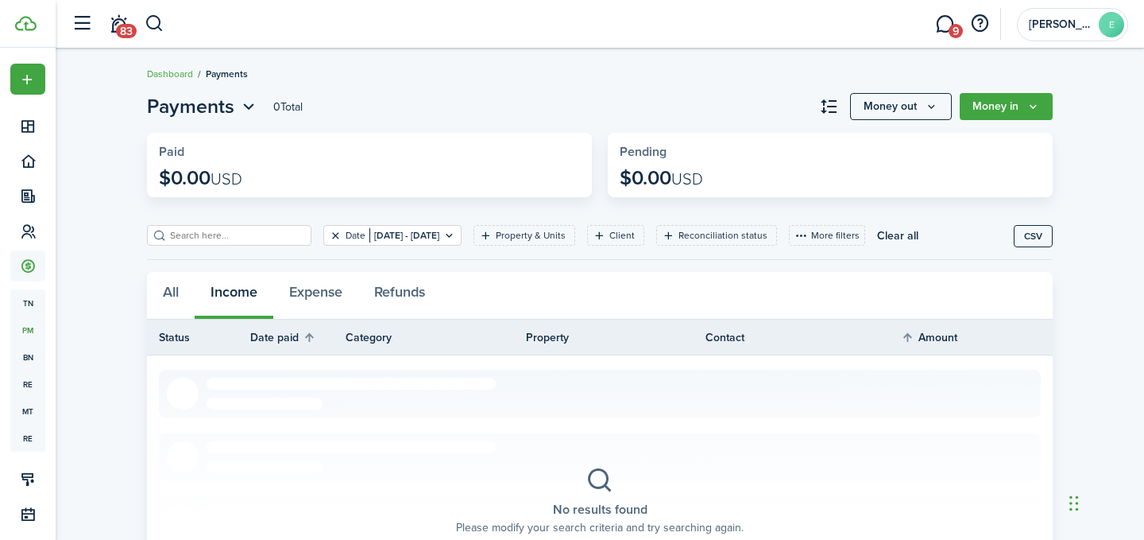
click at [329, 234] on button "Clear filter" at bounding box center [336, 235] width 14 height 13
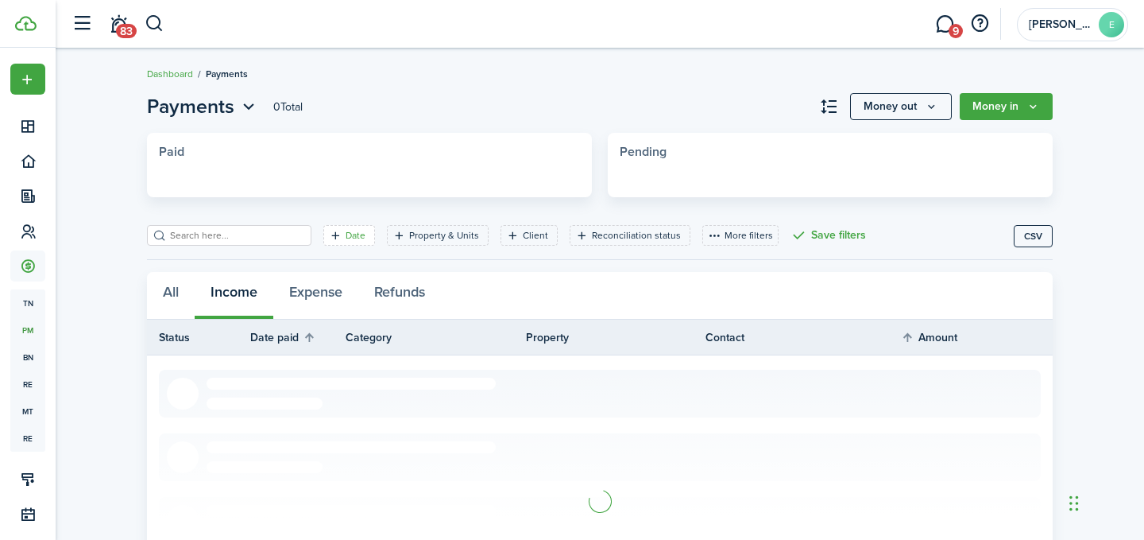
click at [346, 236] on filter-tag-label "Date" at bounding box center [356, 235] width 20 height 14
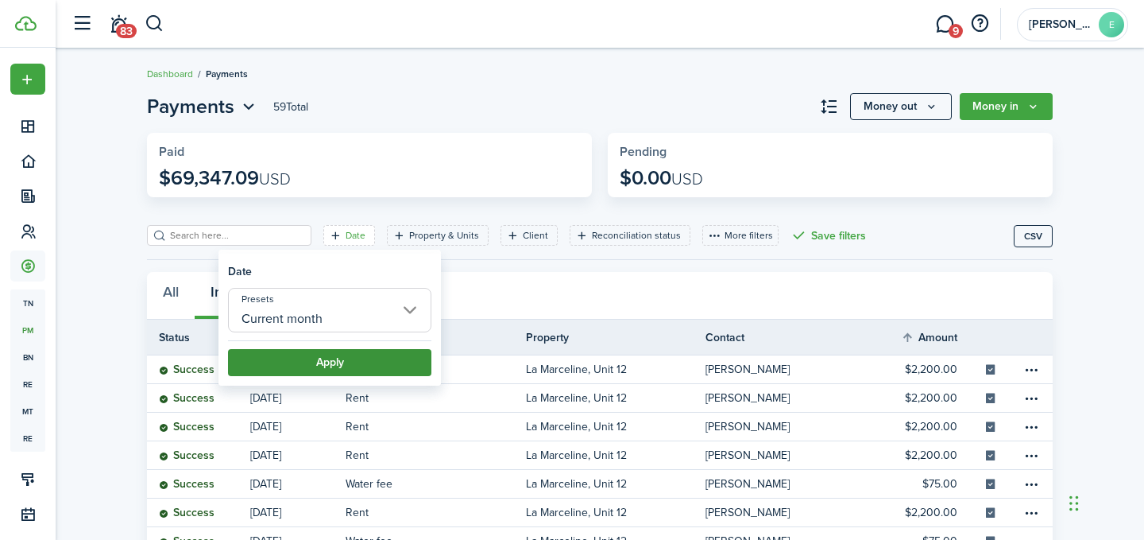
click at [292, 370] on button "Apply" at bounding box center [329, 362] width 203 height 27
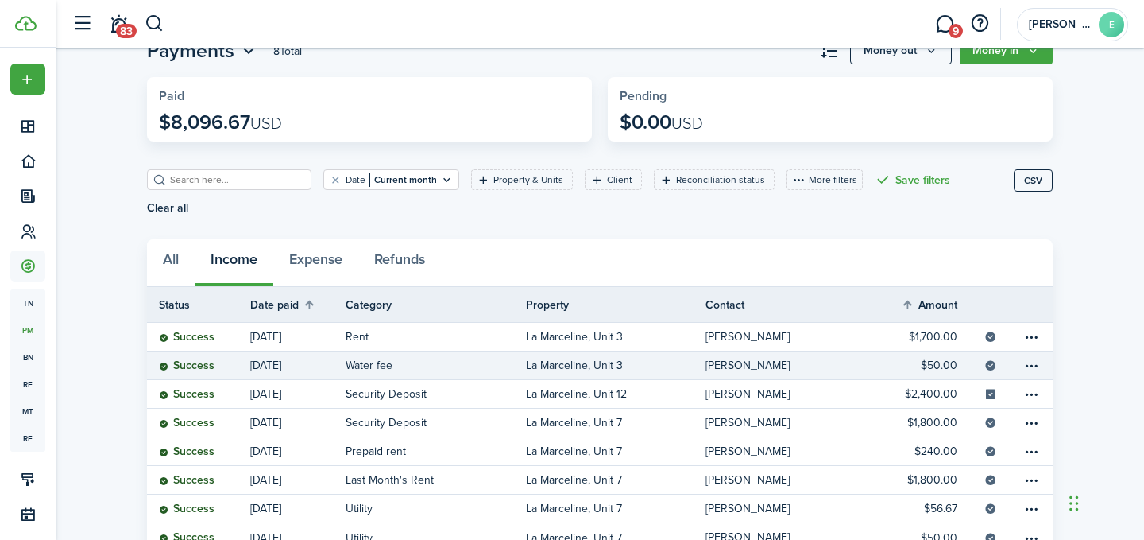
scroll to position [60, 0]
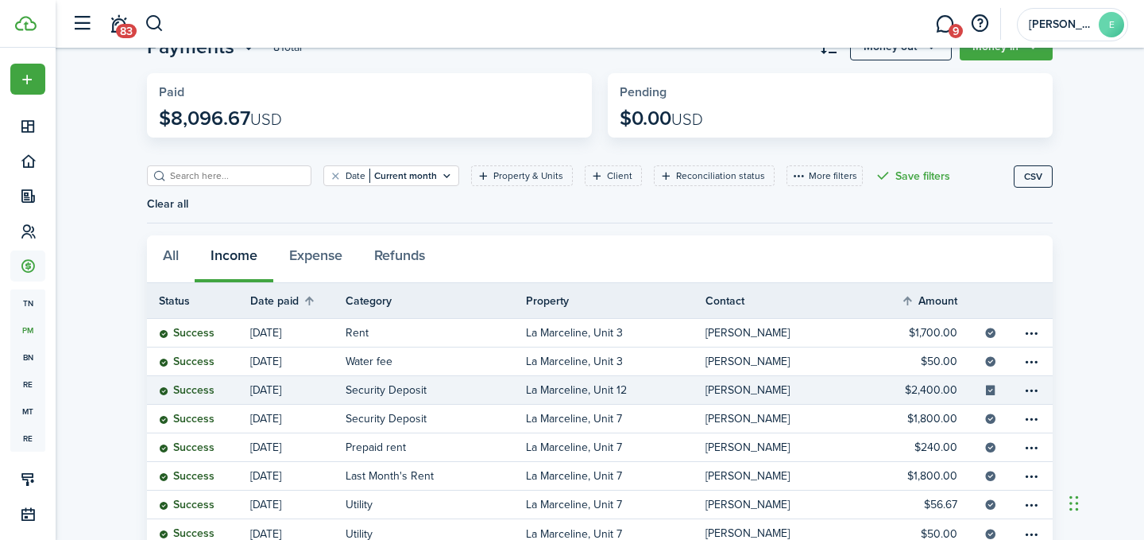
click at [323, 376] on link "[DATE]" at bounding box center [297, 390] width 95 height 28
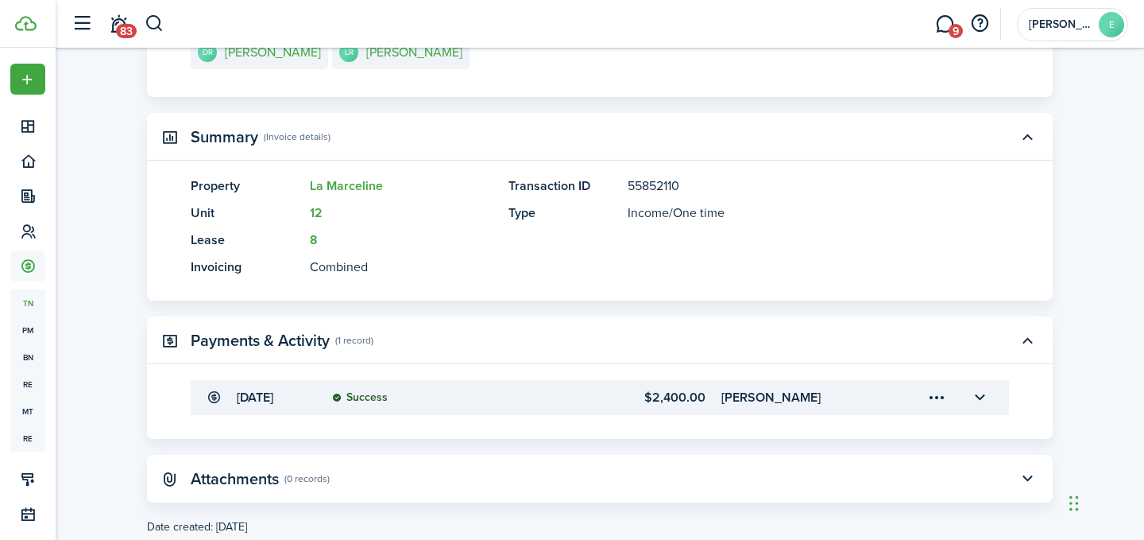
scroll to position [349, 0]
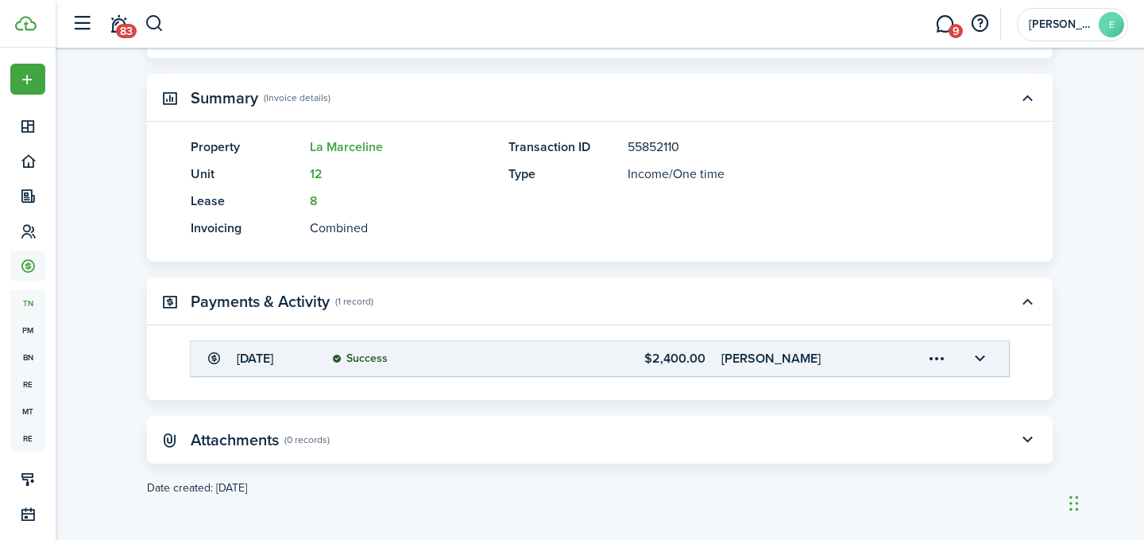
click at [269, 374] on accordion-header "[DATE] Success $2,400.00 [PERSON_NAME]" at bounding box center [600, 358] width 819 height 35
click at [982, 356] on button "button" at bounding box center [979, 358] width 27 height 27
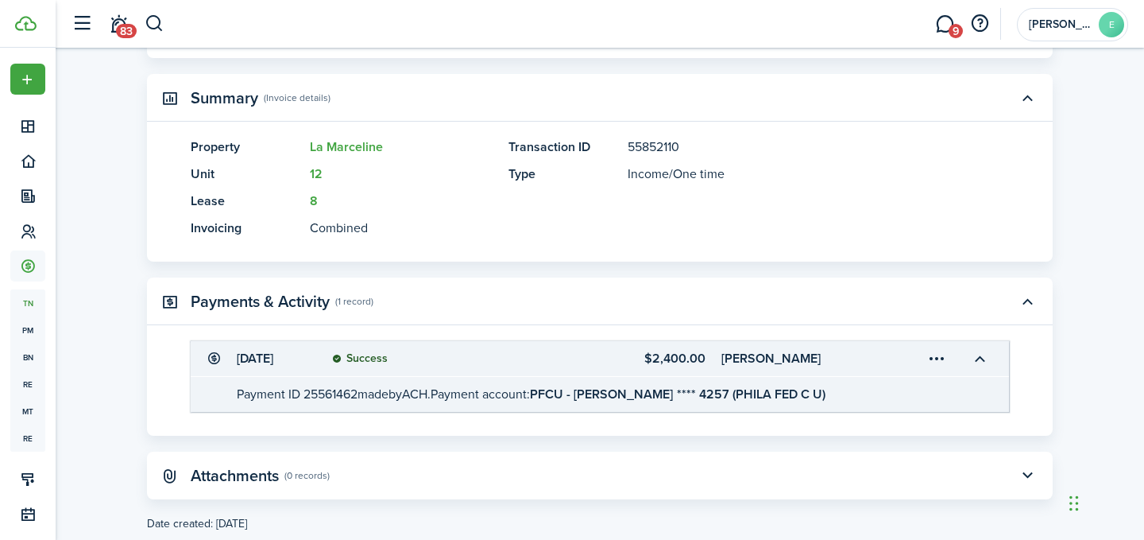
click at [329, 399] on transaction-view-payment-description "Payment ID 25561462 made by ACH. Payment account: PFCU - [PERSON_NAME] **** 425…" at bounding box center [531, 394] width 589 height 18
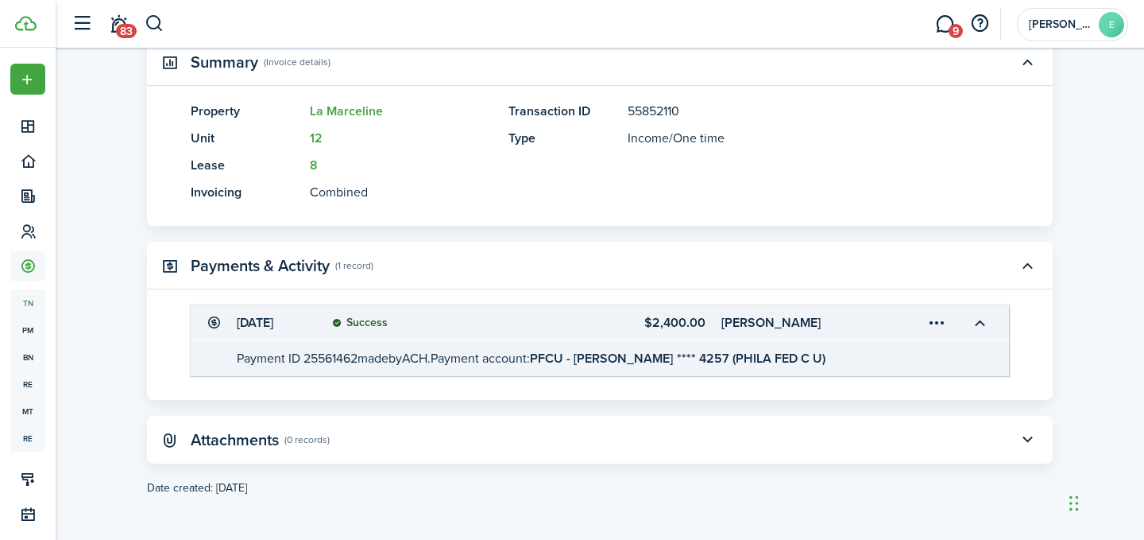
scroll to position [0, 0]
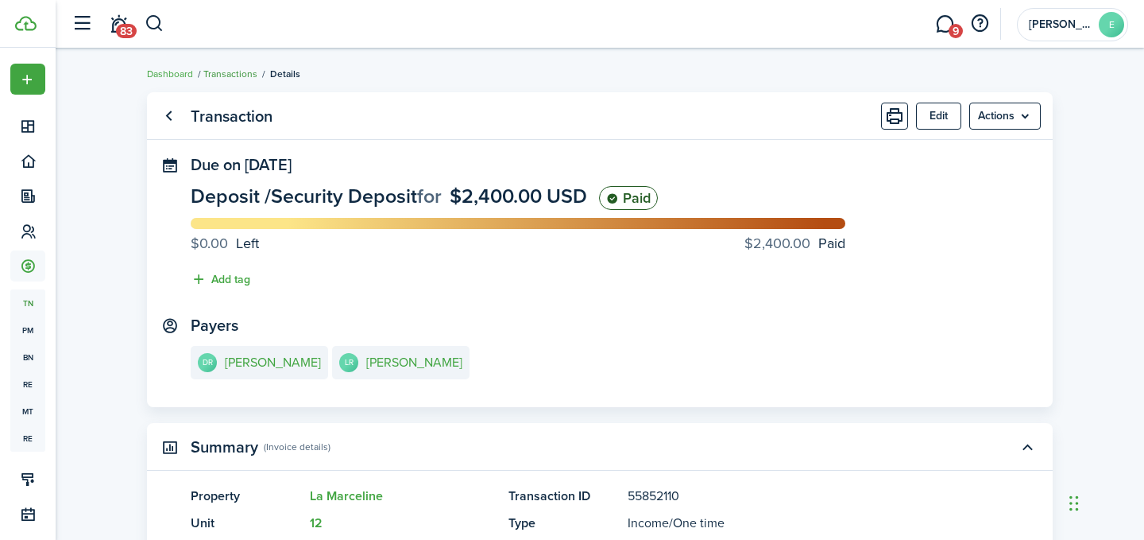
click at [222, 71] on link "Transactions" at bounding box center [230, 74] width 54 height 14
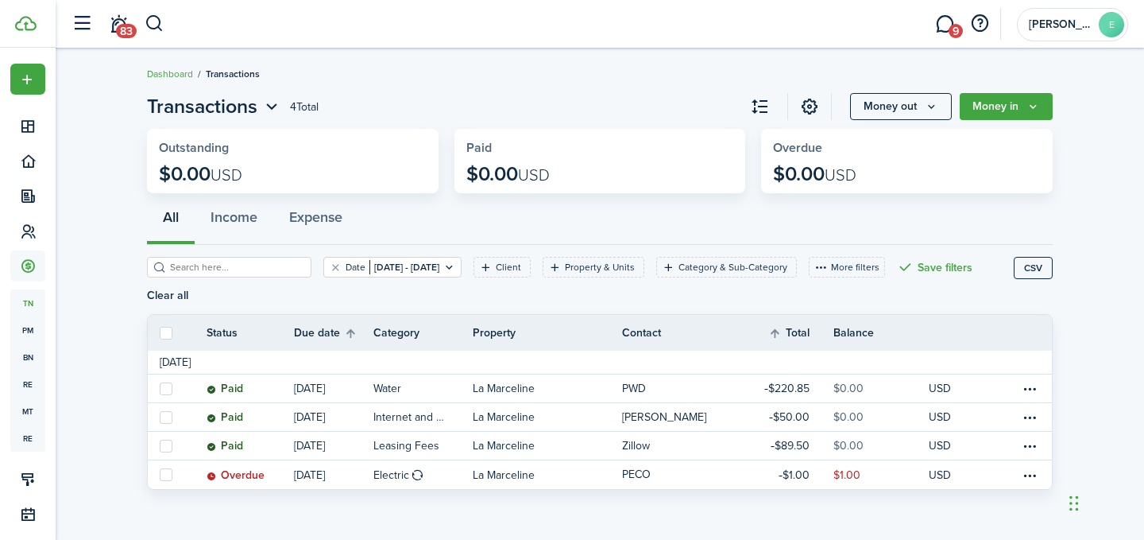
click at [162, 64] on ul "Dashboard Transactions" at bounding box center [203, 74] width 113 height 21
click at [161, 77] on link "Dashboard" at bounding box center [170, 74] width 46 height 14
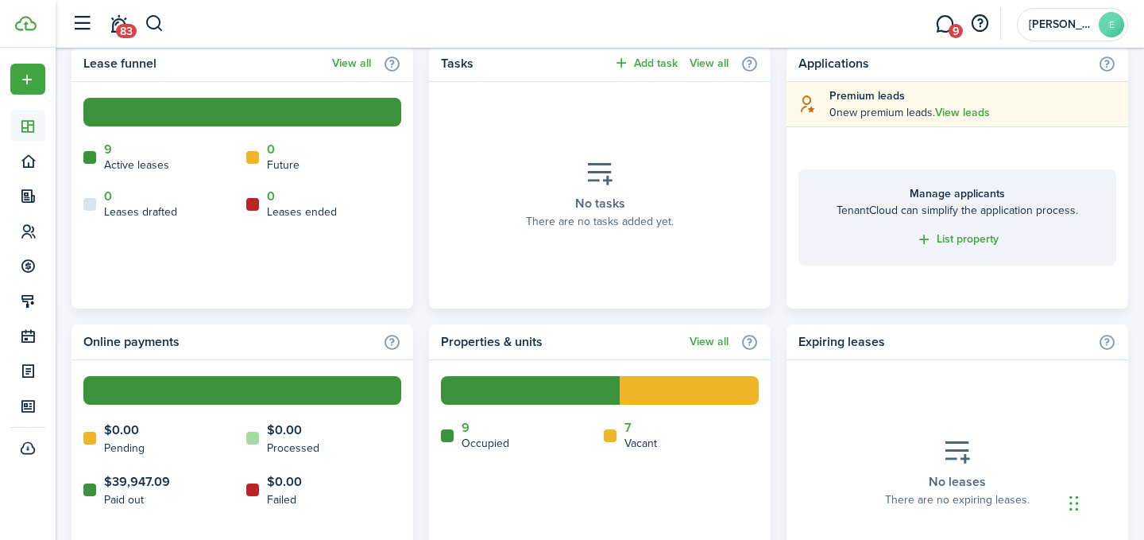
scroll to position [598, 0]
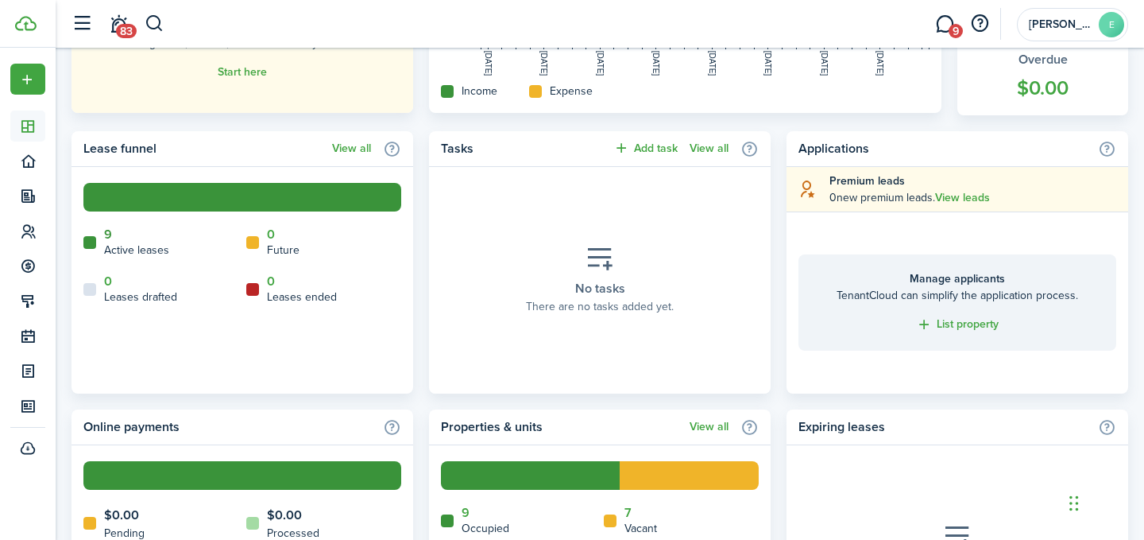
click at [107, 235] on link "9" at bounding box center [108, 234] width 8 height 14
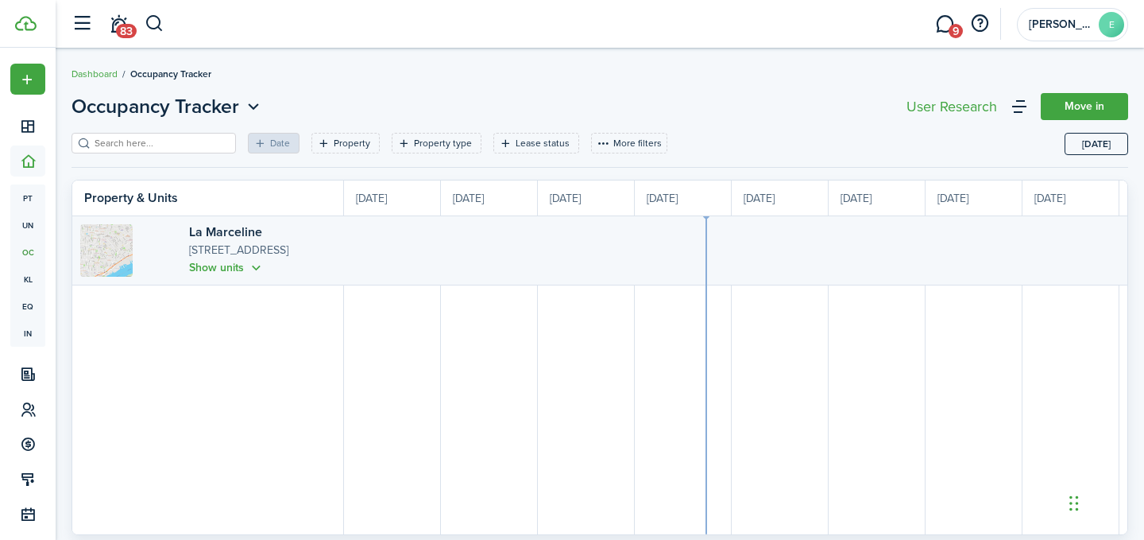
scroll to position [0, 291]
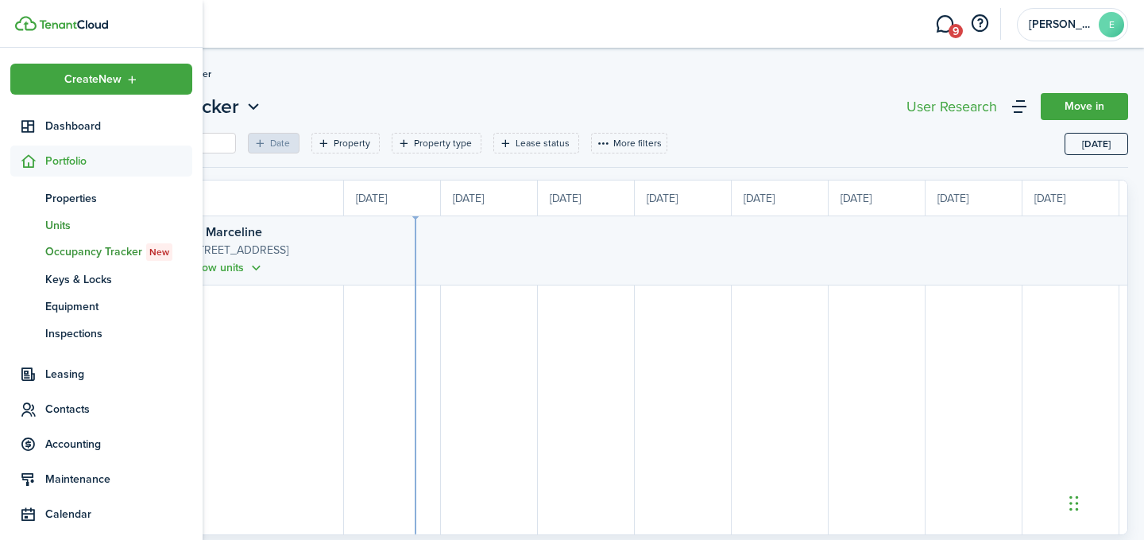
click at [63, 226] on span "Units" at bounding box center [118, 225] width 147 height 17
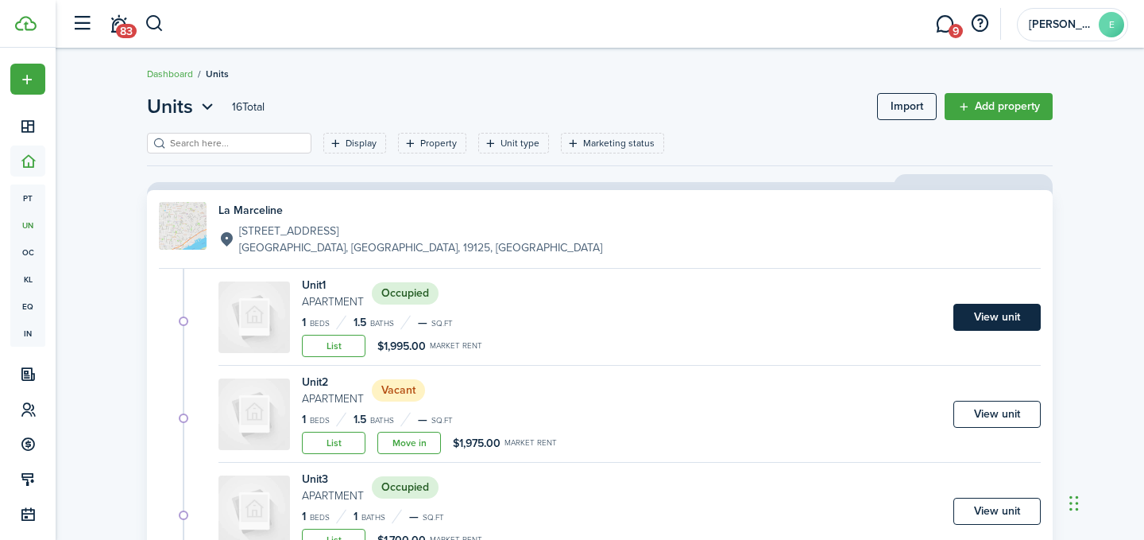
click at [972, 309] on link "View unit" at bounding box center [997, 317] width 87 height 27
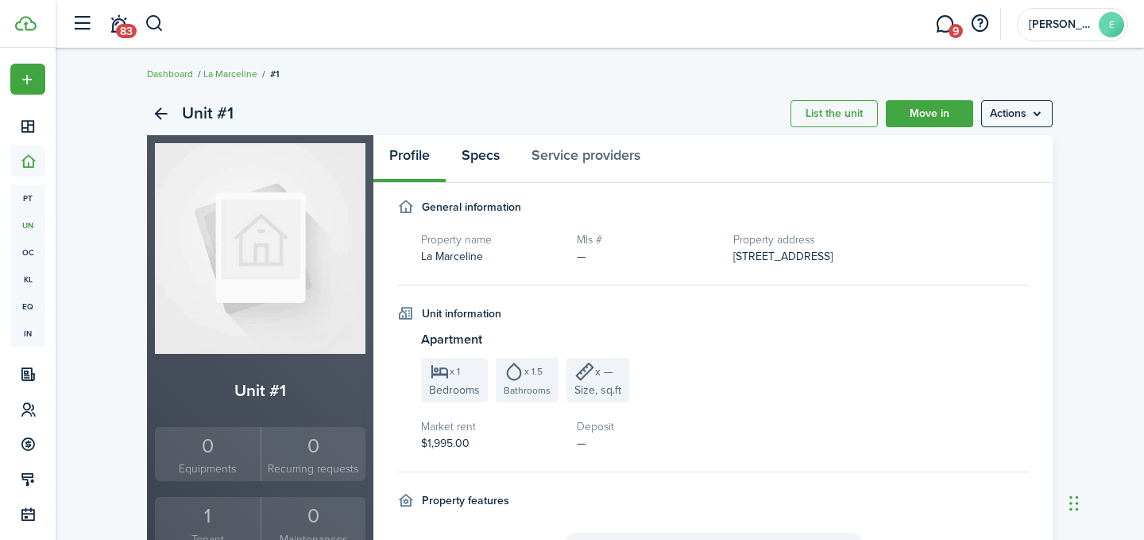
click at [481, 159] on link "Specs" at bounding box center [481, 159] width 70 height 48
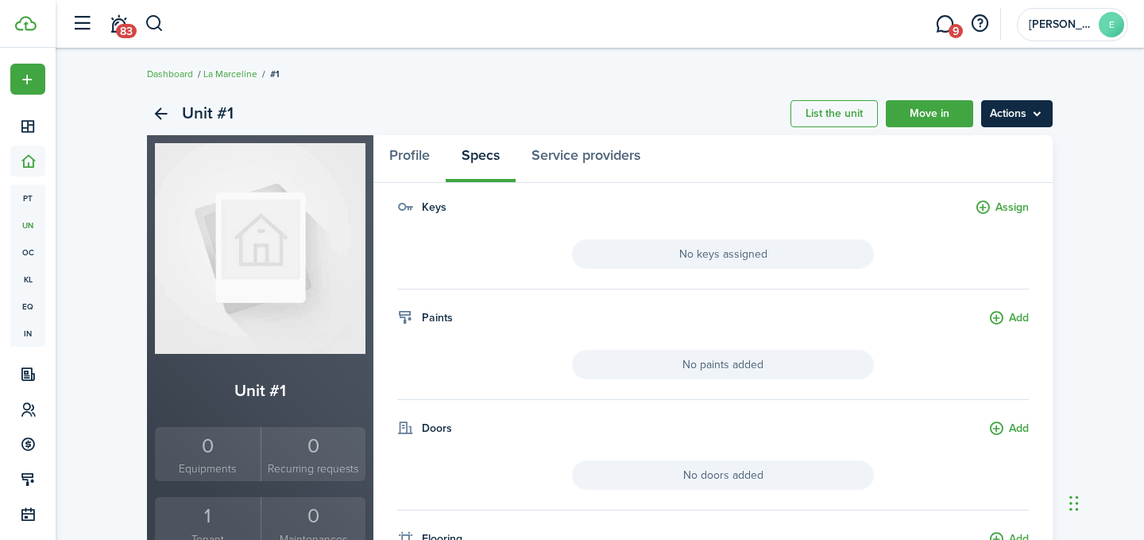
click at [1041, 116] on menu-btn "Actions" at bounding box center [1018, 113] width 72 height 27
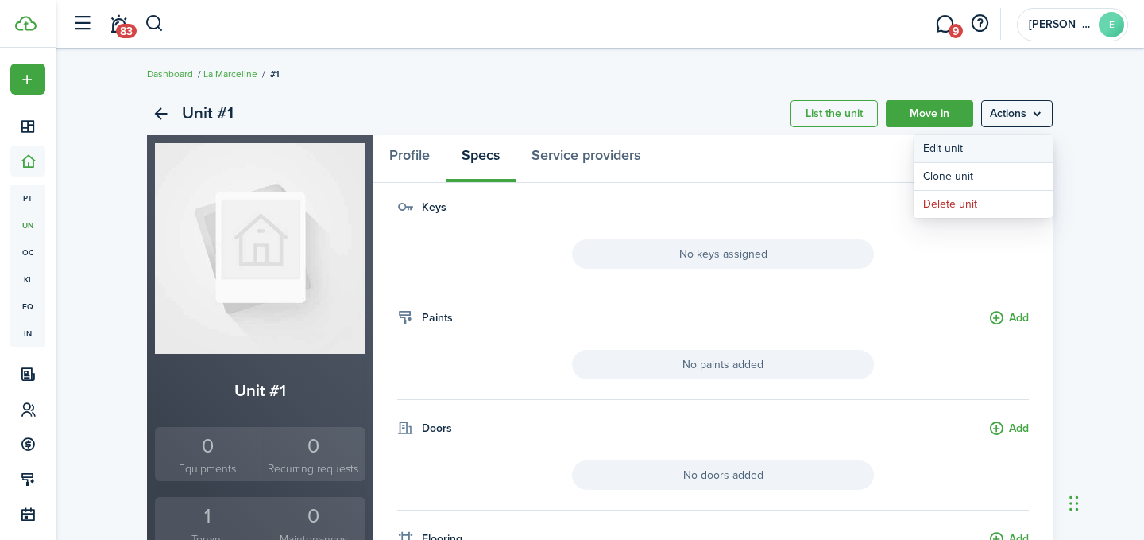
click at [958, 142] on link "Edit unit" at bounding box center [983, 148] width 139 height 27
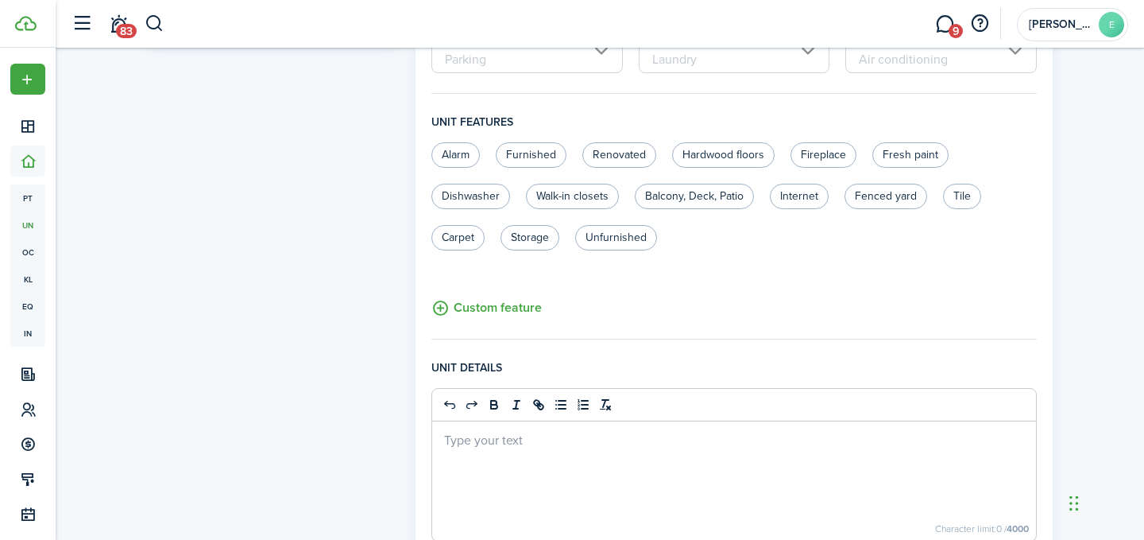
scroll to position [683, 0]
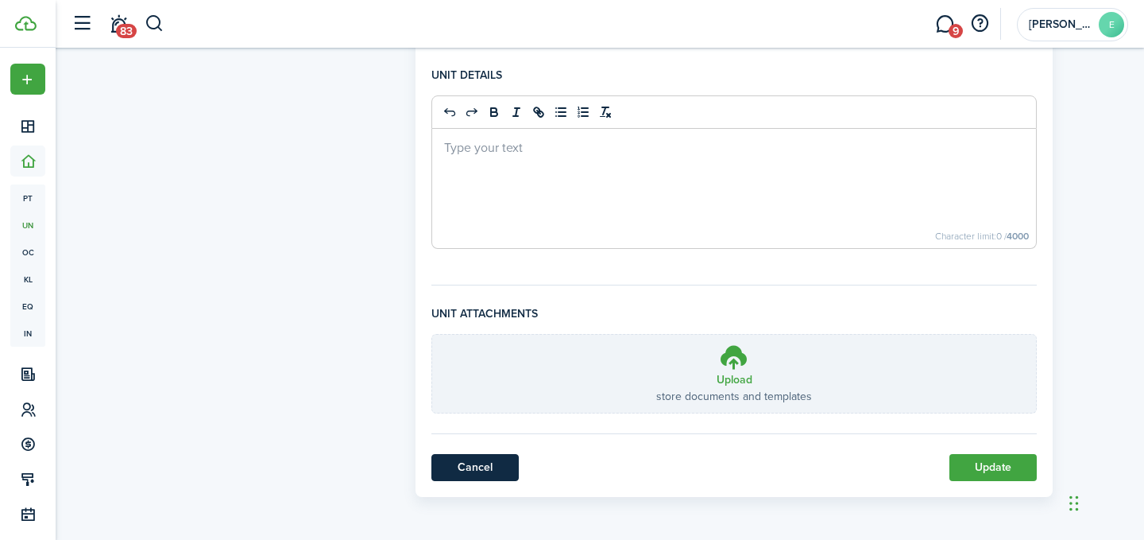
click at [447, 477] on link "Cancel" at bounding box center [475, 467] width 87 height 27
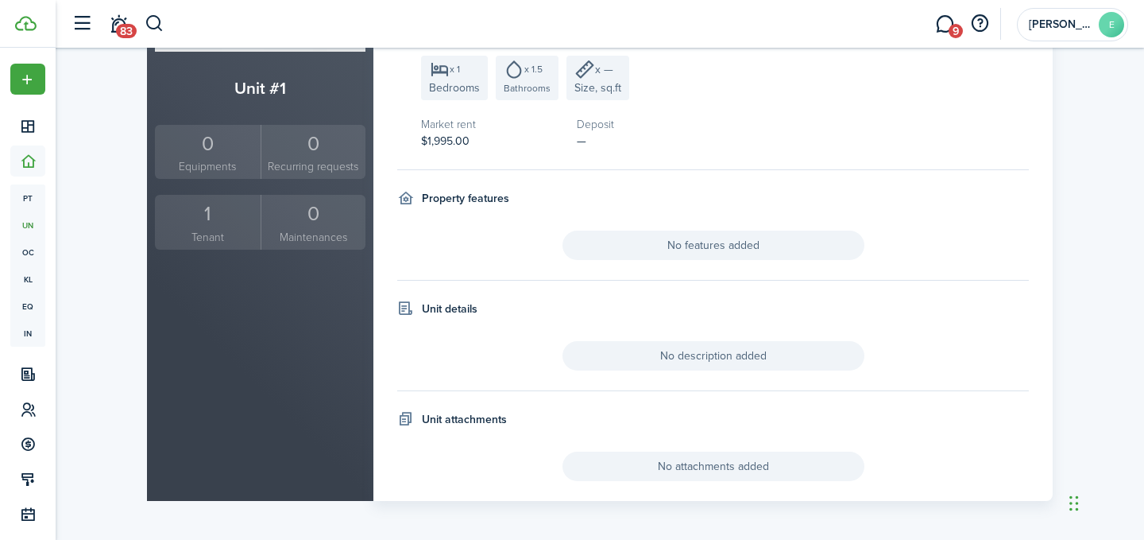
scroll to position [304, 0]
click at [210, 212] on div "1" at bounding box center [208, 211] width 98 height 30
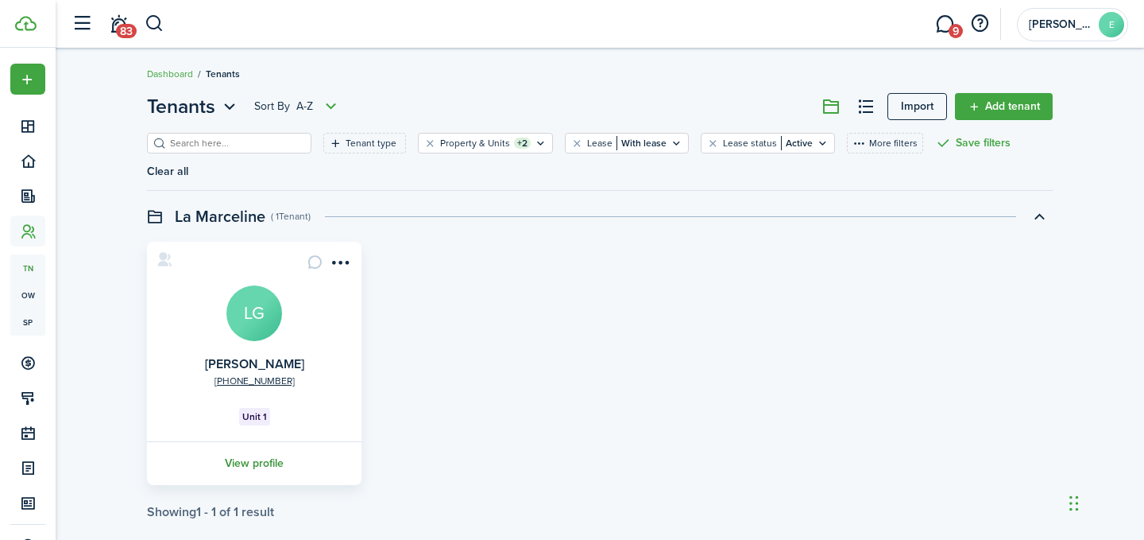
click at [260, 441] on link "View profile" at bounding box center [254, 463] width 219 height 44
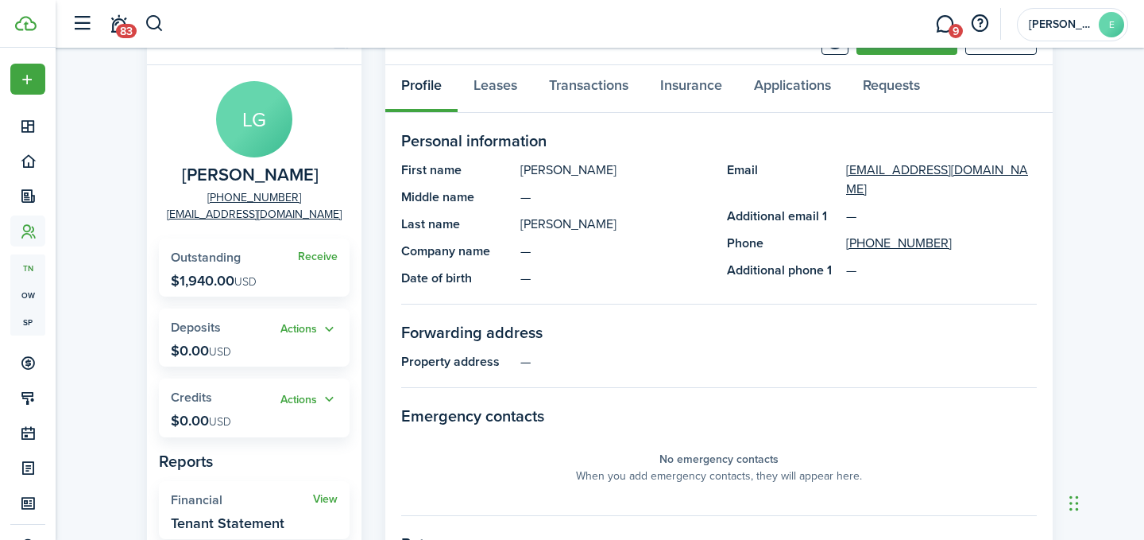
scroll to position [77, 0]
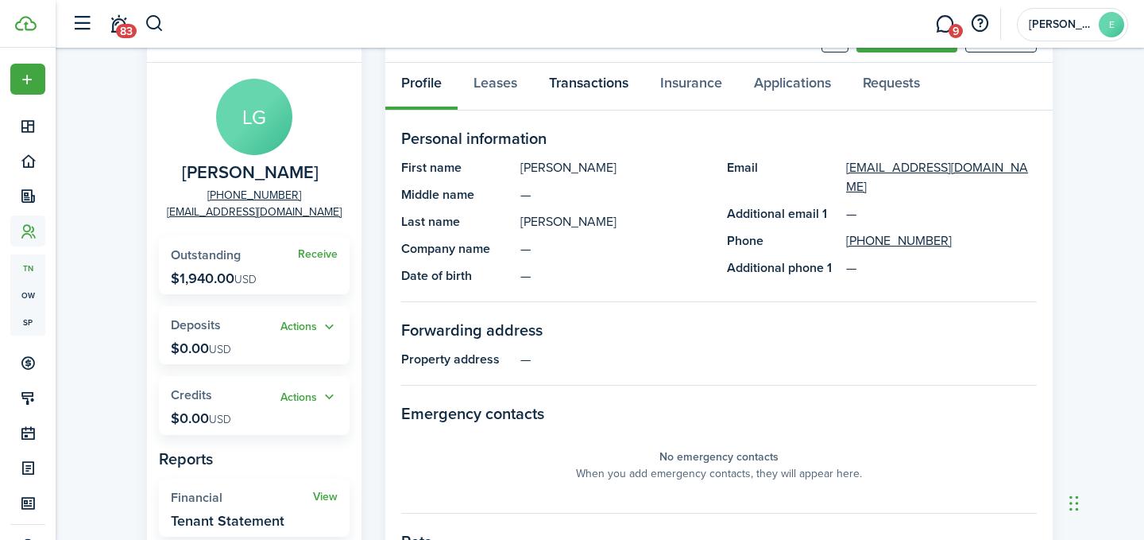
click at [601, 91] on link "Transactions" at bounding box center [588, 87] width 111 height 48
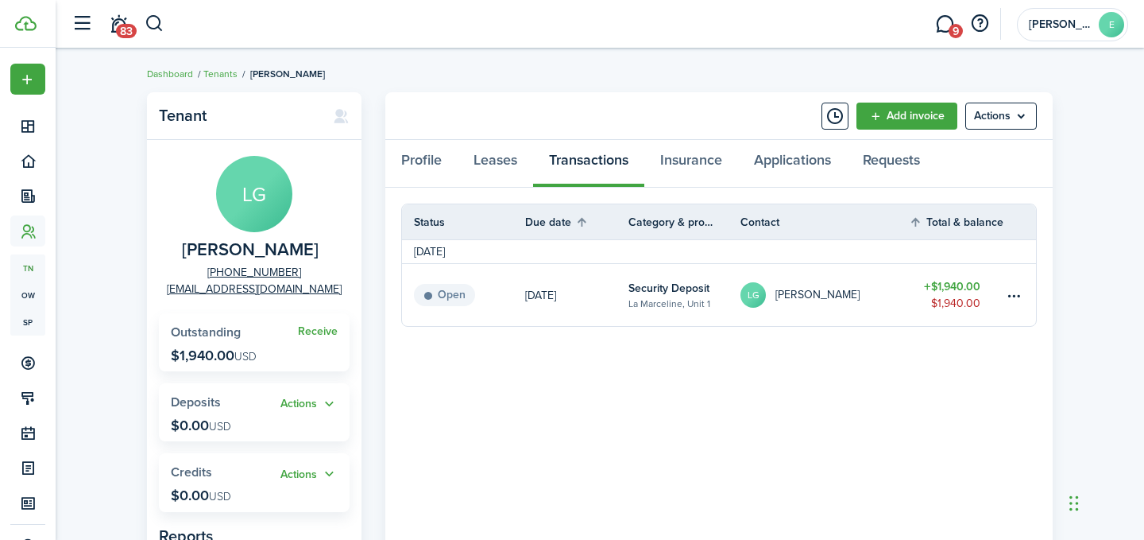
click at [640, 295] on table-info-title "Security Deposit" at bounding box center [669, 288] width 81 height 17
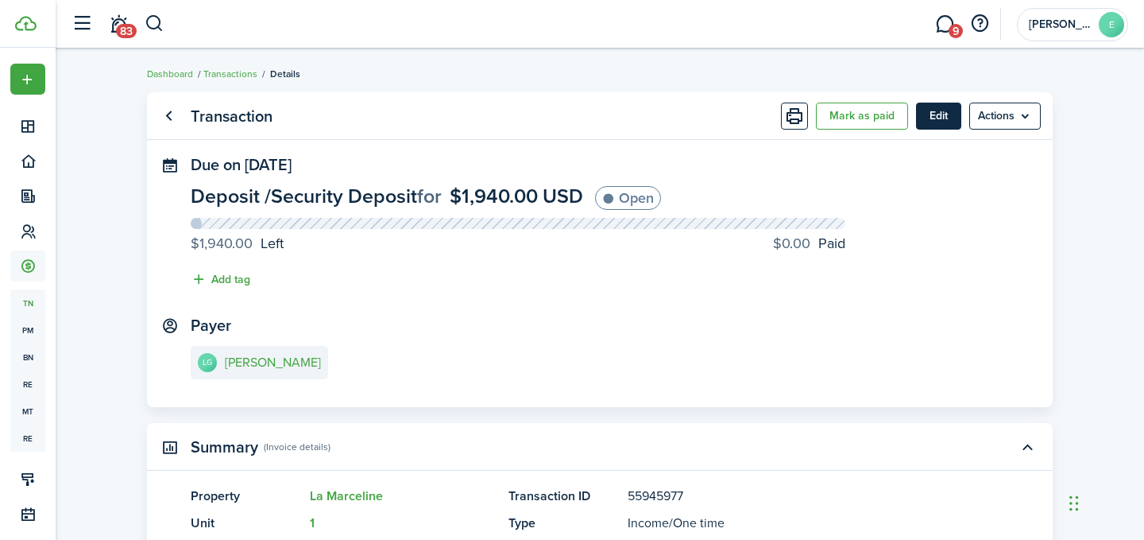
click at [928, 118] on button "Edit" at bounding box center [938, 116] width 45 height 27
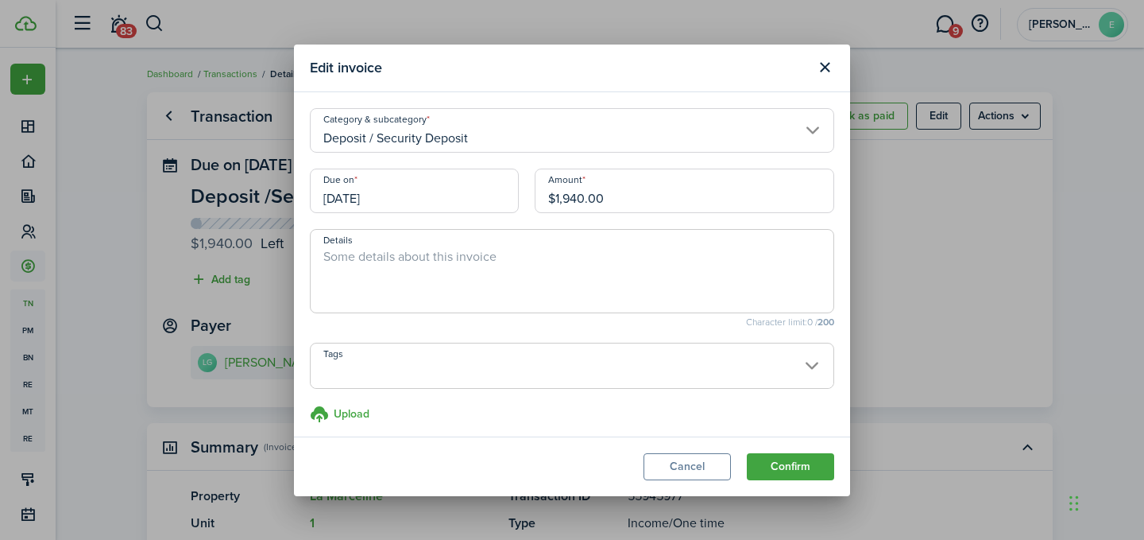
scroll to position [7, 0]
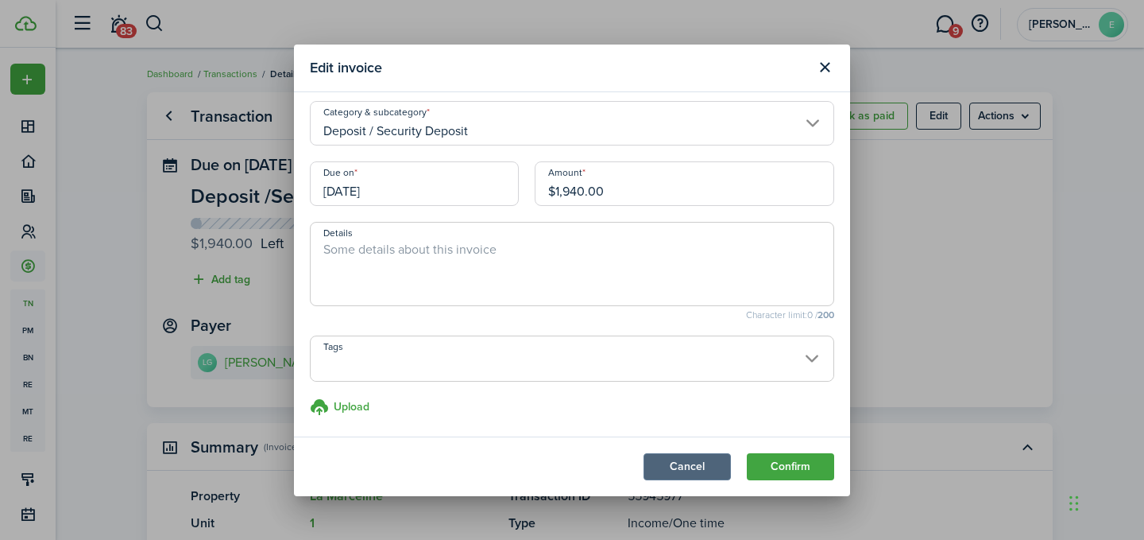
click at [679, 473] on button "Cancel" at bounding box center [687, 466] width 87 height 27
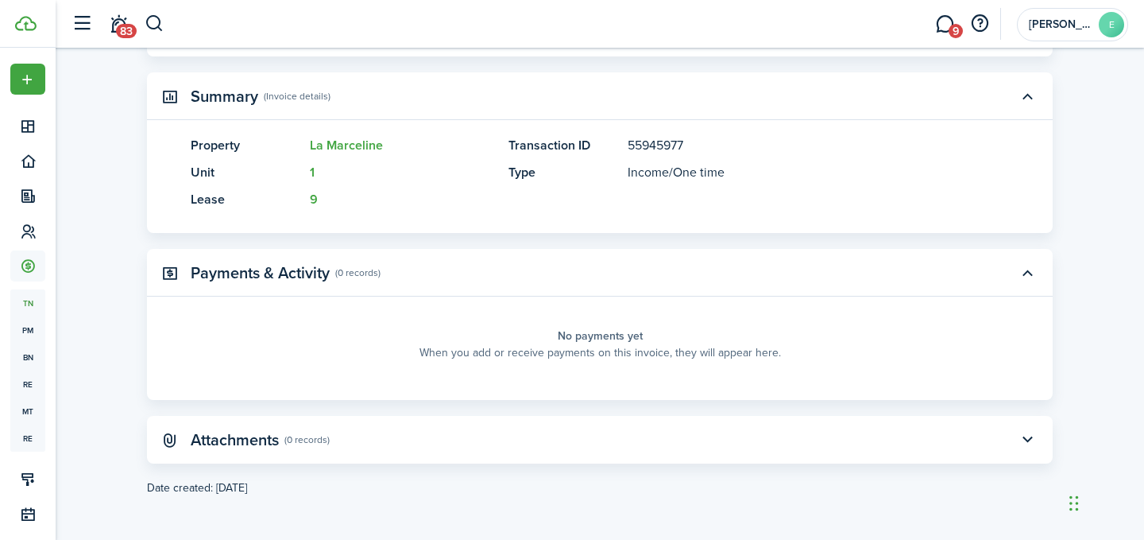
scroll to position [0, 0]
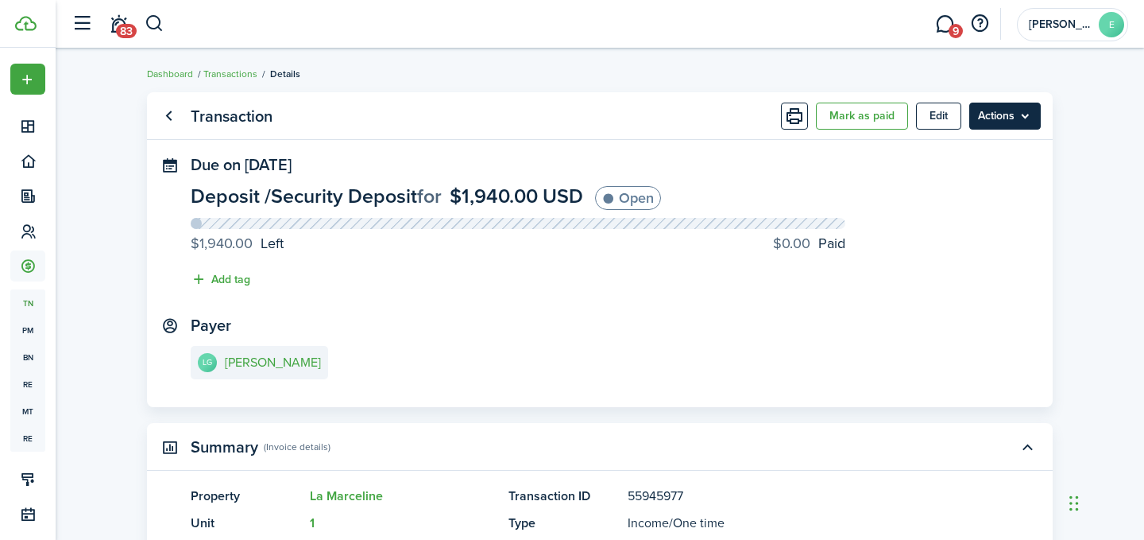
click at [1005, 117] on menu-btn "Actions" at bounding box center [1006, 116] width 72 height 27
click at [623, 347] on panel-main-content "LG [PERSON_NAME]" at bounding box center [600, 364] width 819 height 37
click at [171, 120] on link "Go back" at bounding box center [168, 116] width 27 height 27
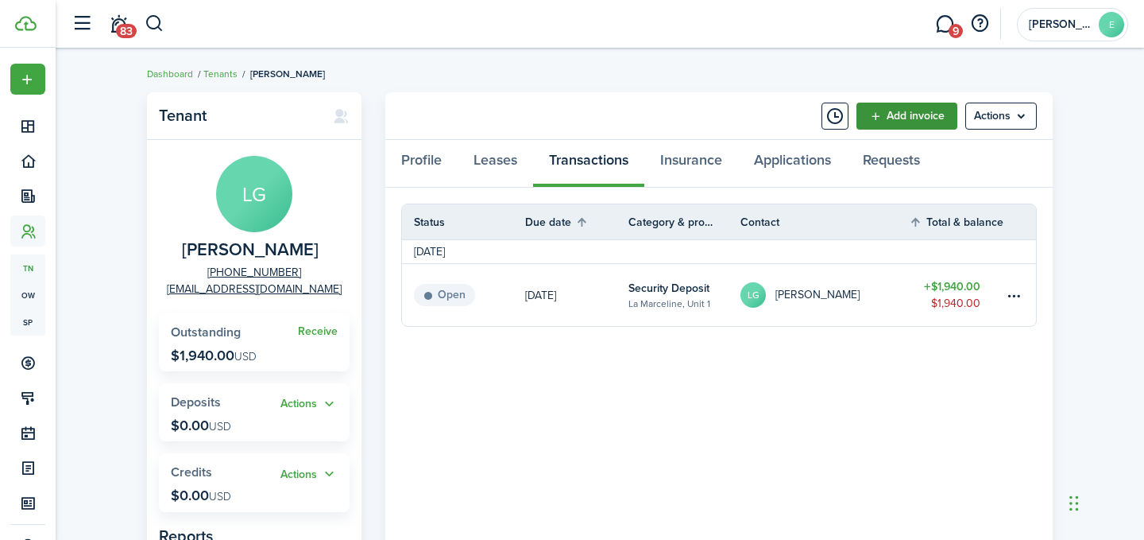
click at [927, 109] on link "Add invoice" at bounding box center [907, 116] width 101 height 27
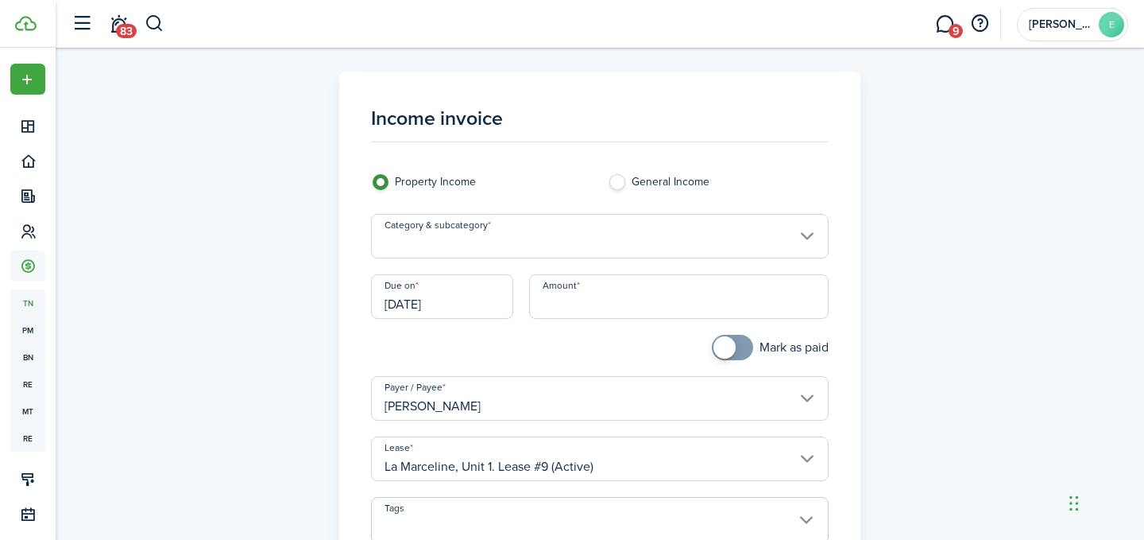
click at [452, 242] on input "Category & subcategory" at bounding box center [600, 236] width 459 height 45
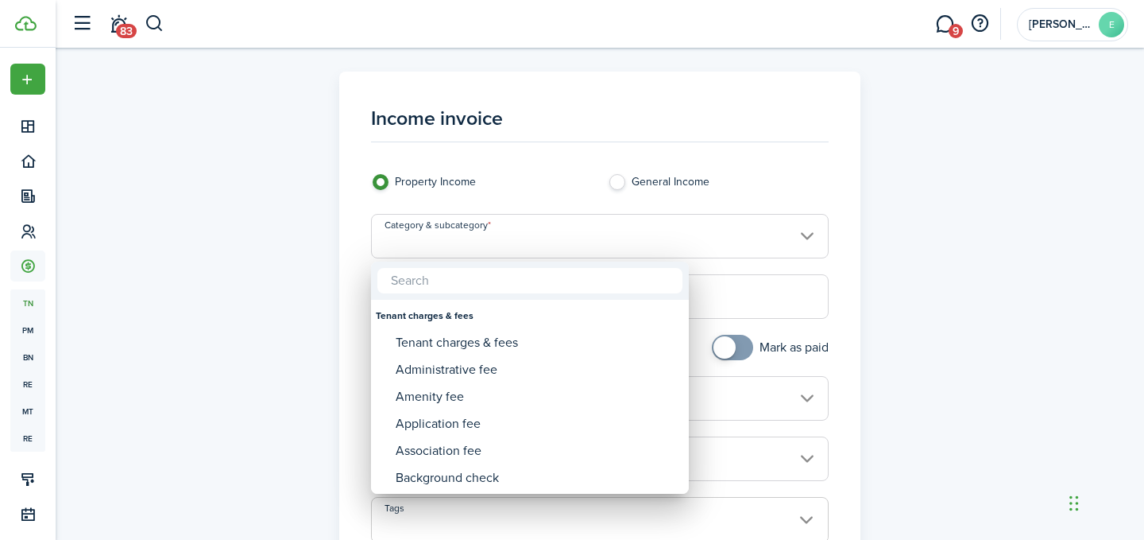
click at [432, 282] on input "text" at bounding box center [530, 280] width 305 height 25
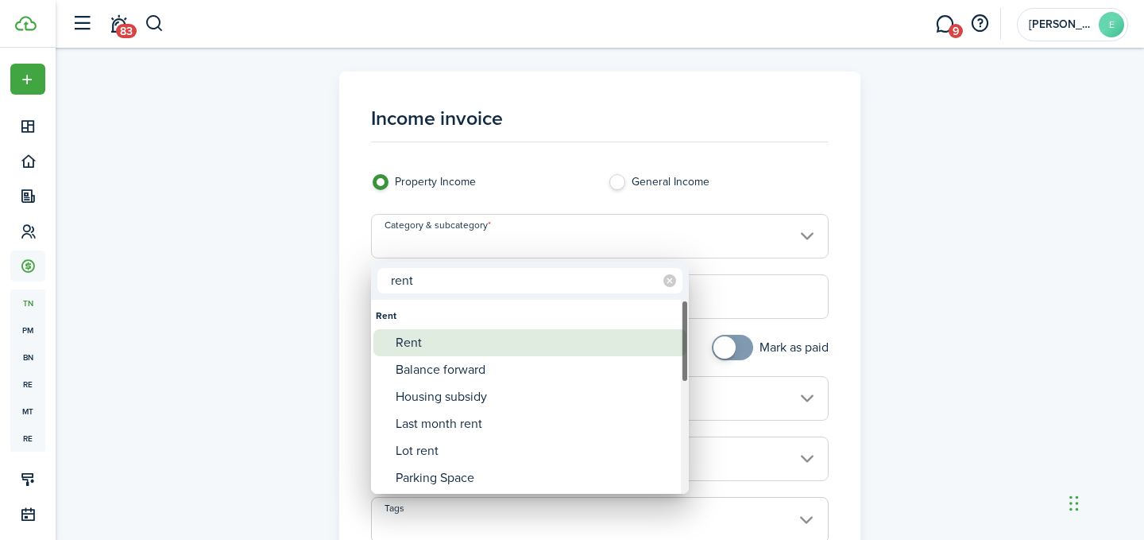
type input "rent"
click at [410, 346] on div "Rent" at bounding box center [536, 342] width 281 height 27
type input "Rent"
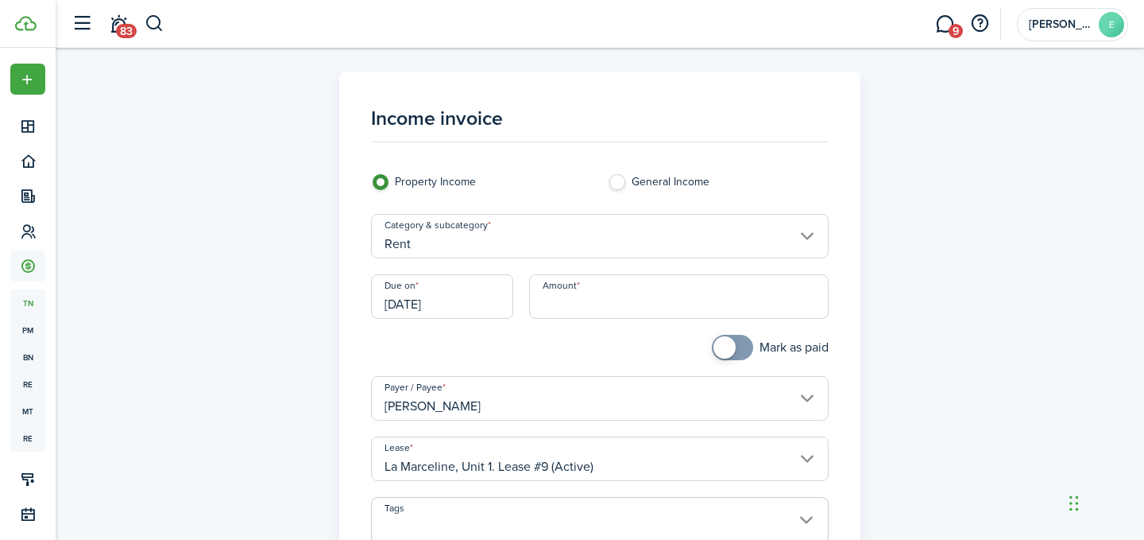
click at [586, 304] on input "Amount" at bounding box center [679, 296] width 300 height 45
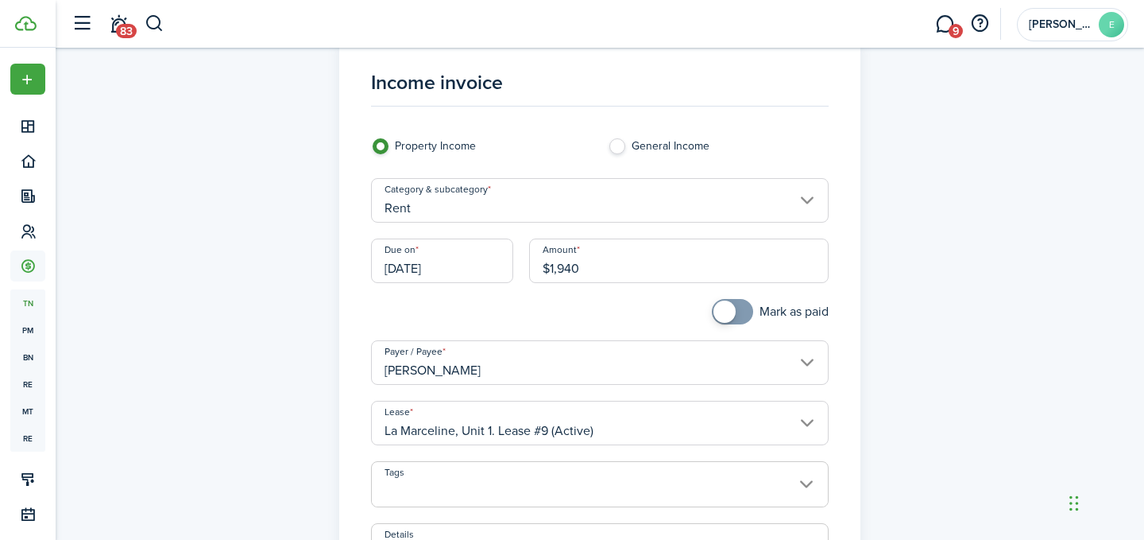
scroll to position [39, 0]
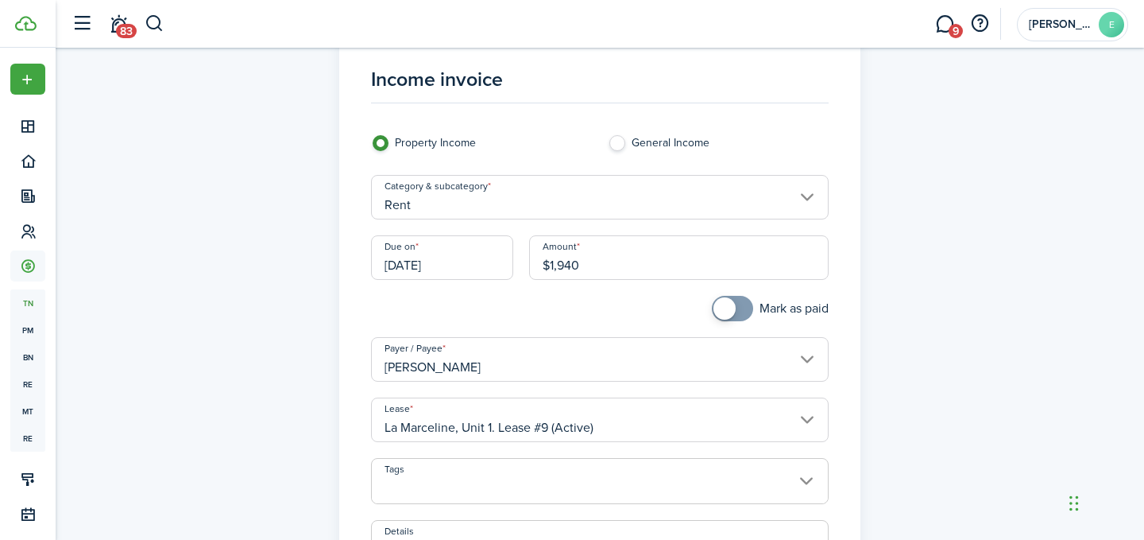
click at [423, 270] on input "[DATE]" at bounding box center [442, 257] width 142 height 45
type input "$1,940.00"
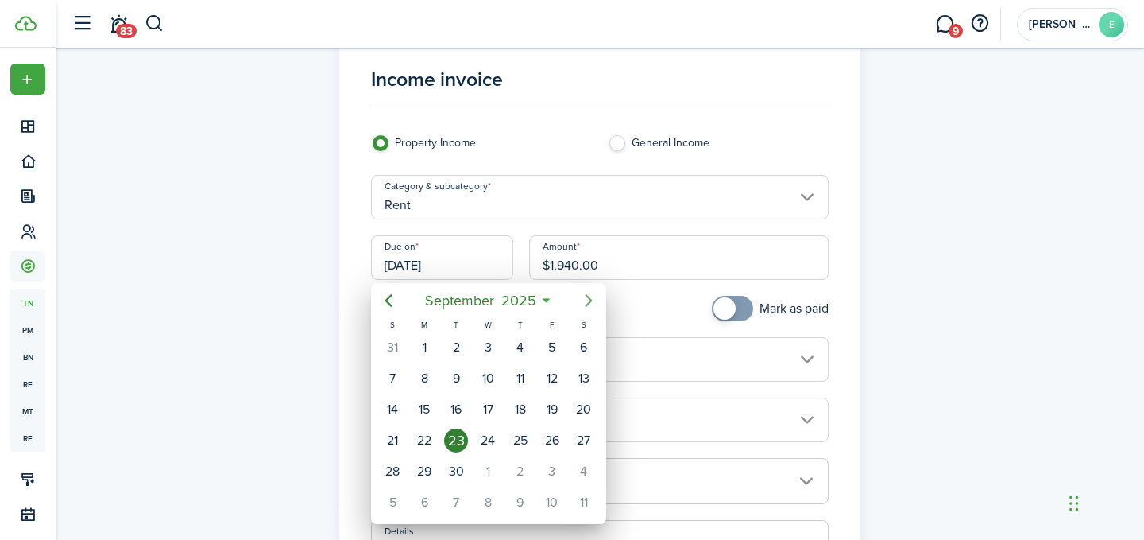
click at [586, 299] on icon "Next page" at bounding box center [588, 300] width 19 height 19
click at [483, 475] on div "29" at bounding box center [488, 471] width 24 height 24
type input "[DATE]"
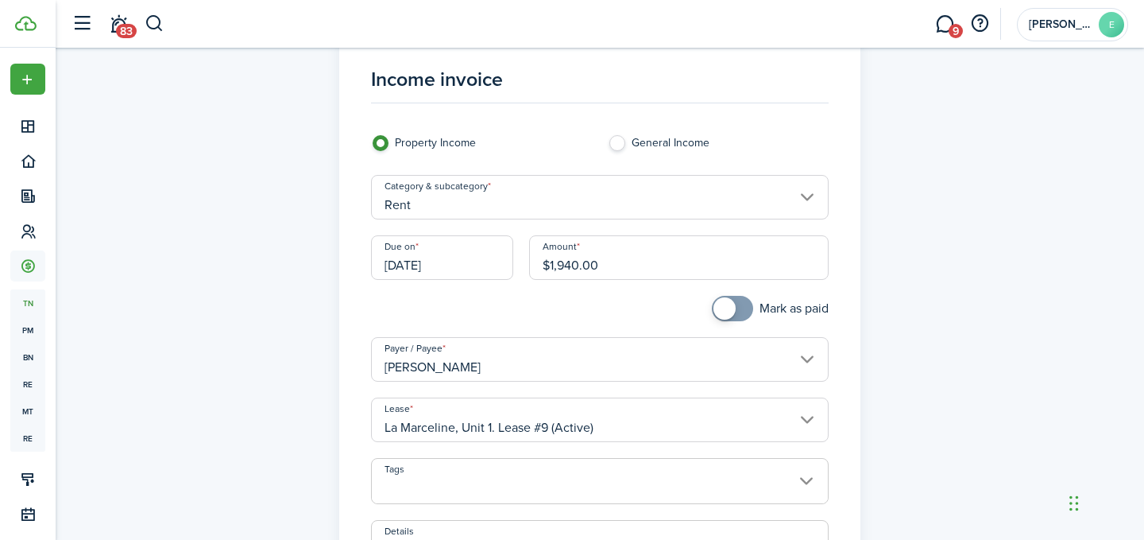
click at [469, 301] on div at bounding box center [481, 316] width 237 height 41
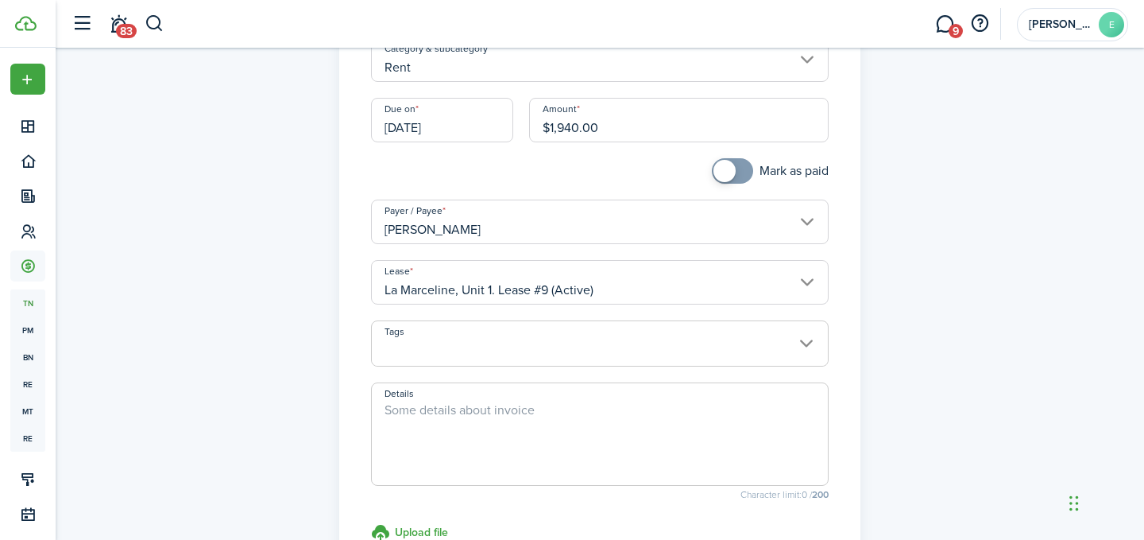
scroll to position [182, 0]
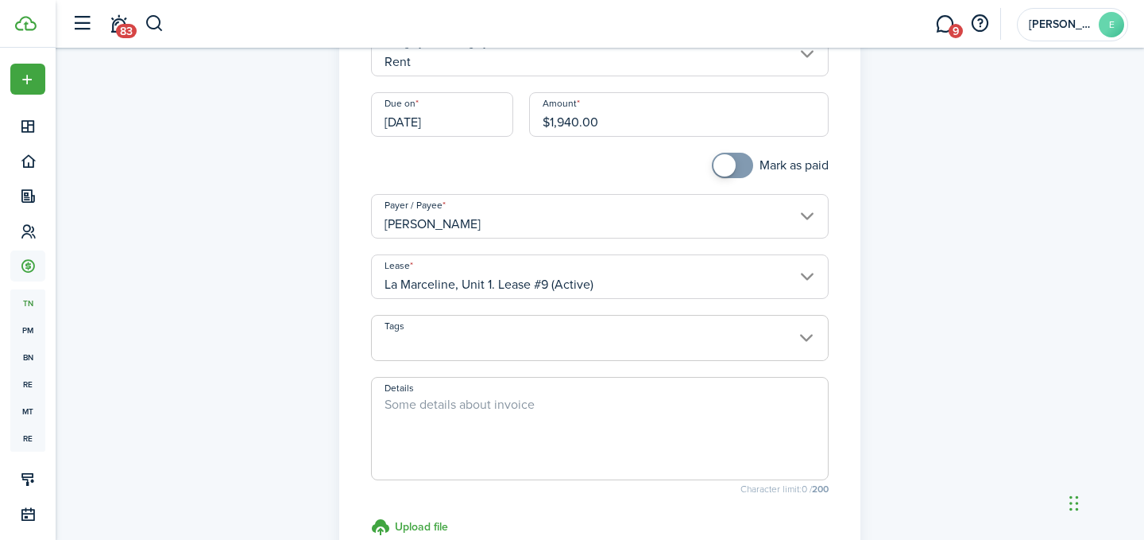
click at [428, 350] on span at bounding box center [600, 346] width 457 height 27
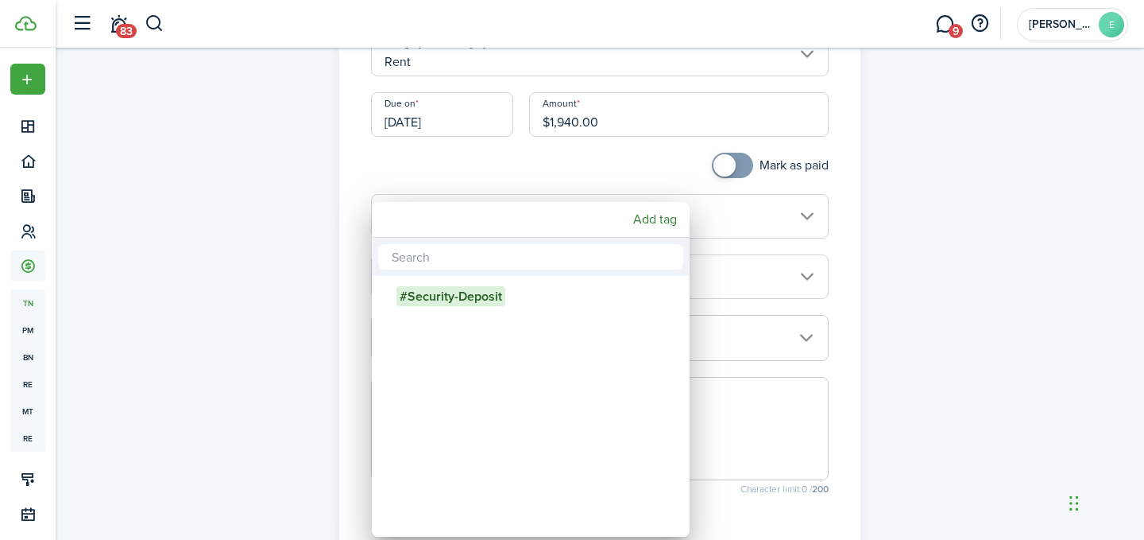
click at [915, 324] on div at bounding box center [572, 270] width 1399 height 794
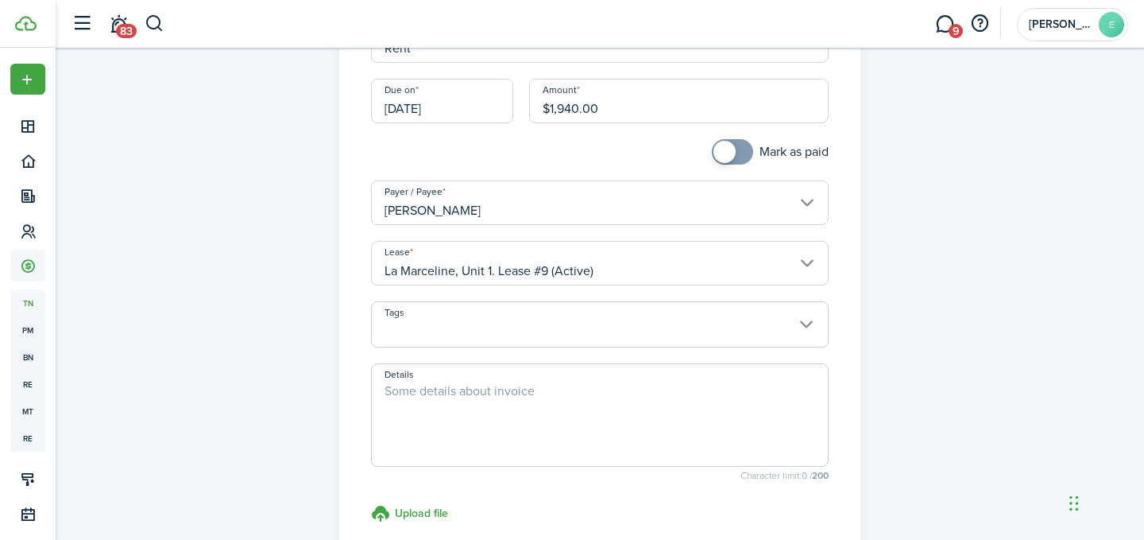
scroll to position [196, 0]
click at [417, 410] on textarea "Details" at bounding box center [600, 419] width 457 height 76
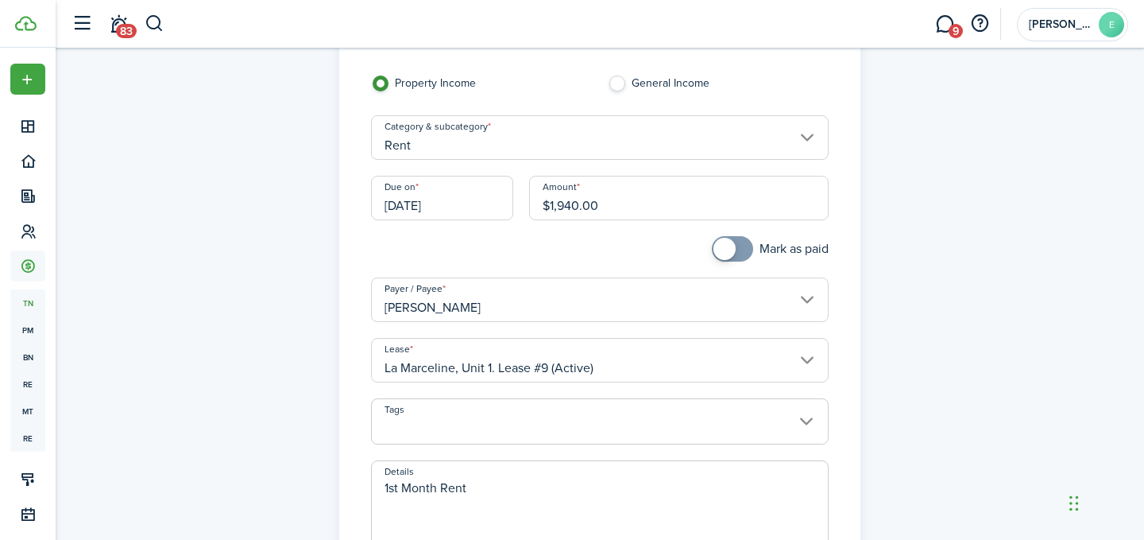
scroll to position [78, 0]
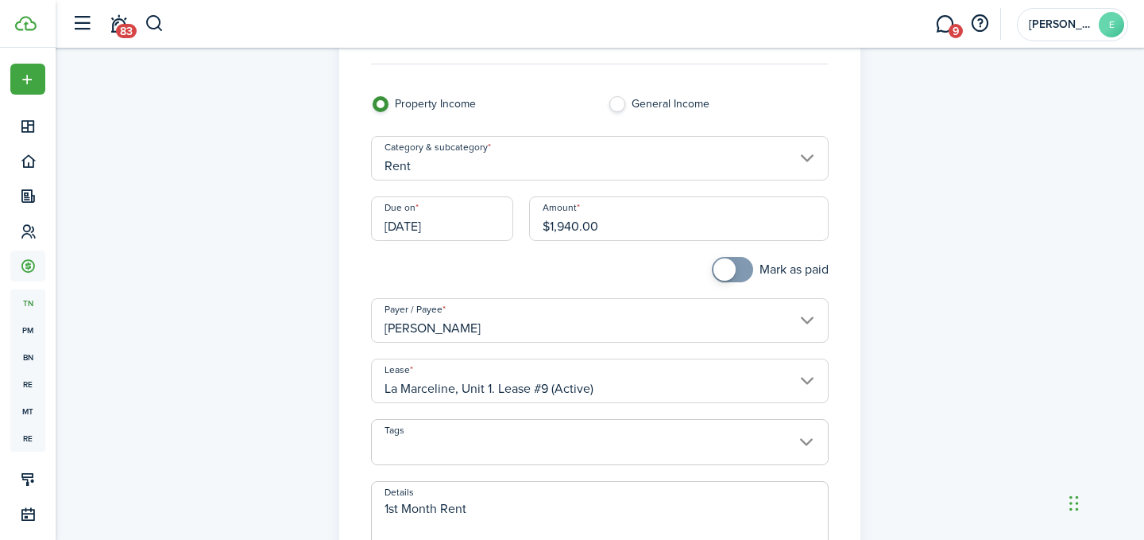
type textarea "1st Month Rent"
click at [432, 181] on div "Category & subcategory Rent" at bounding box center [600, 166] width 474 height 60
click at [434, 168] on input "Rent" at bounding box center [600, 158] width 459 height 45
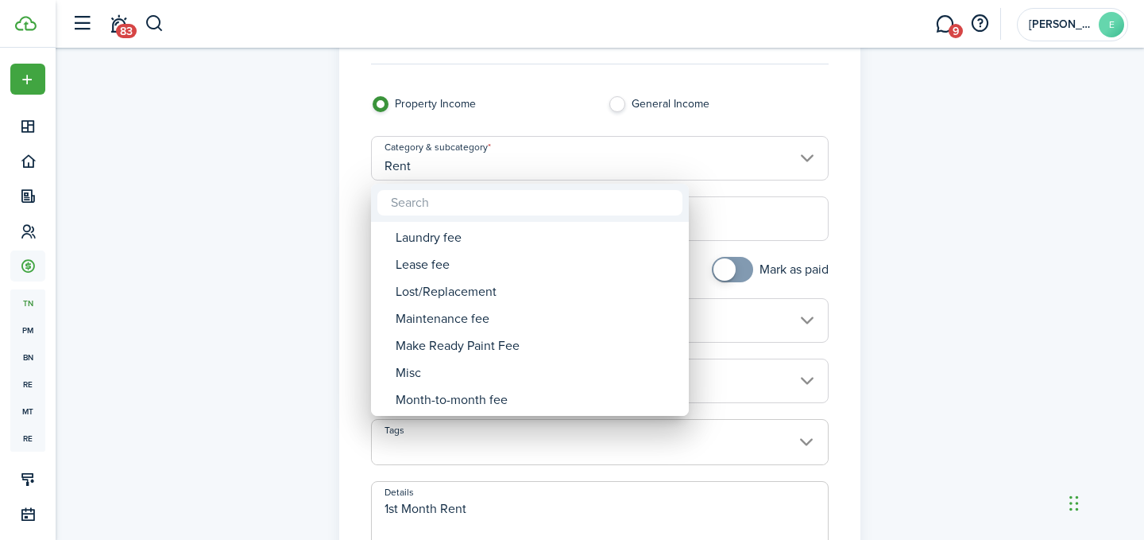
click at [225, 333] on div at bounding box center [572, 270] width 1399 height 794
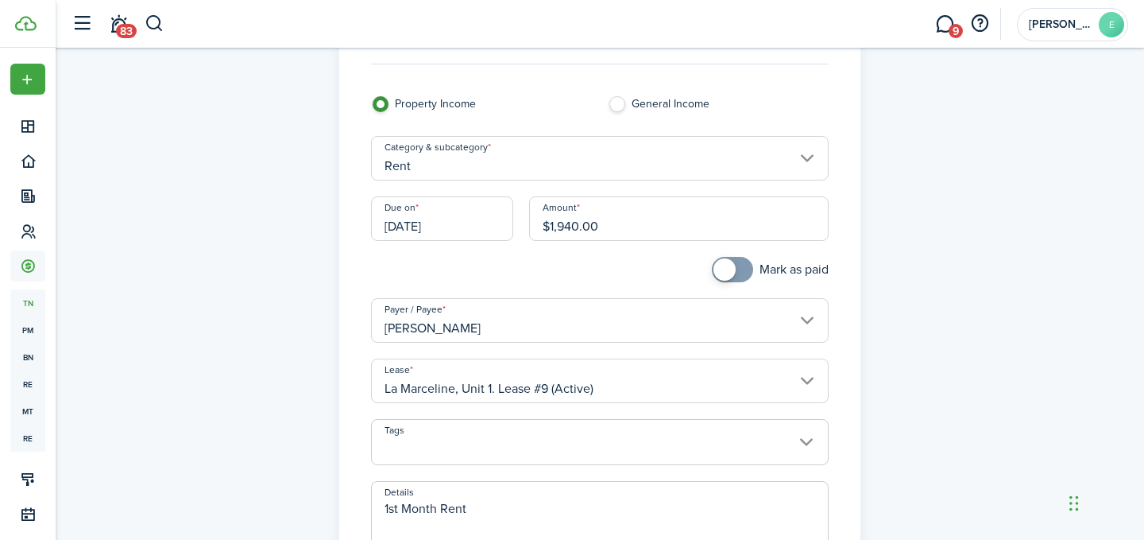
click at [606, 380] on input "La Marceline, Unit 1. Lease #9 (Active)" at bounding box center [600, 380] width 459 height 45
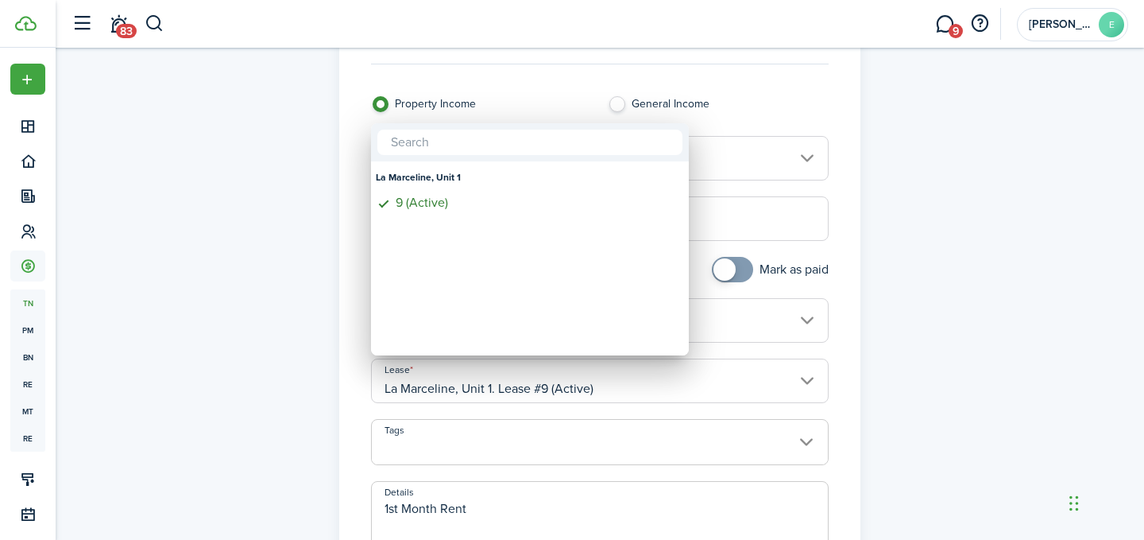
click at [417, 181] on div "La Marceline, Unit 1" at bounding box center [530, 177] width 308 height 27
click at [414, 202] on div "9 (Active)" at bounding box center [536, 203] width 281 height 14
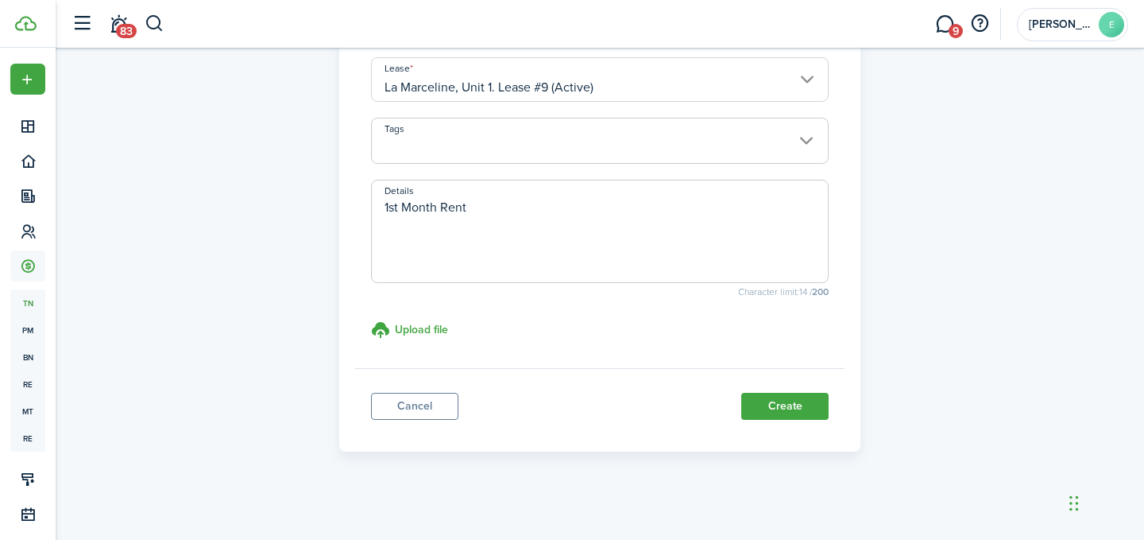
scroll to position [381, 0]
click at [768, 413] on button "Create" at bounding box center [785, 404] width 87 height 27
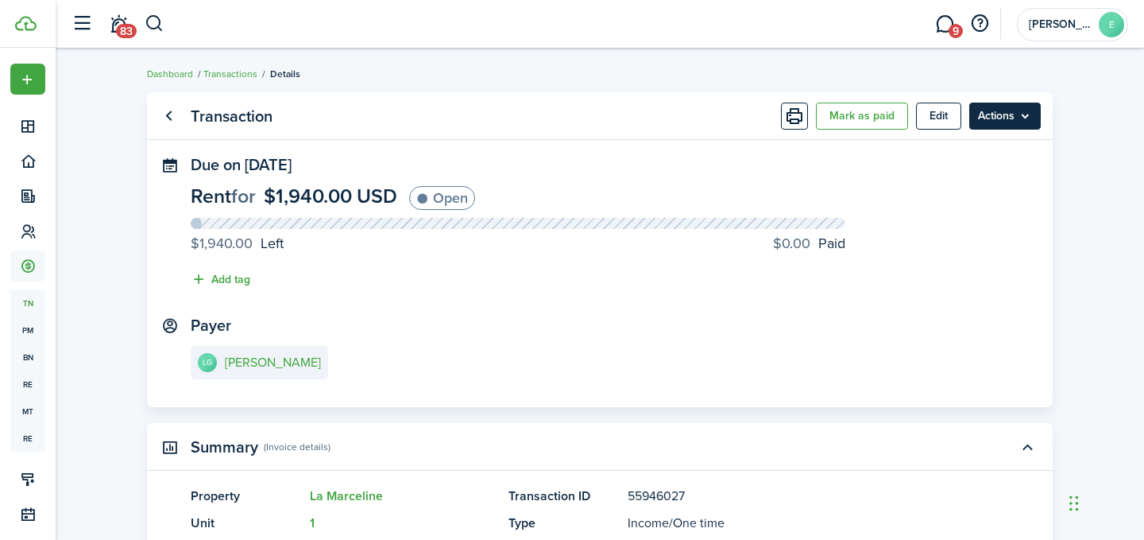
click at [1008, 109] on menu-btn "Actions" at bounding box center [1006, 116] width 72 height 27
click at [780, 182] on panel-main-section "Due on [DATE] Rent for $1,940.00 USD Open $1,940.00 Left $0.00 Paid Add tag" at bounding box center [600, 226] width 819 height 141
click at [173, 110] on link "Go back" at bounding box center [168, 116] width 27 height 27
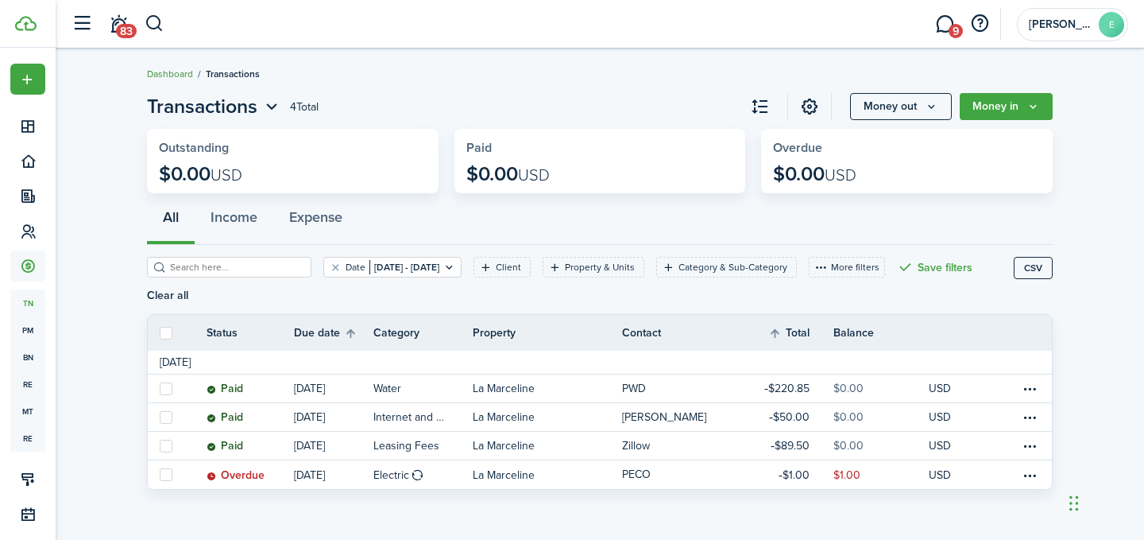
click at [153, 72] on link "Dashboard" at bounding box center [170, 74] width 46 height 14
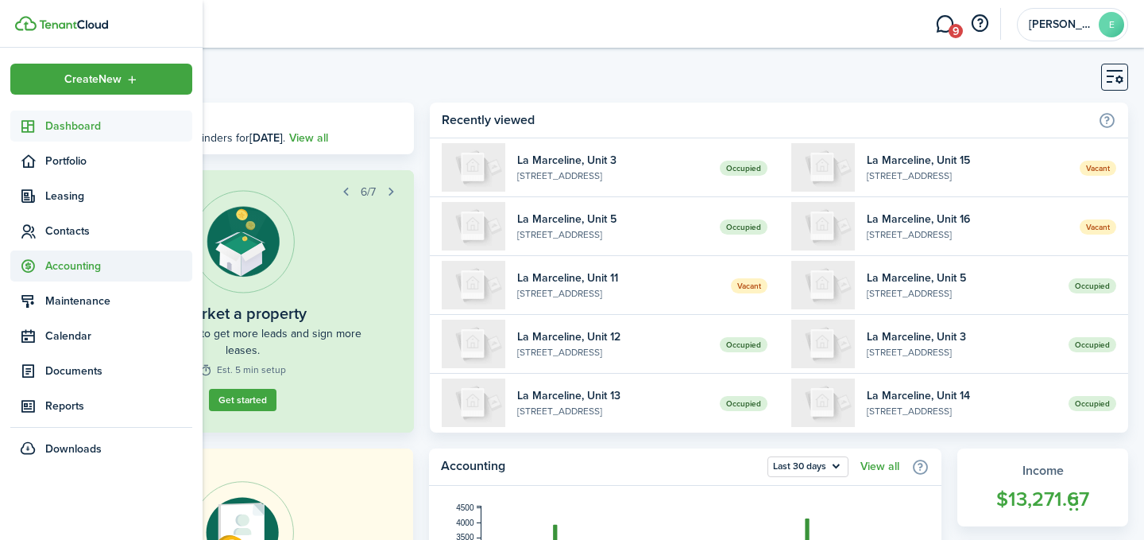
click at [86, 258] on span "Accounting" at bounding box center [118, 266] width 147 height 17
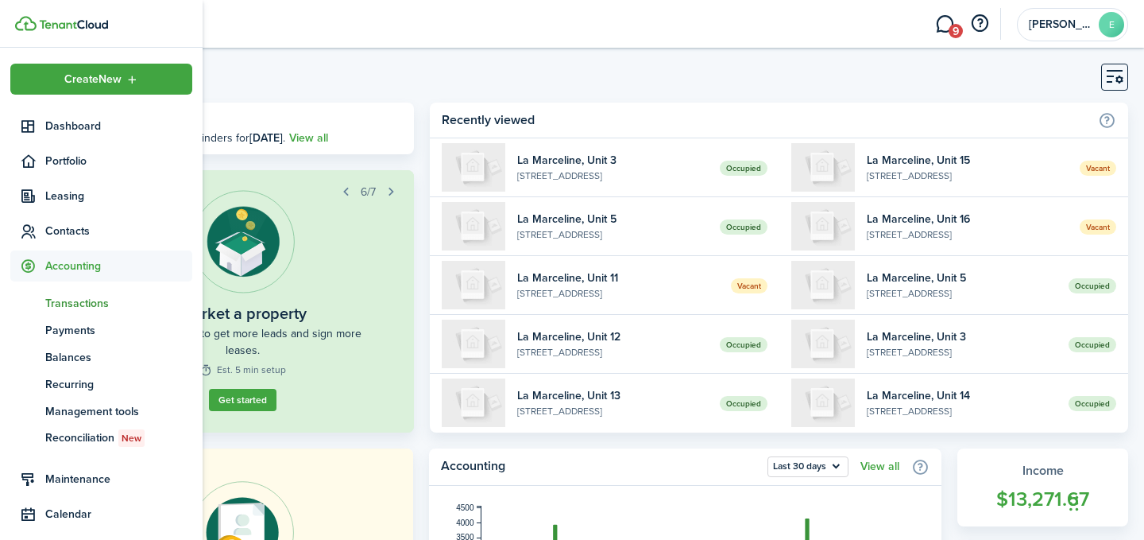
click at [70, 308] on span "Transactions" at bounding box center [118, 303] width 147 height 17
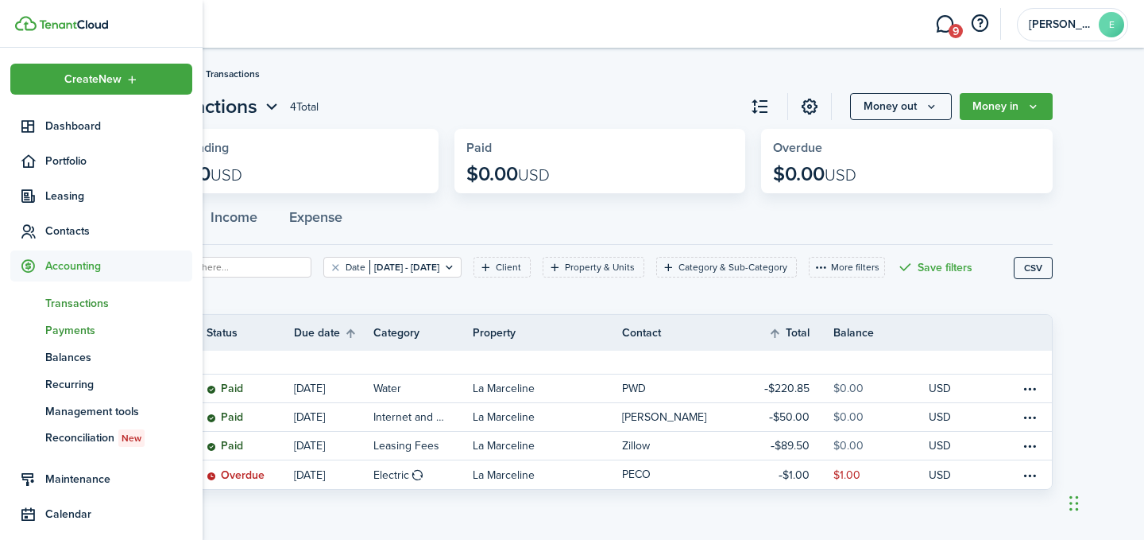
click at [71, 332] on span "Payments" at bounding box center [118, 330] width 147 height 17
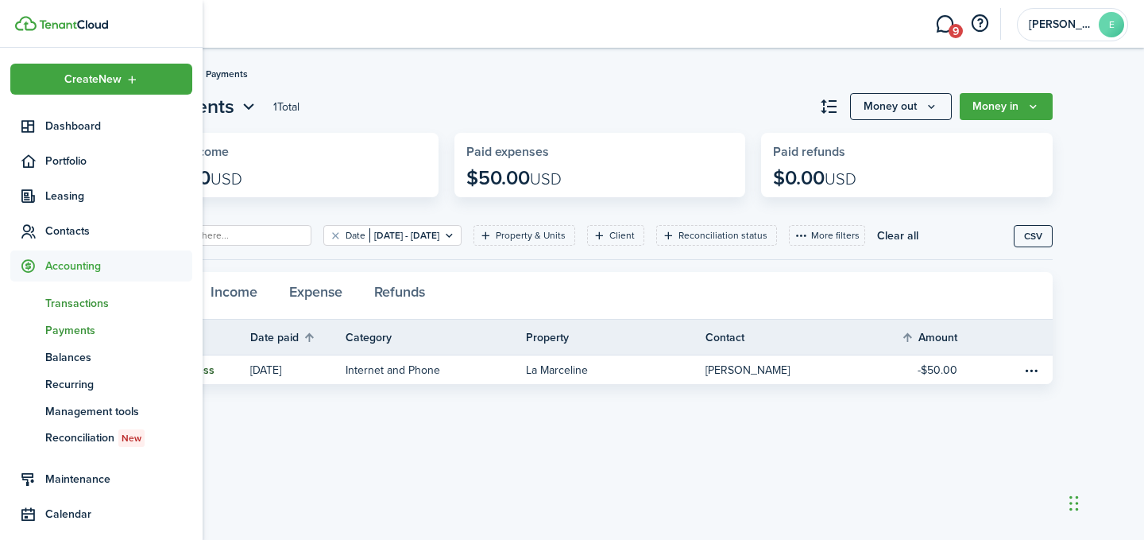
click at [69, 309] on span "Transactions" at bounding box center [118, 303] width 147 height 17
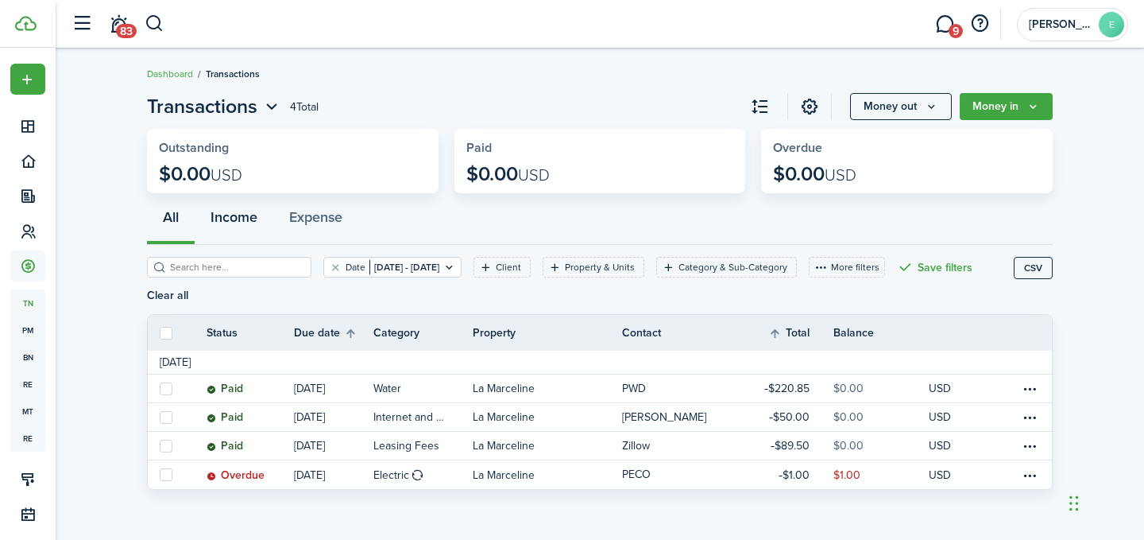
click at [234, 215] on button "Income" at bounding box center [234, 221] width 79 height 48
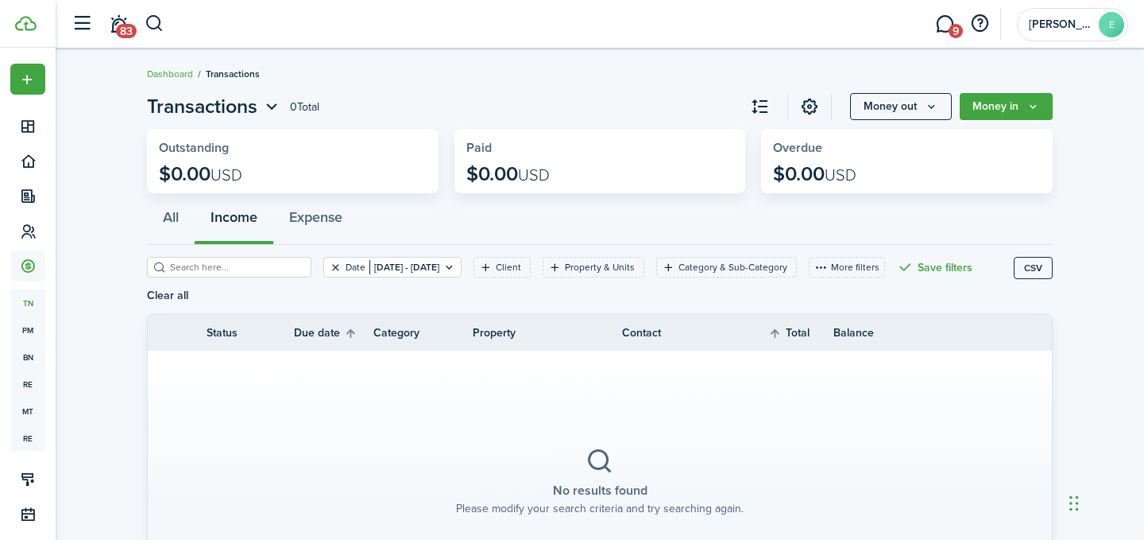
click at [329, 268] on button "Clear filter" at bounding box center [336, 267] width 14 height 13
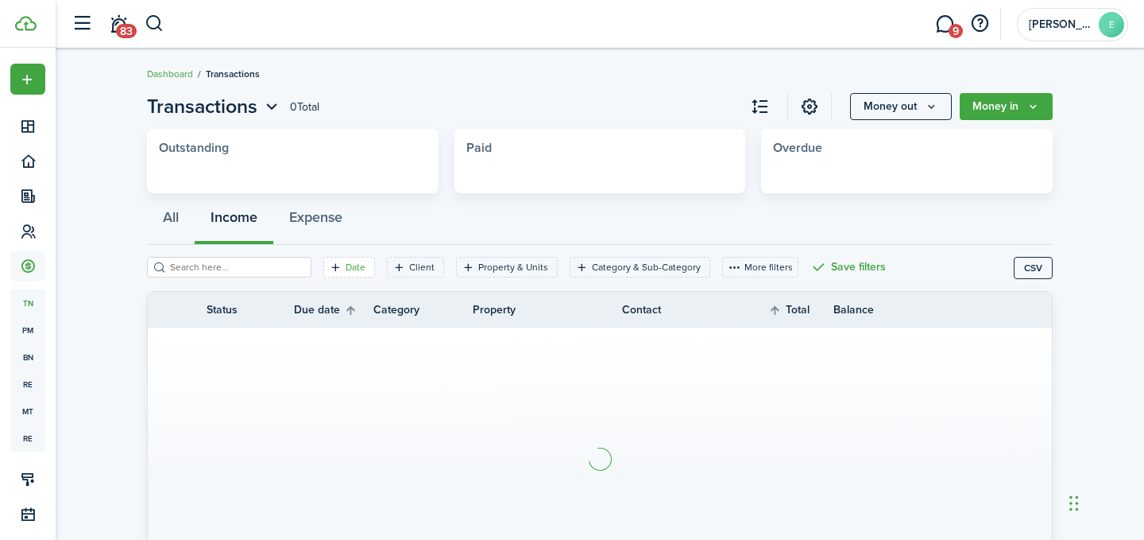
click at [346, 266] on filter-tag-label "Date" at bounding box center [356, 267] width 20 height 14
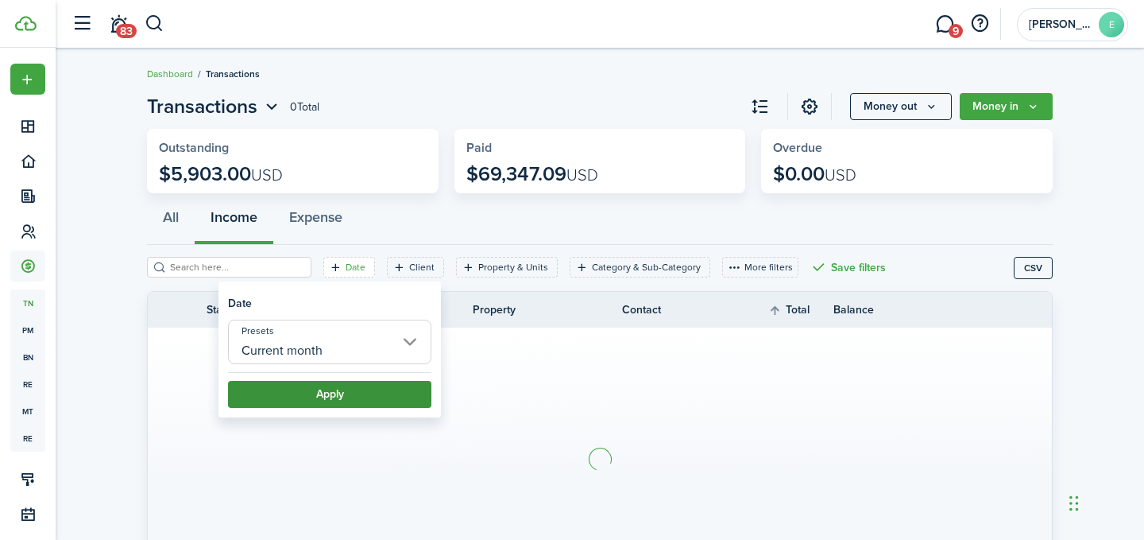
click at [297, 401] on button "Apply" at bounding box center [329, 394] width 203 height 27
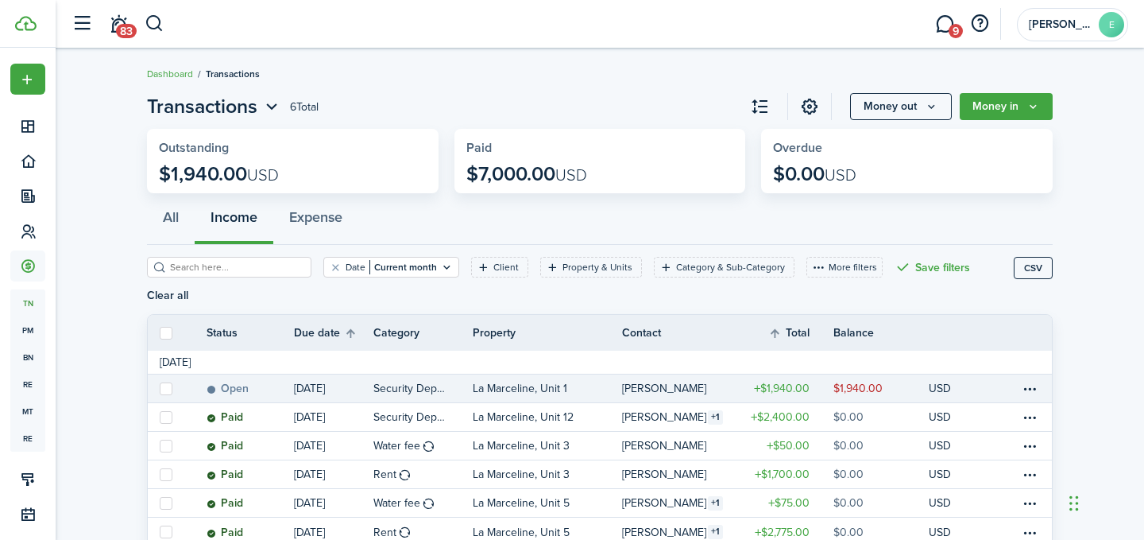
click at [484, 380] on p "La Marceline, Unit 1" at bounding box center [520, 388] width 95 height 17
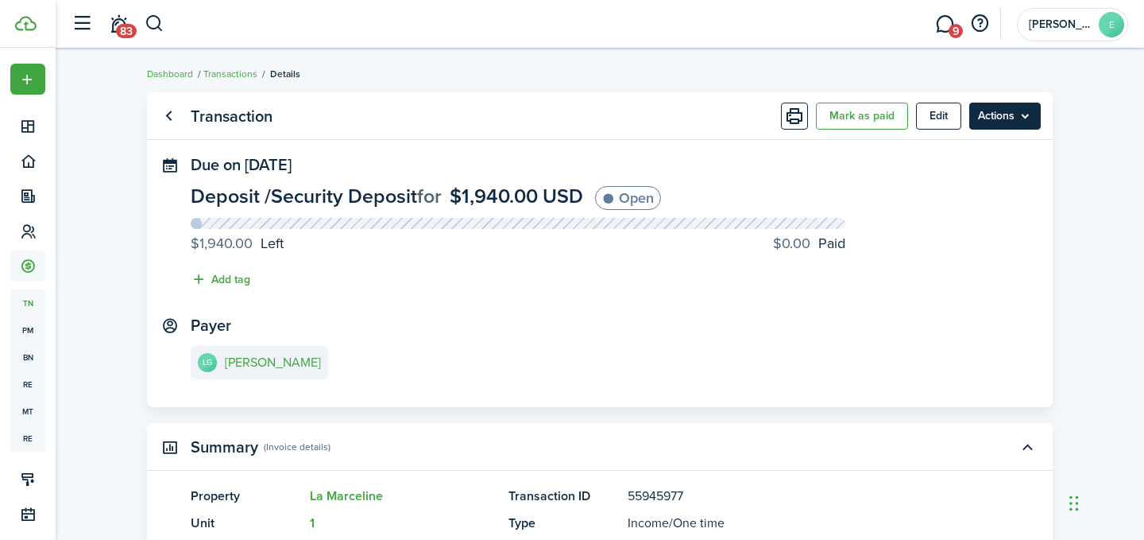
click at [1009, 114] on menu-btn "Actions" at bounding box center [1006, 116] width 72 height 27
click at [422, 254] on progress-caption "$1,940.00 Left $0.00 Paid" at bounding box center [518, 243] width 655 height 21
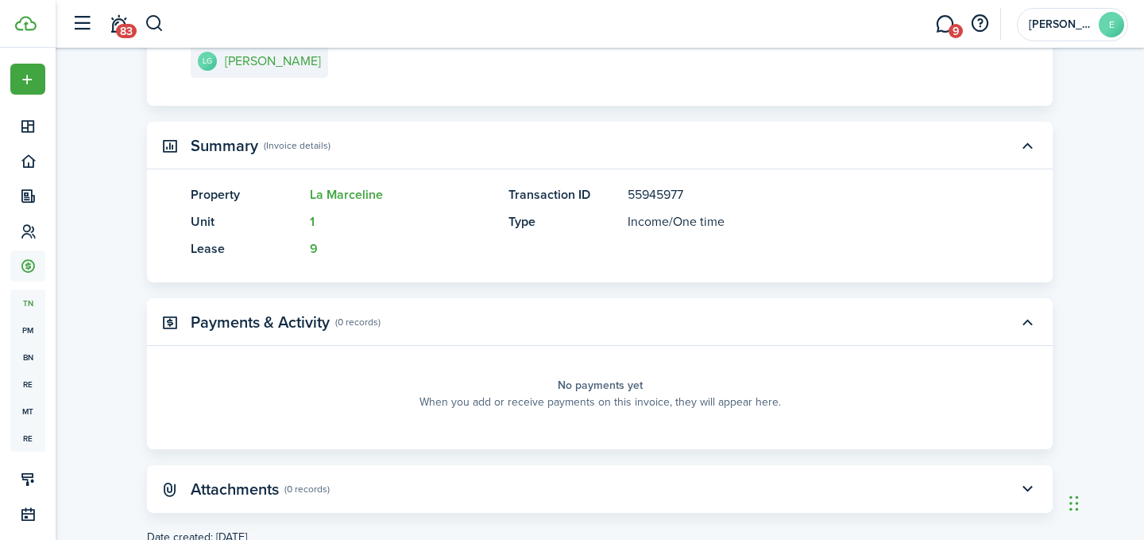
scroll to position [304, 0]
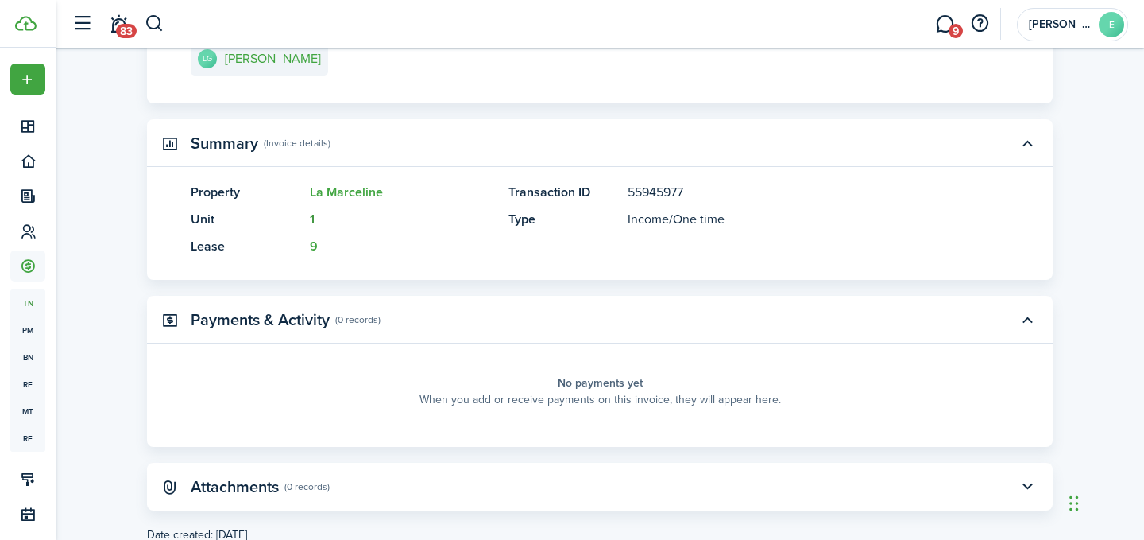
click at [312, 223] on link "1" at bounding box center [312, 219] width 5 height 18
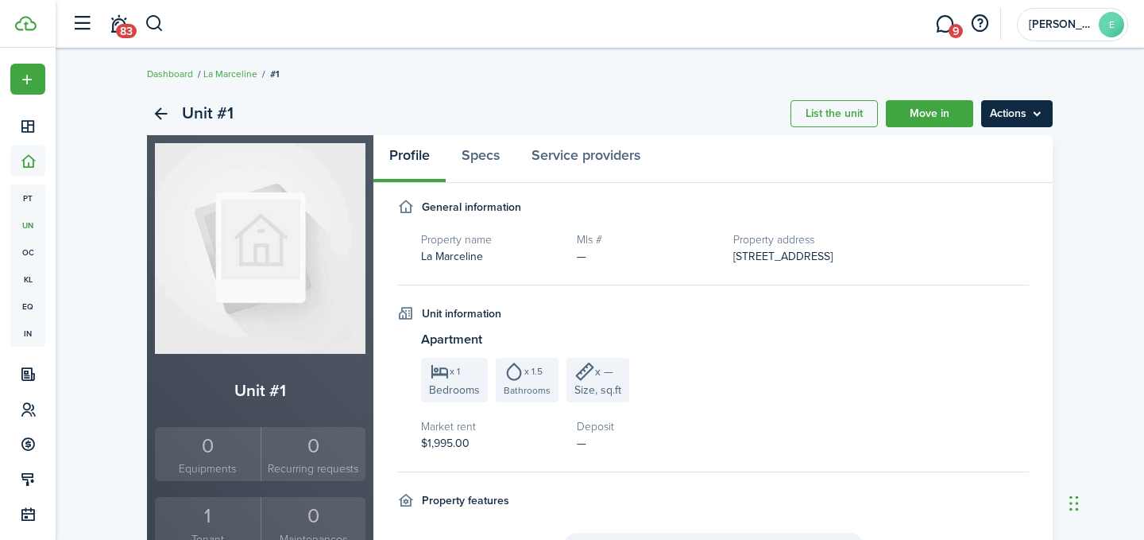
click at [1021, 117] on menu-btn "Actions" at bounding box center [1018, 113] width 72 height 27
click at [683, 203] on div "General information" at bounding box center [713, 207] width 632 height 17
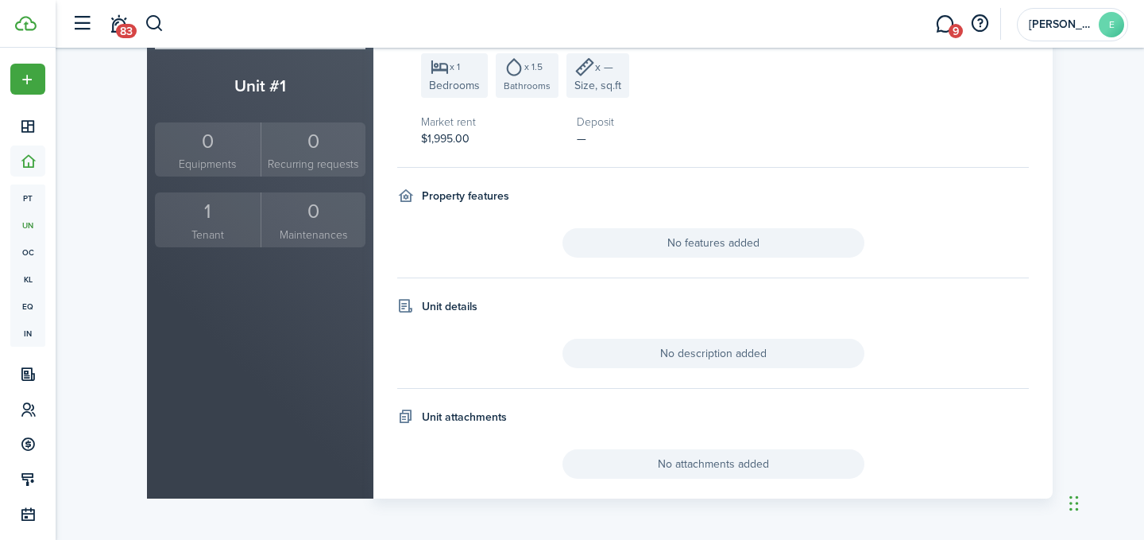
scroll to position [306, 0]
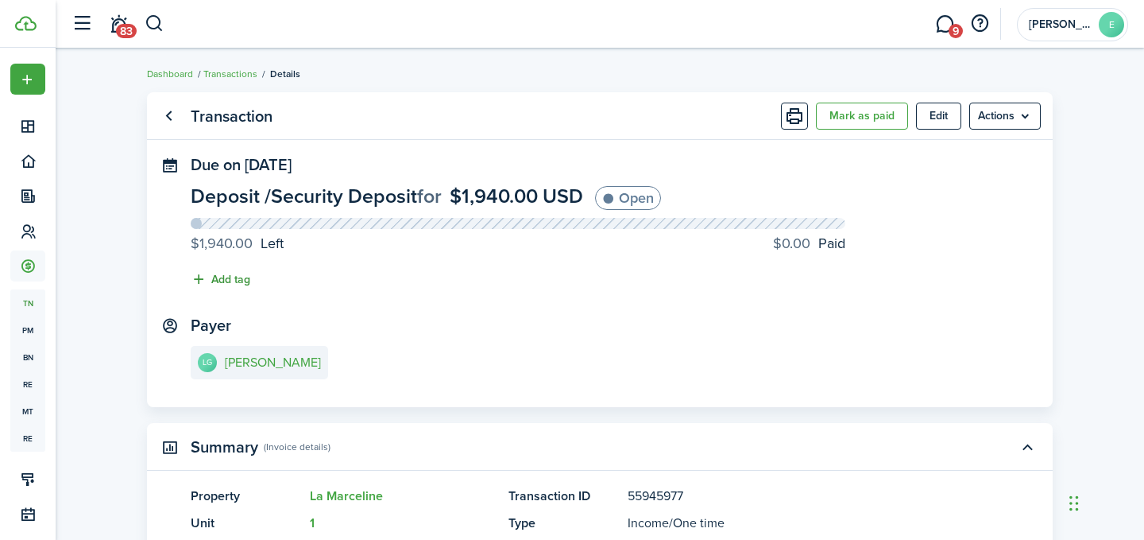
click at [224, 281] on button "Add tag" at bounding box center [221, 279] width 60 height 18
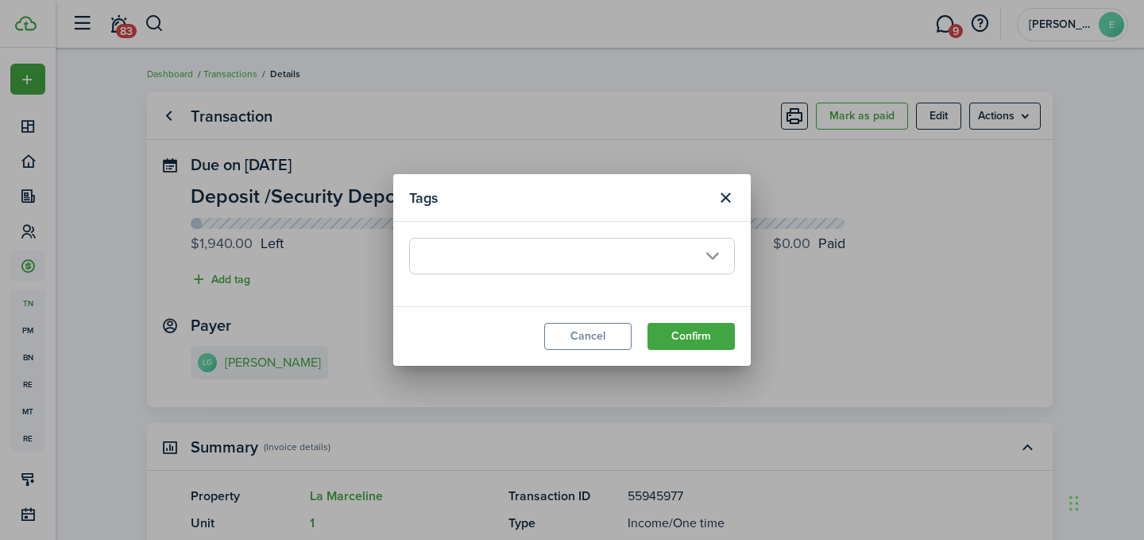
click at [470, 260] on span at bounding box center [572, 255] width 324 height 35
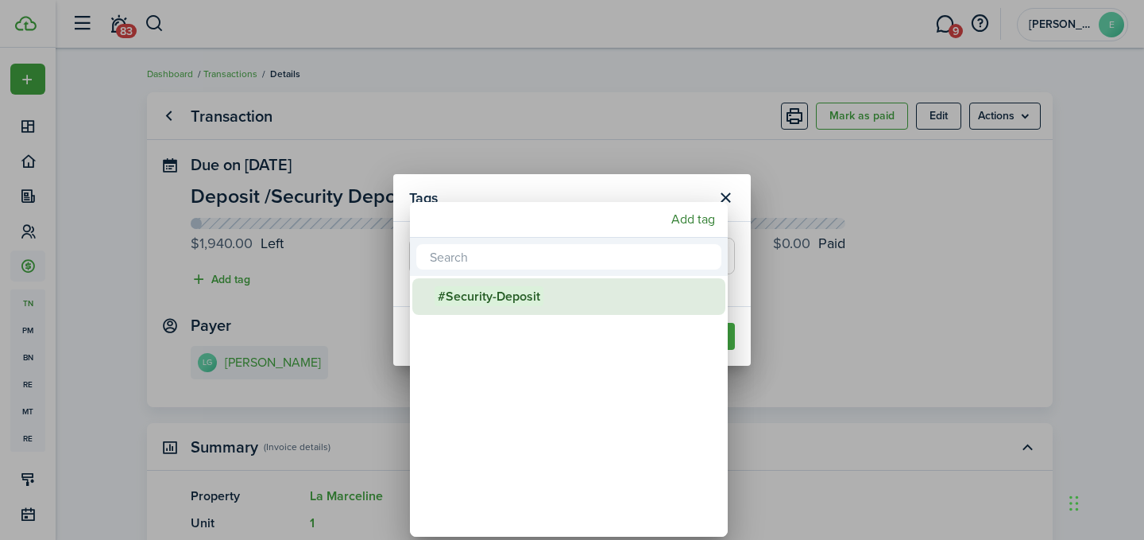
click at [470, 291] on span "#Security-Deposit" at bounding box center [489, 296] width 109 height 20
type input "#Security-Deposit"
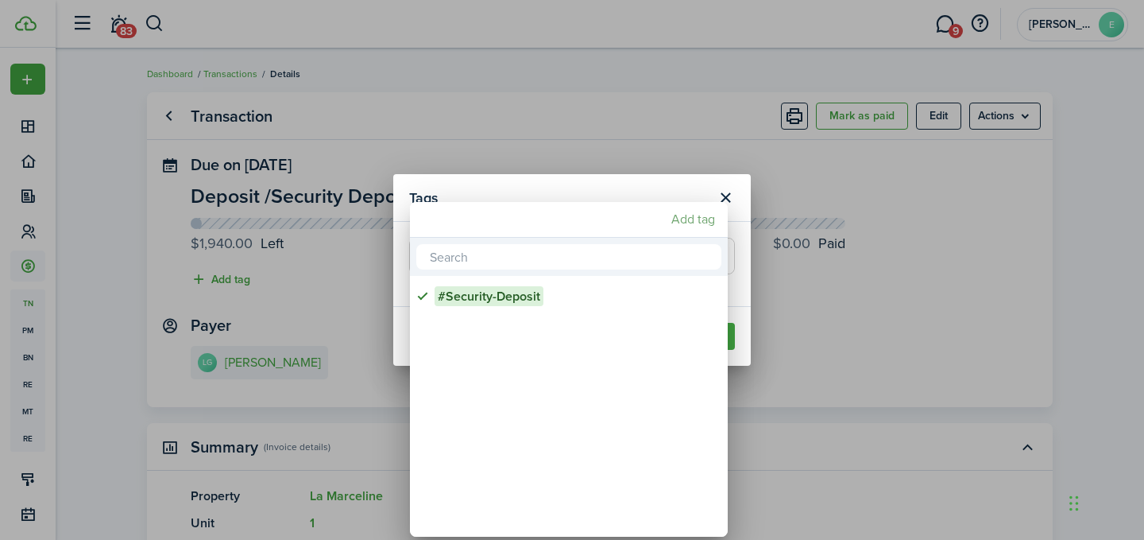
click at [658, 198] on div at bounding box center [572, 270] width 1399 height 794
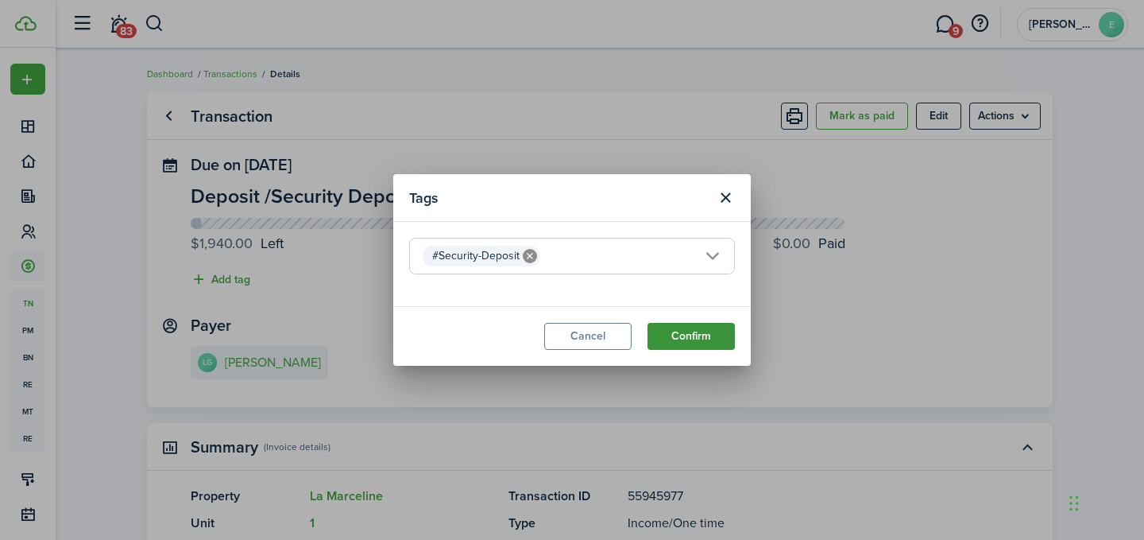
click at [699, 331] on button "Confirm" at bounding box center [691, 336] width 87 height 27
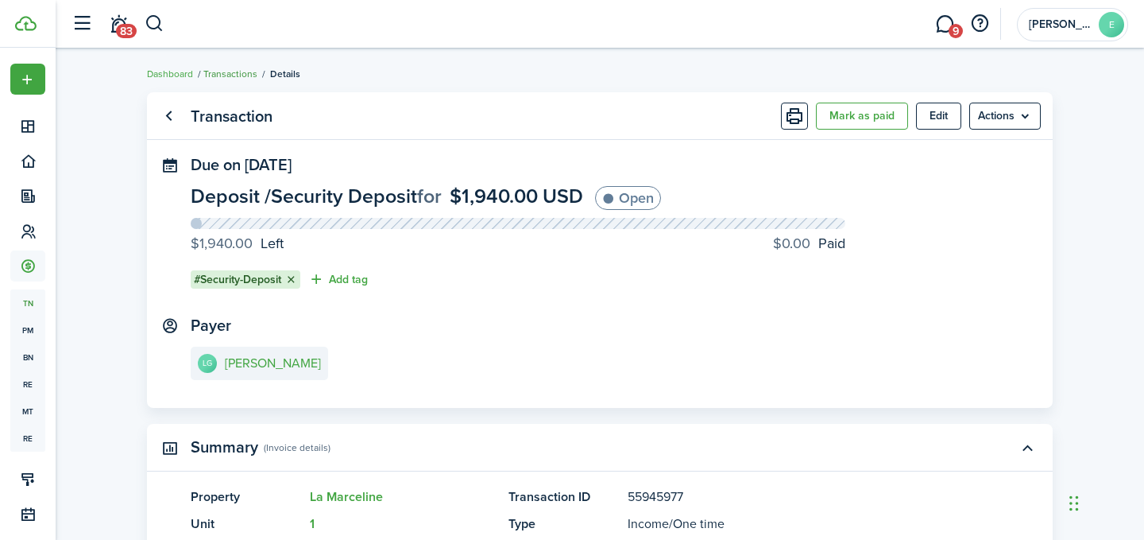
click at [223, 76] on link "Transactions" at bounding box center [230, 74] width 54 height 14
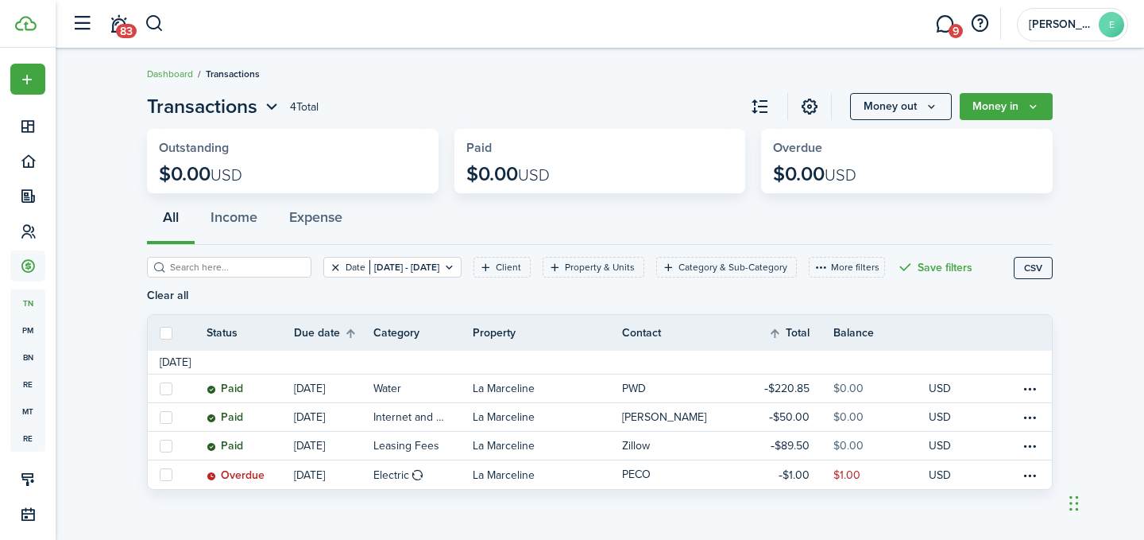
click at [329, 268] on button "Clear filter" at bounding box center [336, 267] width 14 height 13
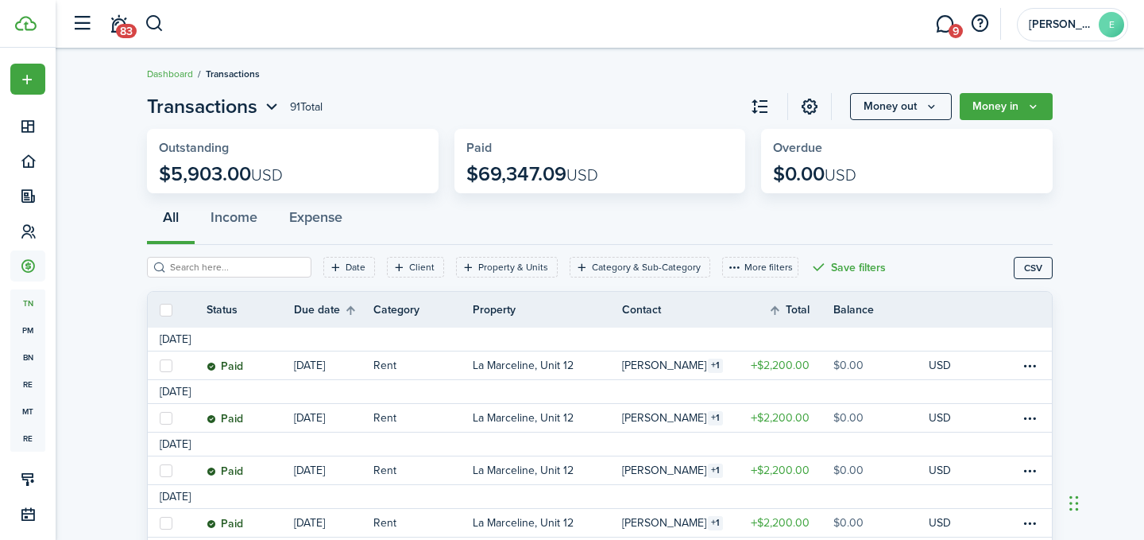
click at [235, 161] on widget-stats "Outstanding $5,903.00 USD" at bounding box center [293, 161] width 292 height 64
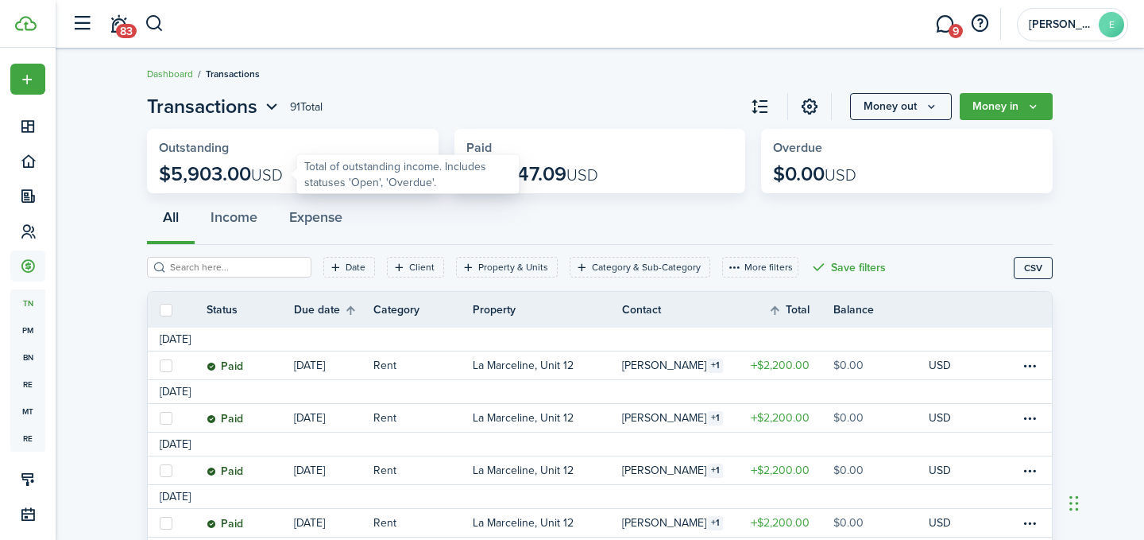
click at [230, 170] on p "$5,903.00 USD" at bounding box center [221, 174] width 124 height 22
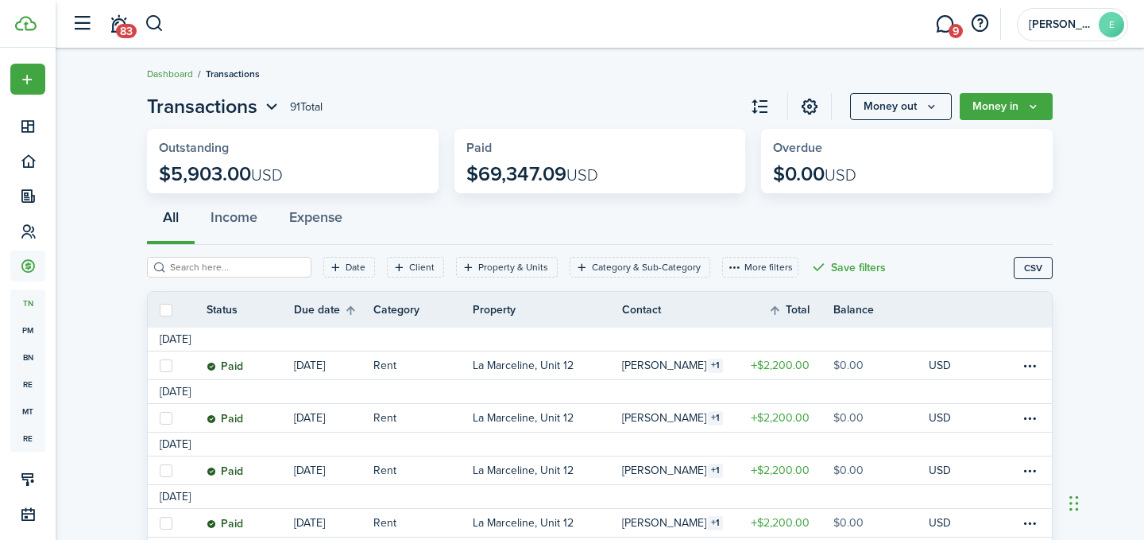
click at [164, 79] on link "Dashboard" at bounding box center [170, 74] width 46 height 14
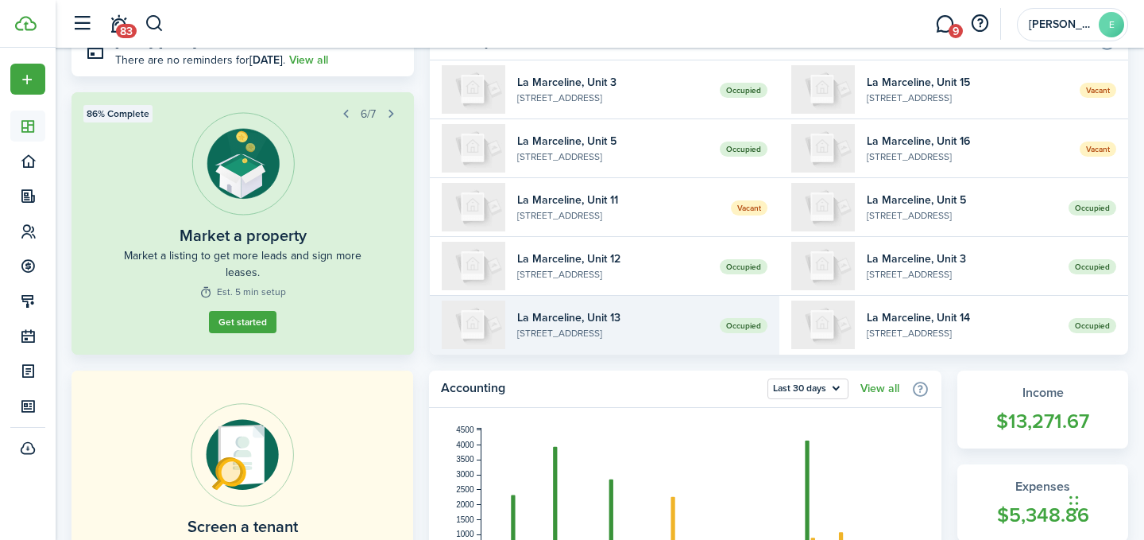
scroll to position [77, 0]
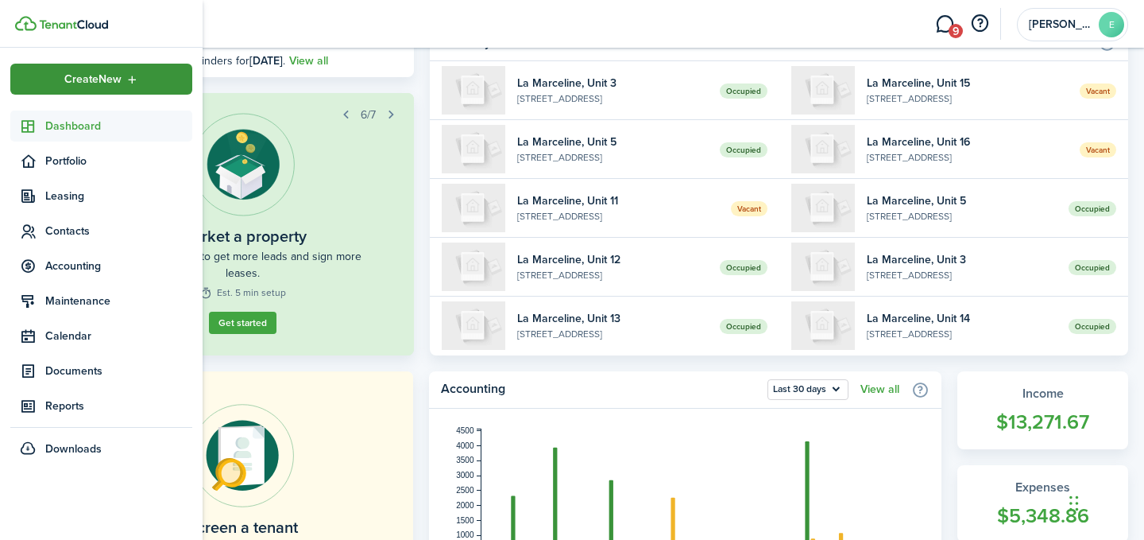
click at [120, 79] on span "Create New" at bounding box center [92, 79] width 57 height 11
click at [362, 29] on header-wrapper "83 9 [PERSON_NAME]" at bounding box center [596, 24] width 1065 height 48
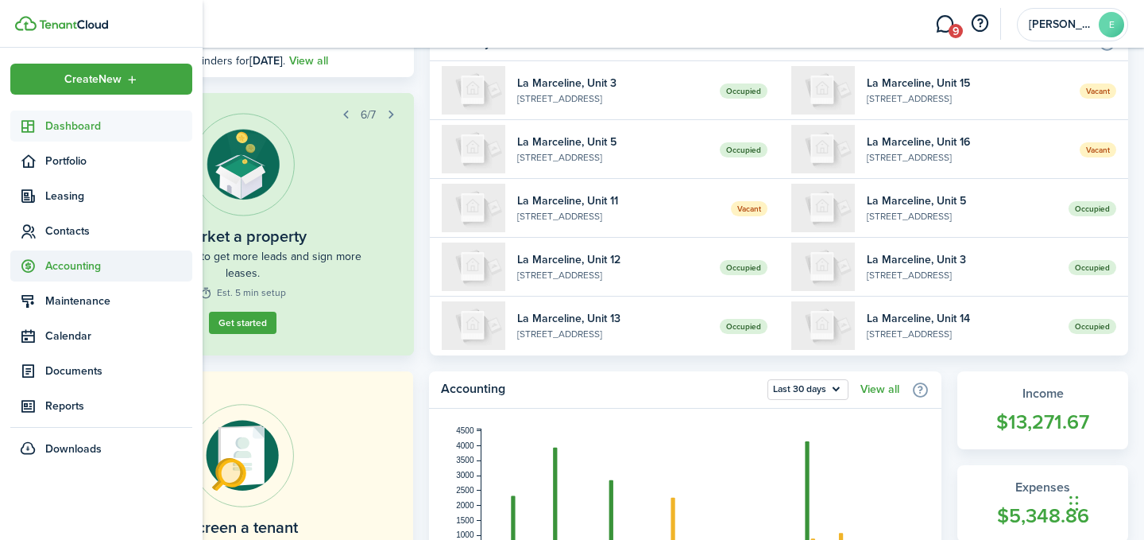
click at [95, 272] on span "Accounting" at bounding box center [118, 266] width 147 height 17
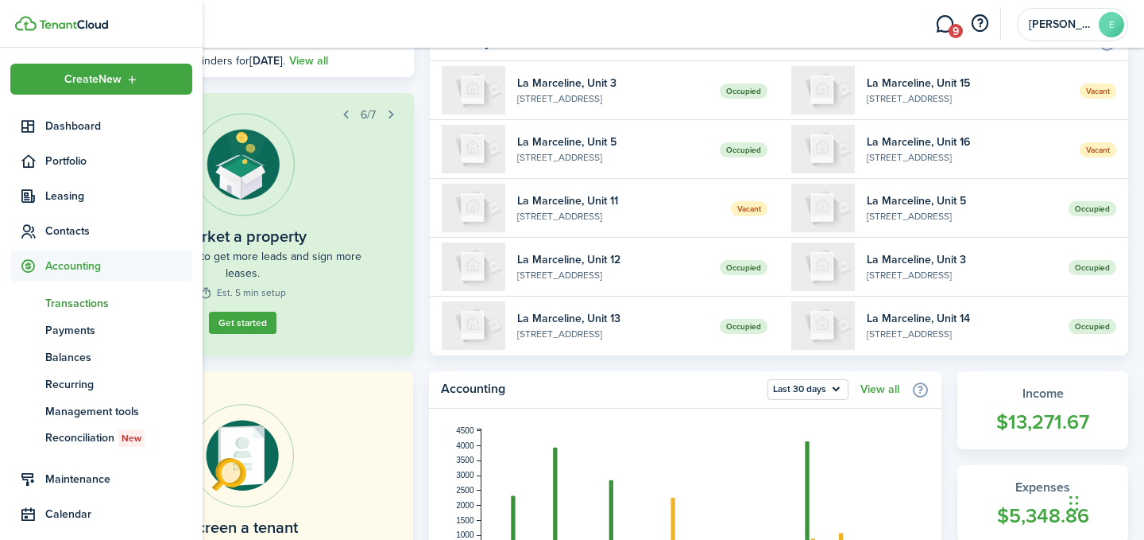
click at [80, 308] on span "Transactions" at bounding box center [118, 303] width 147 height 17
